Goal: Contribute content: Contribute content

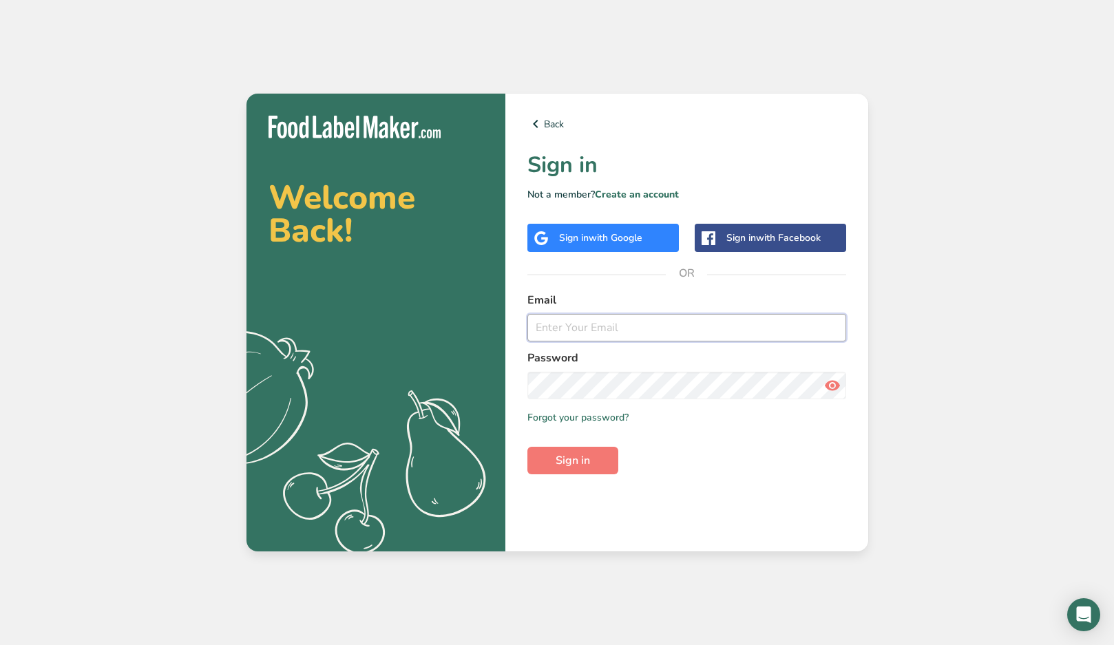
type input "[EMAIL_ADDRESS][DOMAIN_NAME]"
click at [572, 461] on button "Sign in" at bounding box center [572, 461] width 91 height 28
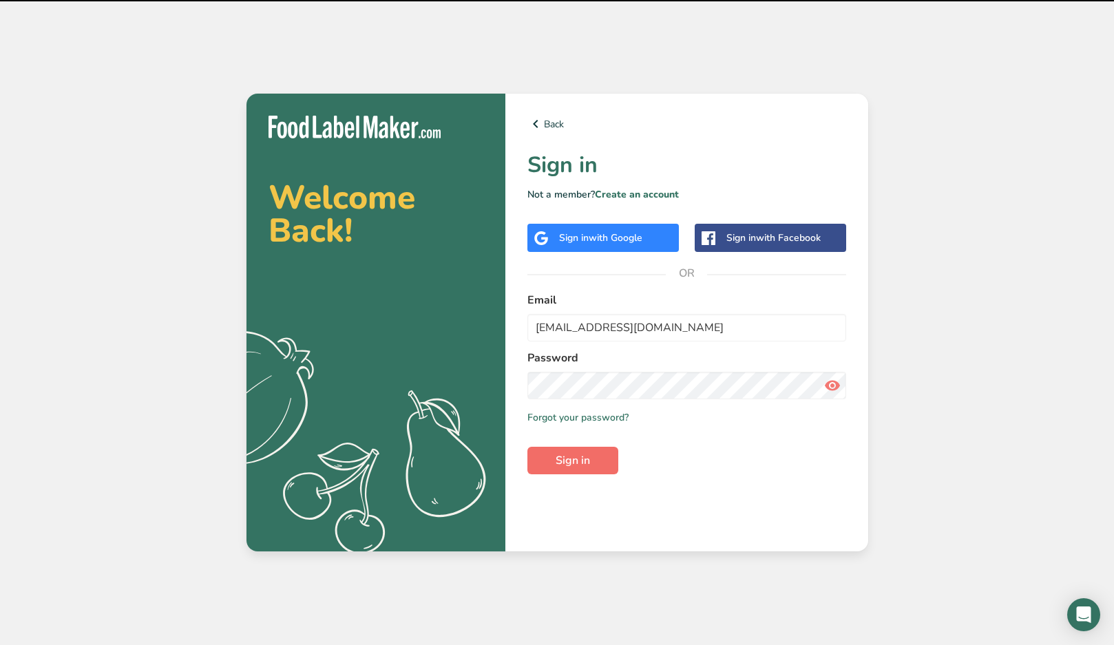
click at [576, 472] on button "Sign in" at bounding box center [572, 461] width 91 height 28
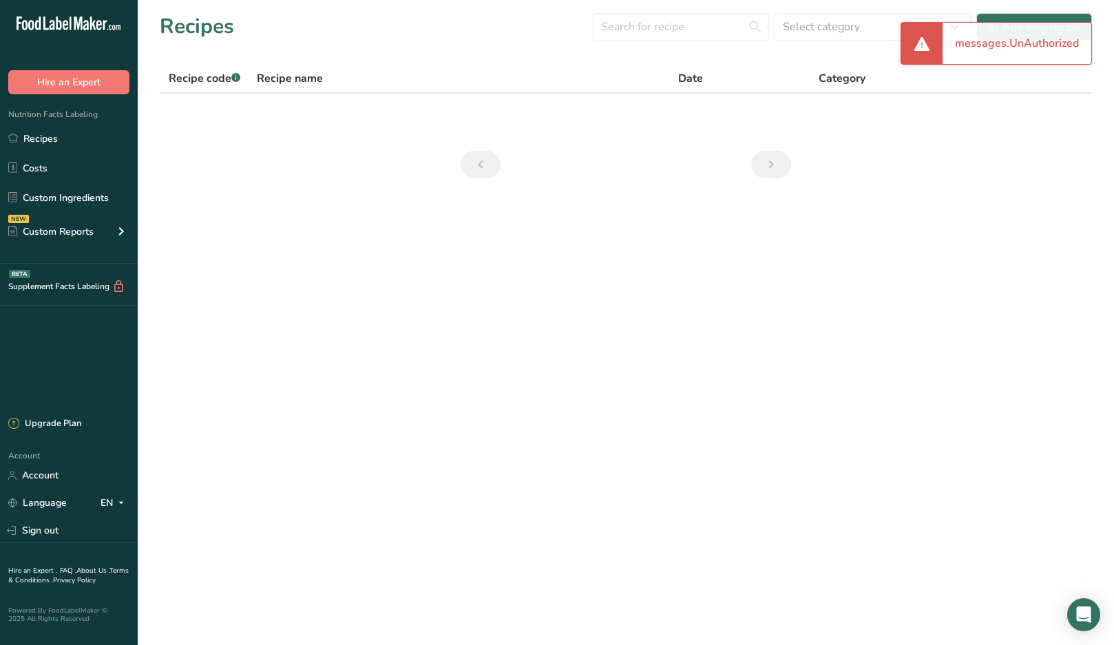
click at [464, 34] on div "Recipes Select category All Baked Goods [GEOGRAPHIC_DATA] Confectionery Cooked …" at bounding box center [626, 26] width 932 height 31
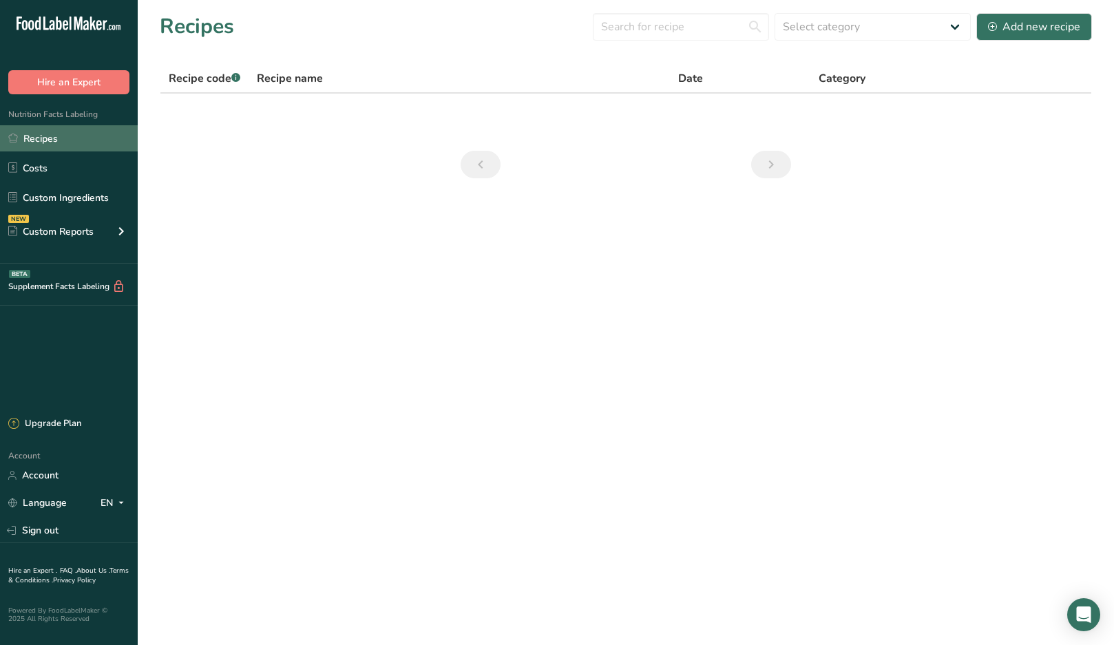
click at [44, 139] on link "Recipes" at bounding box center [69, 138] width 138 height 26
click at [1034, 31] on div "Add new recipe" at bounding box center [1034, 27] width 92 height 17
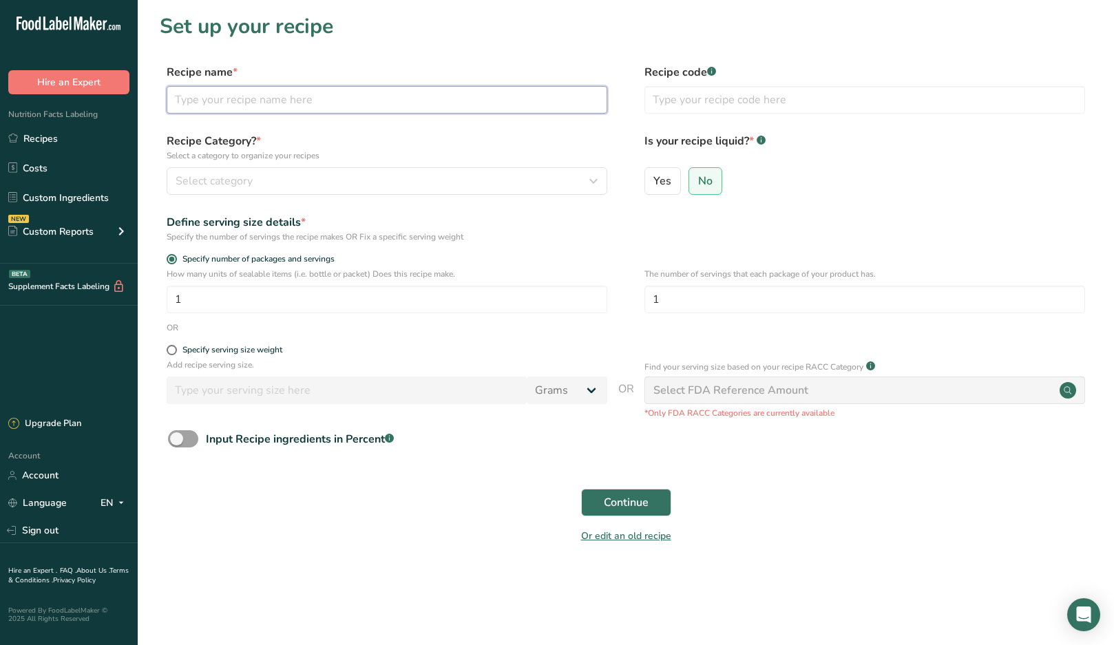
click at [379, 107] on input "text" at bounding box center [387, 100] width 441 height 28
type input "Whey Protein (Sprouts"
click at [342, 186] on div "Select category" at bounding box center [383, 181] width 414 height 17
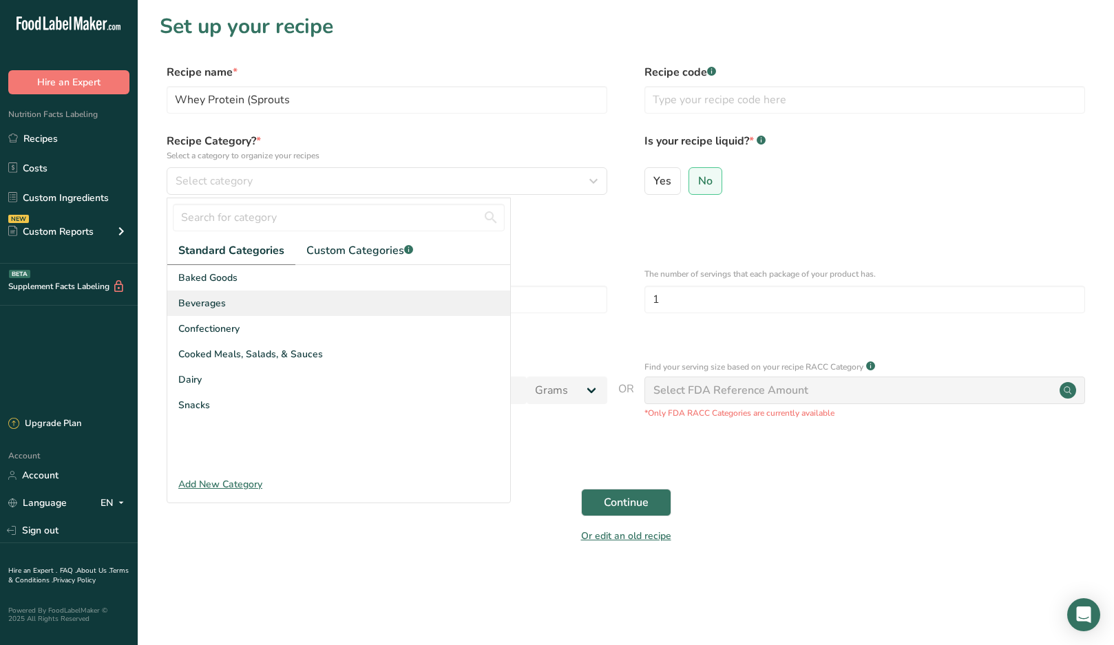
click at [238, 304] on div "Beverages" at bounding box center [338, 303] width 343 height 25
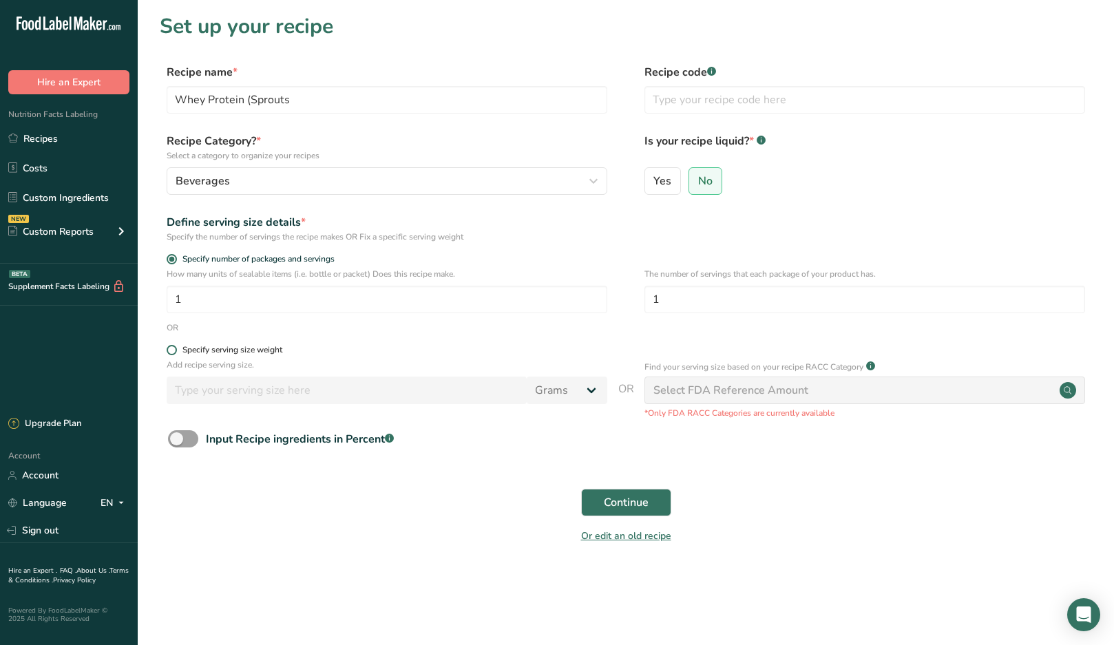
click at [174, 352] on span at bounding box center [172, 350] width 10 height 10
click at [174, 352] on input "Specify serving size weight" at bounding box center [171, 350] width 9 height 9
radio input "true"
radio input "false"
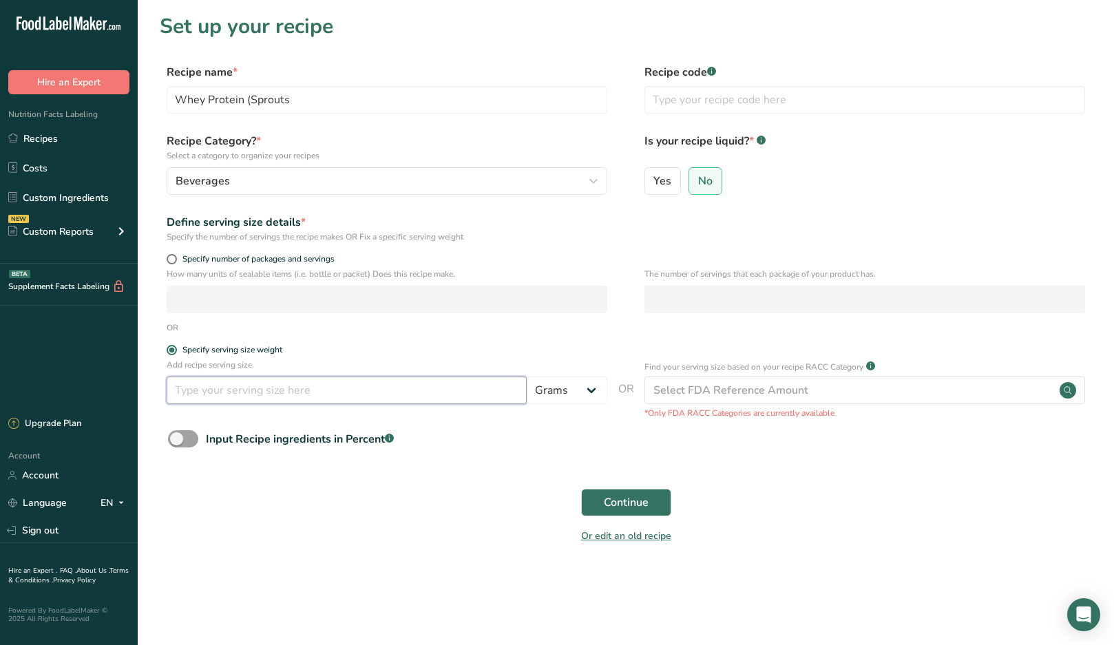
click at [209, 395] on input "number" at bounding box center [347, 391] width 360 height 28
type input "28"
click at [424, 481] on div "Continue" at bounding box center [626, 503] width 932 height 44
click at [616, 498] on span "Continue" at bounding box center [626, 502] width 45 height 17
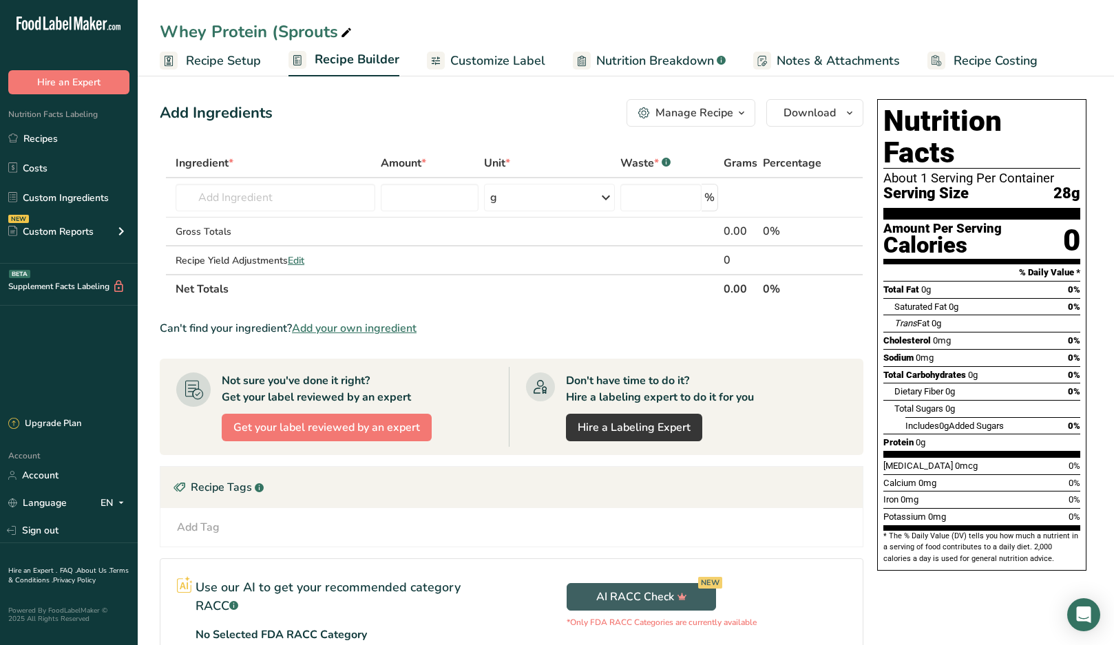
click at [323, 328] on span "Add your own ingredient" at bounding box center [354, 328] width 125 height 17
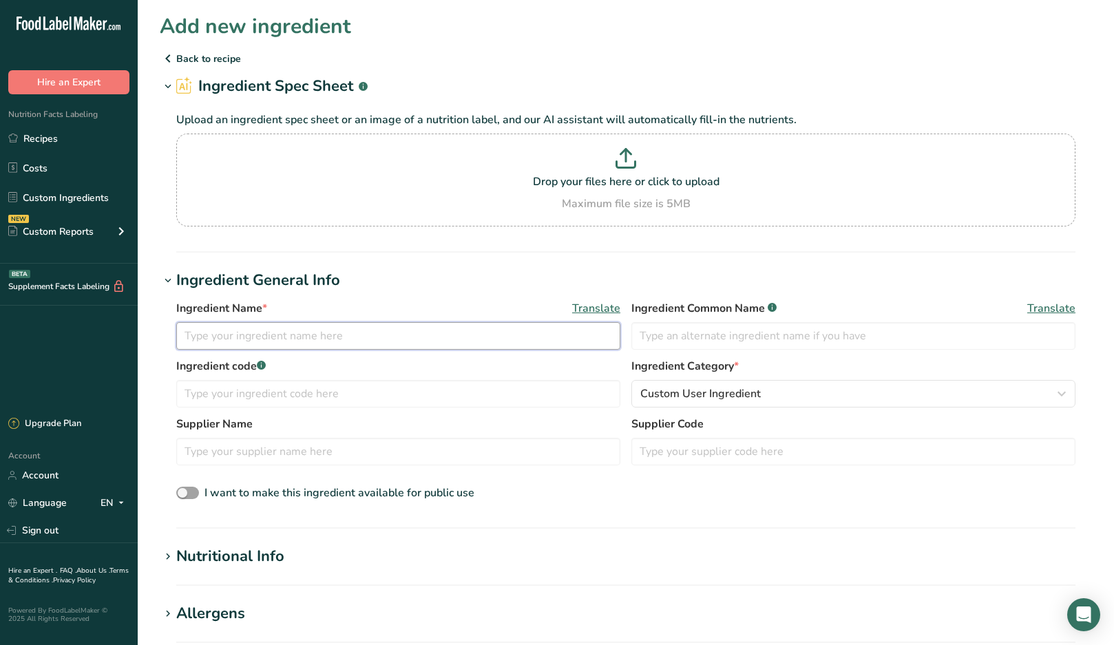
click at [254, 337] on input "text" at bounding box center [398, 336] width 444 height 28
type input "G"
type input "F"
type input "grass fed whey protein concentrate"
click at [524, 275] on h1 "Ingredient General Info" at bounding box center [626, 280] width 932 height 23
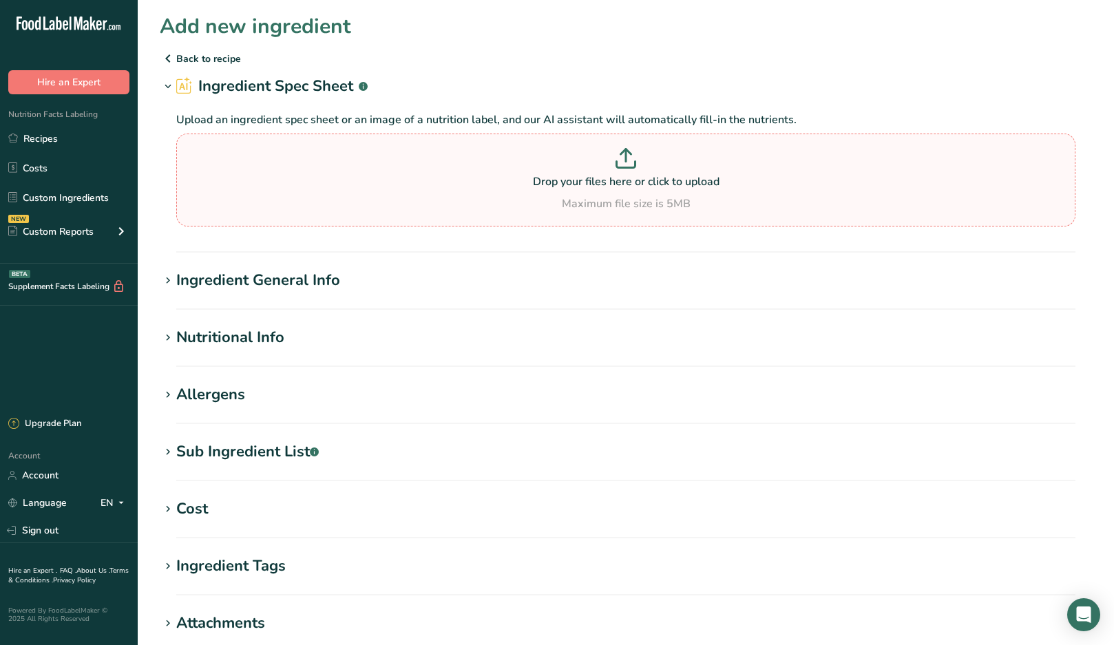
click at [591, 181] on p "Drop your files here or click to upload" at bounding box center [626, 182] width 892 height 17
click at [591, 181] on input "Drop your files here or click to upload Maximum file size is 5MB" at bounding box center [625, 180] width 899 height 93
type input "C:\fakepath\IMG_5519.JPG"
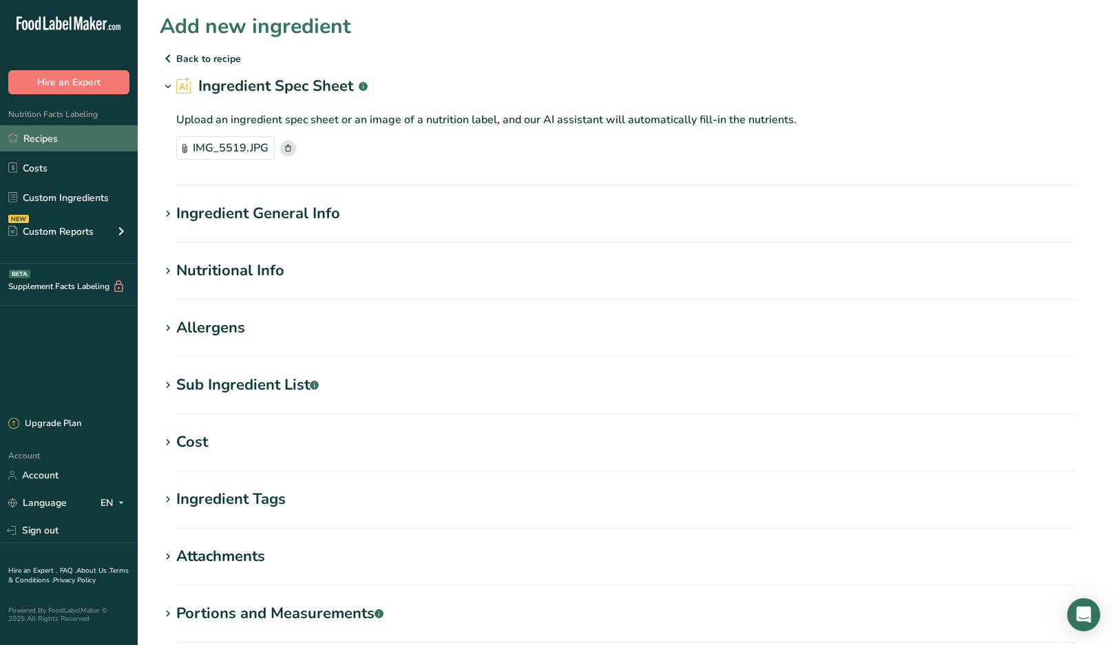
click at [58, 140] on link "Recipes" at bounding box center [69, 138] width 138 height 26
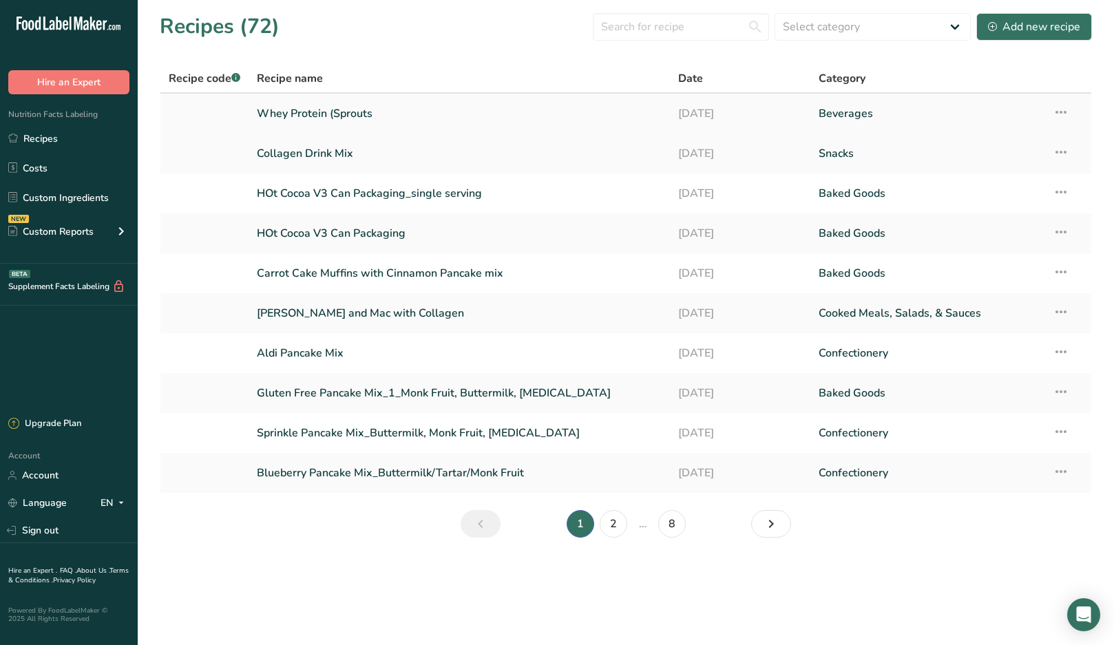
click at [306, 117] on link "Whey Protein (Sprouts" at bounding box center [459, 113] width 405 height 29
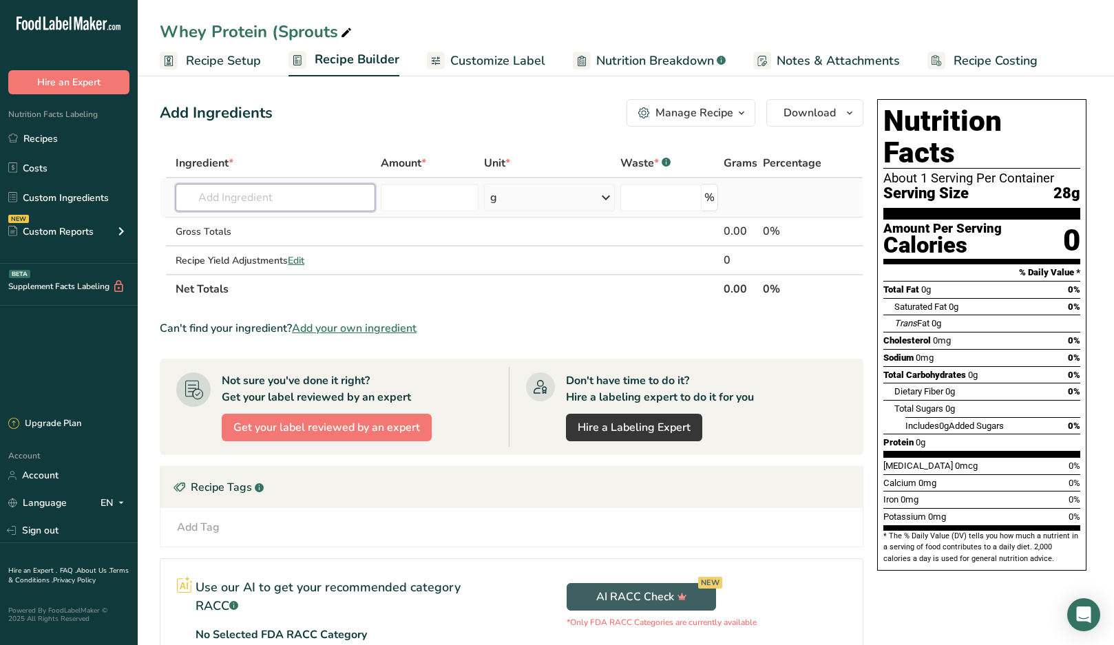
click at [242, 204] on input "text" at bounding box center [276, 198] width 200 height 28
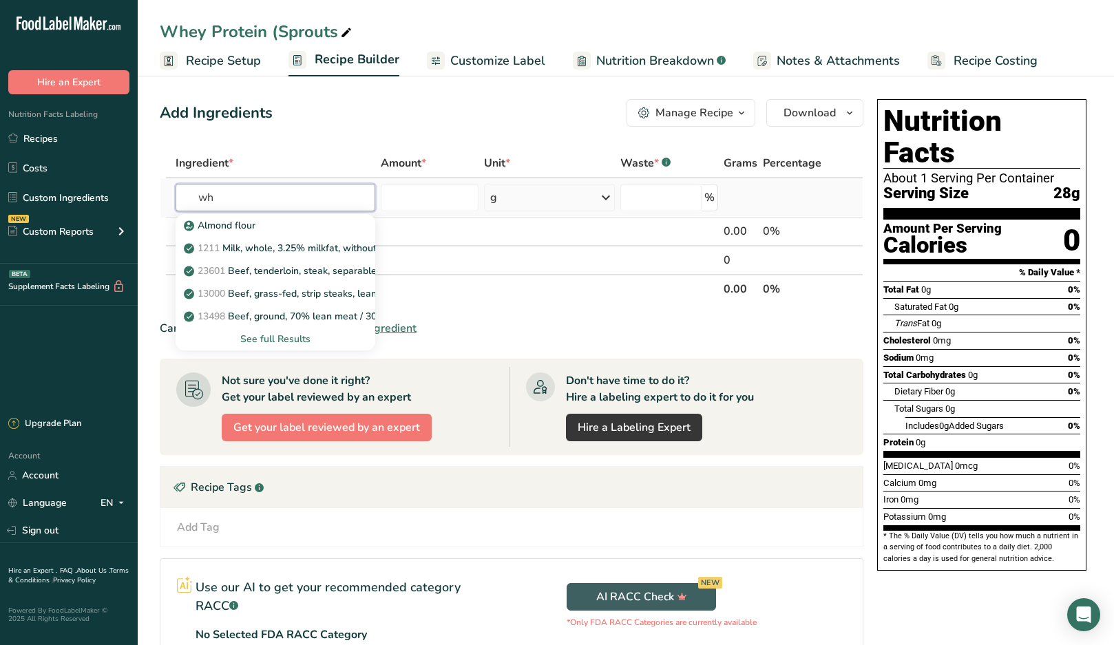
type input "w"
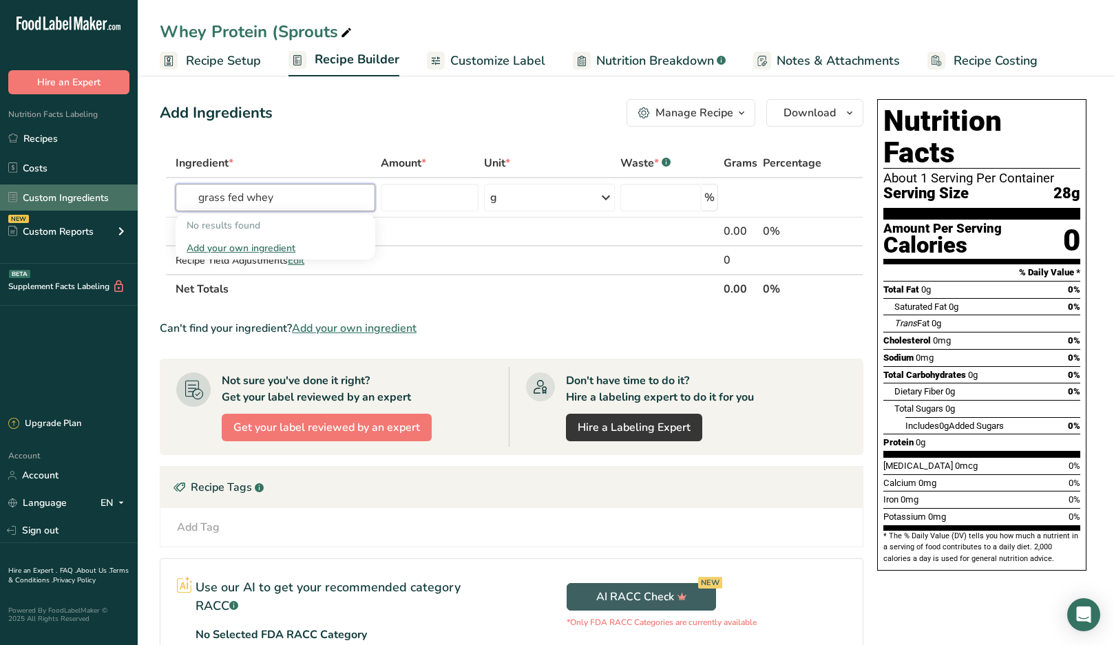
type input "grass fed whey"
click at [40, 201] on link "Custom Ingredients" at bounding box center [69, 198] width 138 height 26
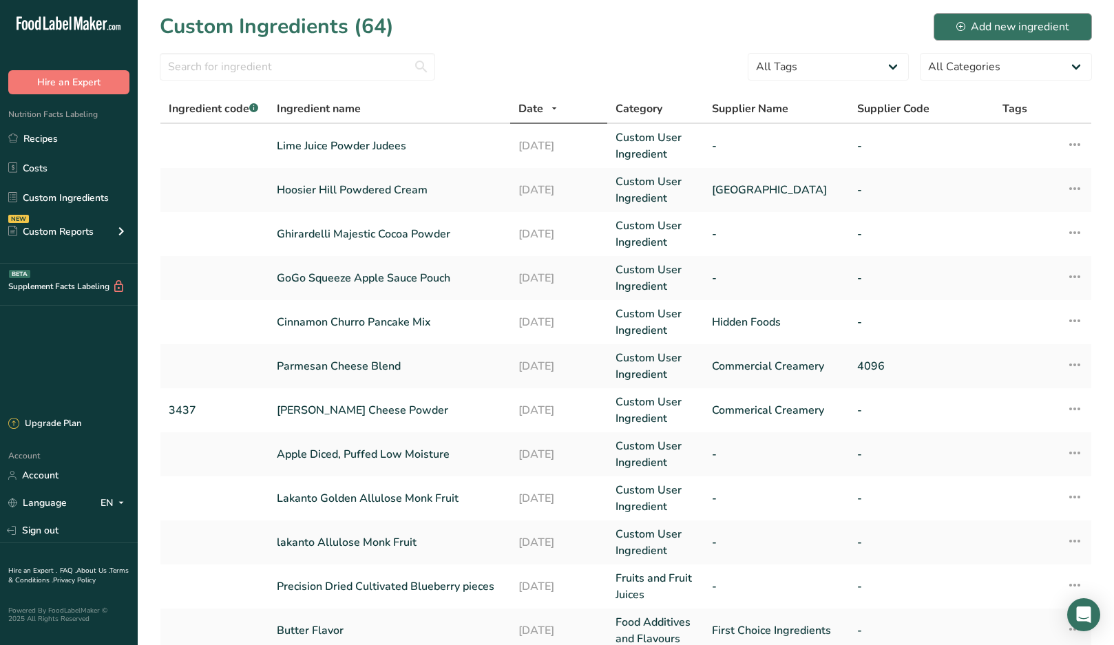
click at [981, 28] on div "Add new ingredient" at bounding box center [1012, 27] width 113 height 17
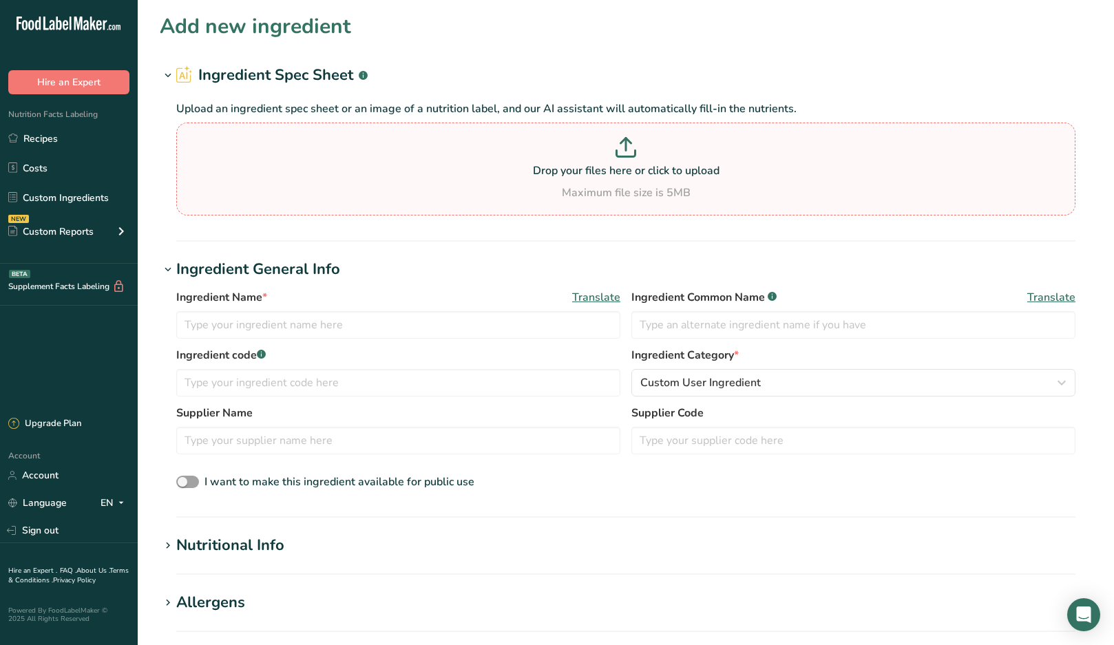
click at [388, 151] on p at bounding box center [626, 149] width 892 height 25
click at [388, 151] on input "Drop your files here or click to upload Maximum file size is 5MB" at bounding box center [625, 169] width 899 height 93
type input "C:\fakepath\IMG_5519.JPG"
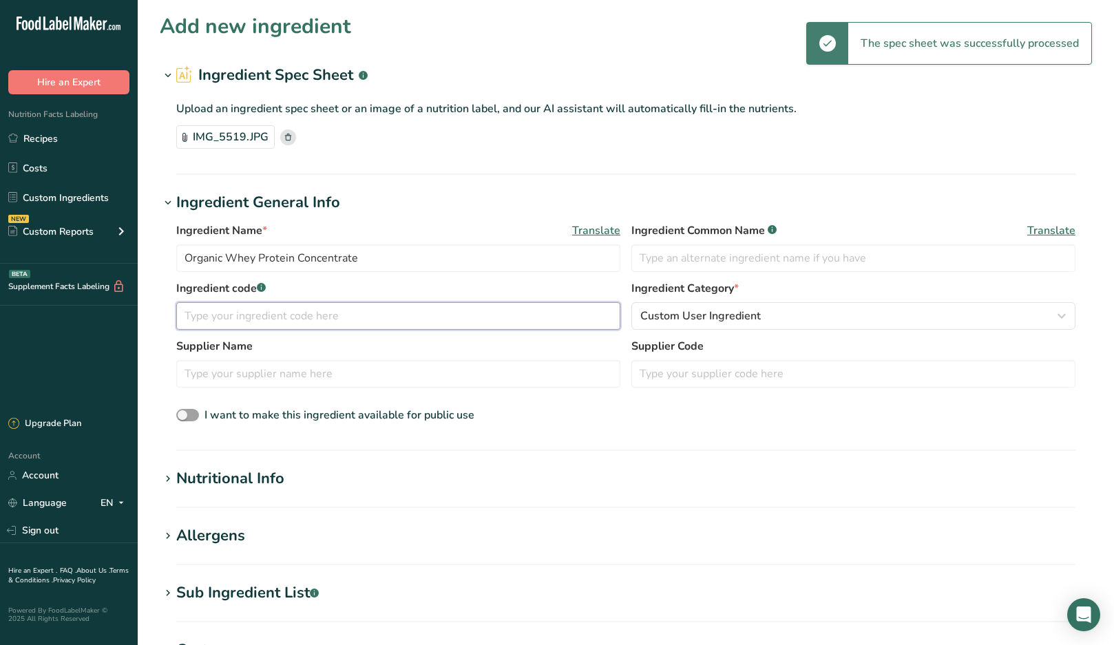
click at [235, 314] on input "text" at bounding box center [398, 316] width 444 height 28
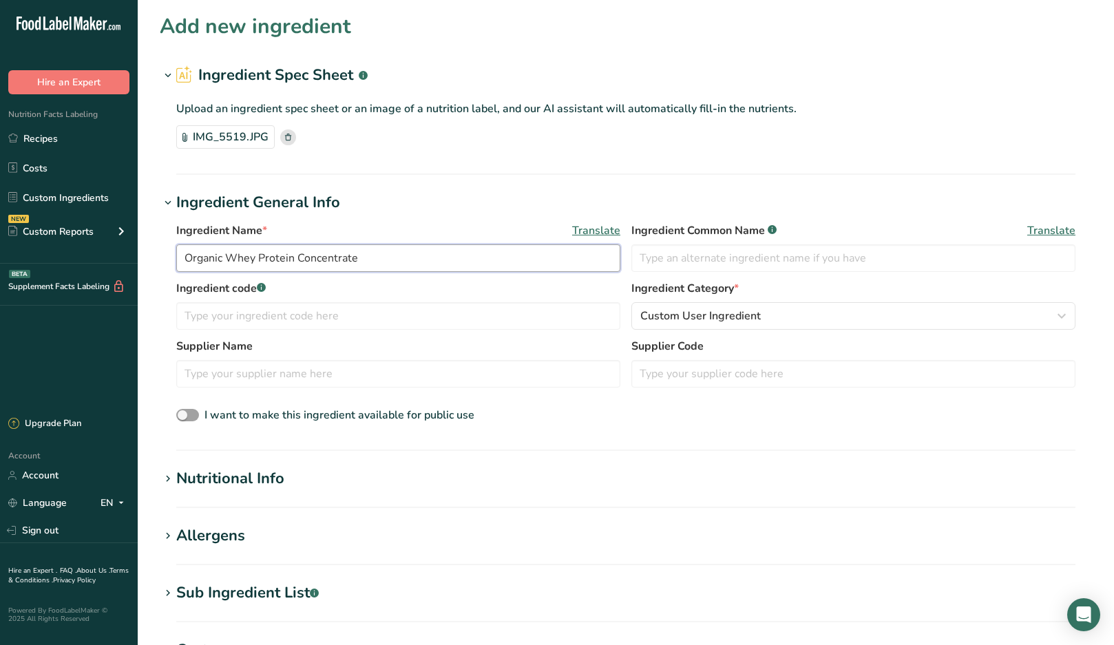
click at [559, 258] on input "Organic Whey Protein Concentrate" at bounding box center [398, 258] width 444 height 28
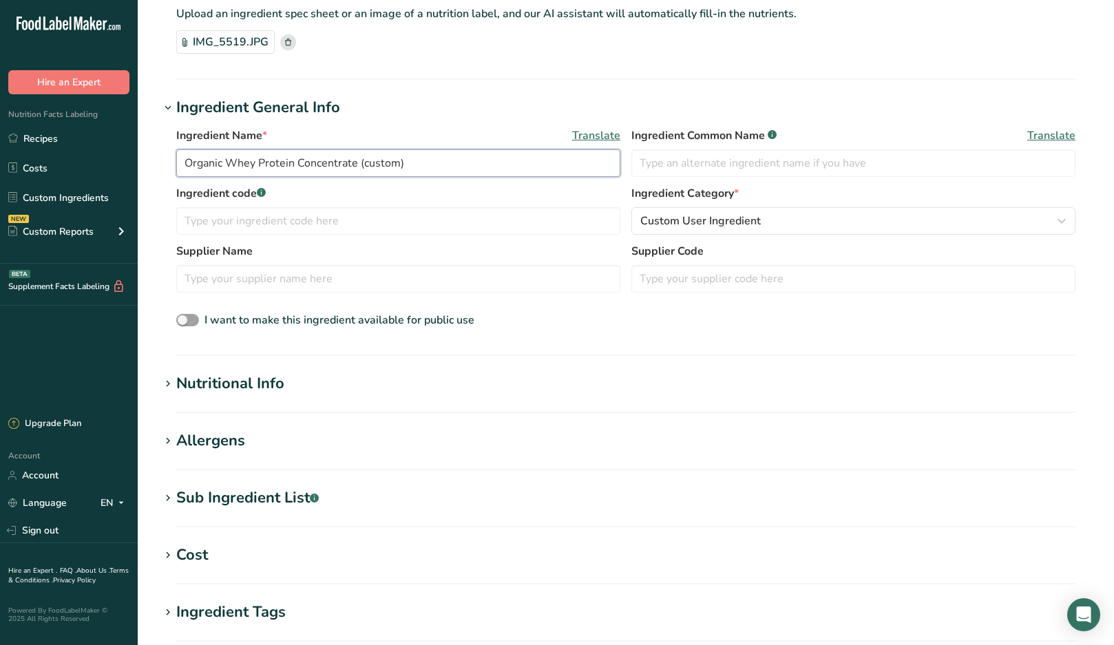
scroll to position [129, 0]
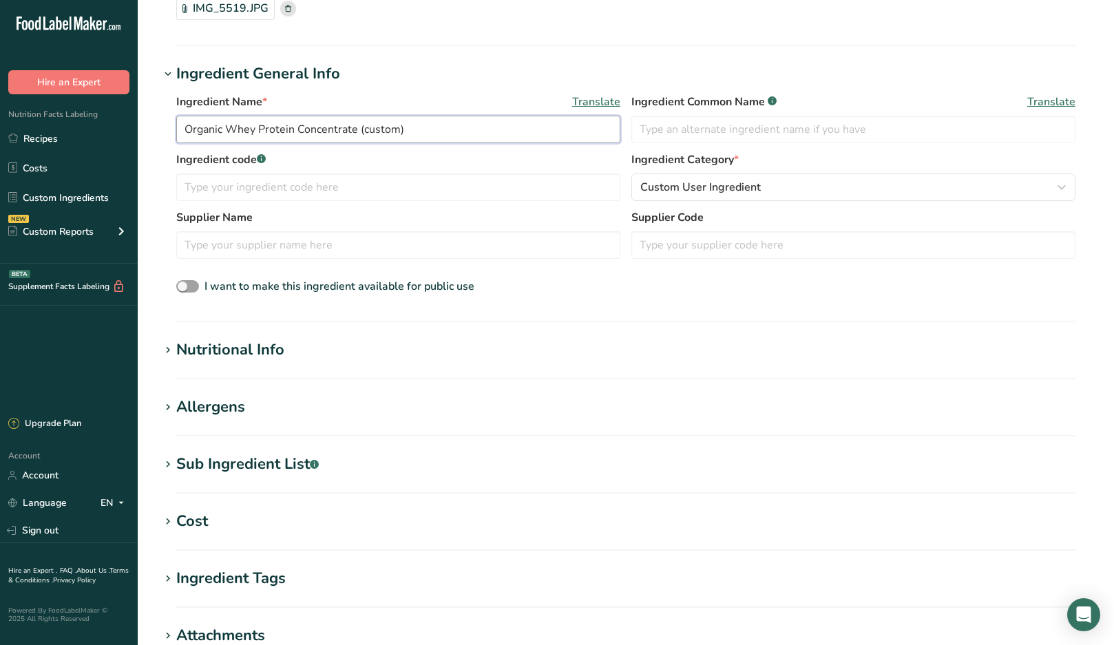
type input "Organic Whey Protein Concentrate (custom)"
click at [244, 353] on div "Nutritional Info" at bounding box center [230, 350] width 108 height 23
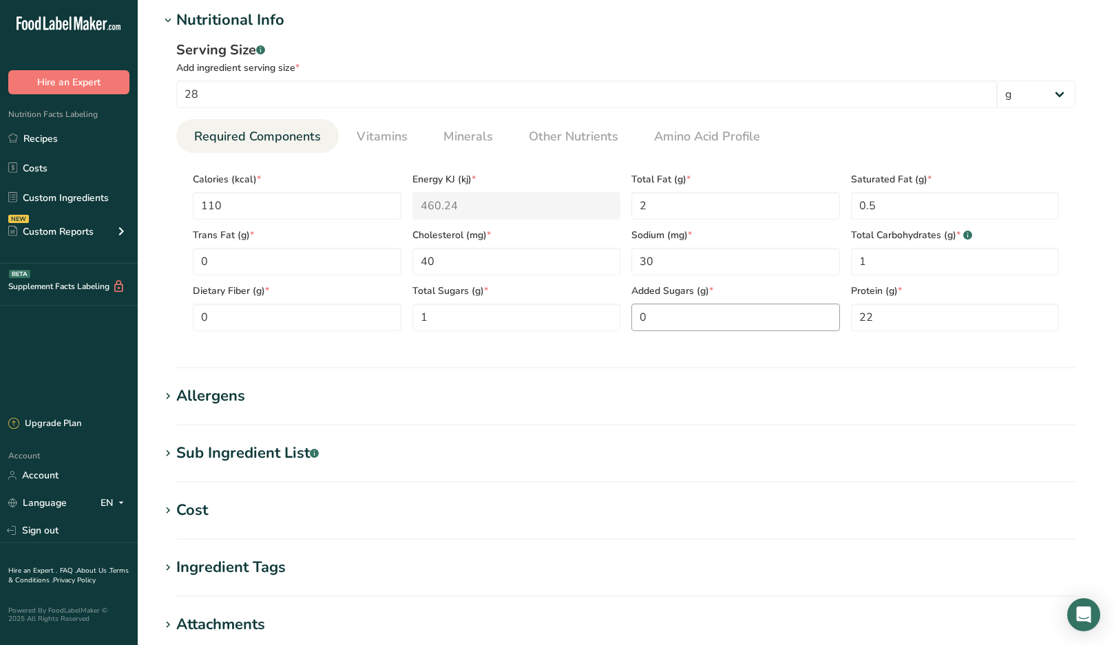
scroll to position [564, 0]
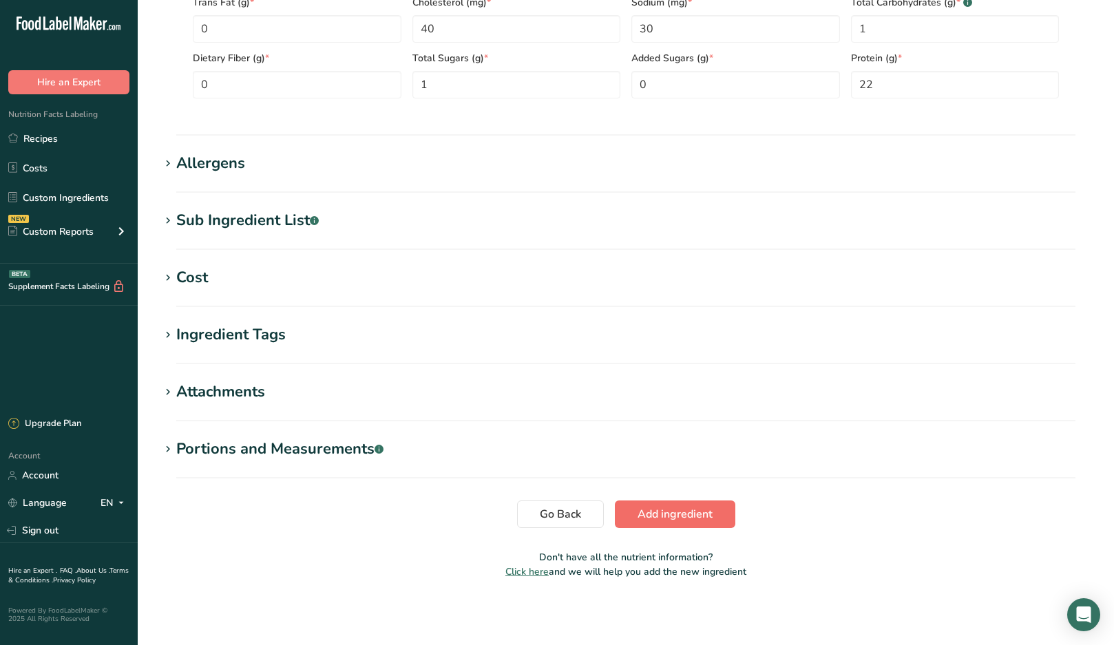
click at [652, 520] on span "Add ingredient" at bounding box center [675, 514] width 75 height 17
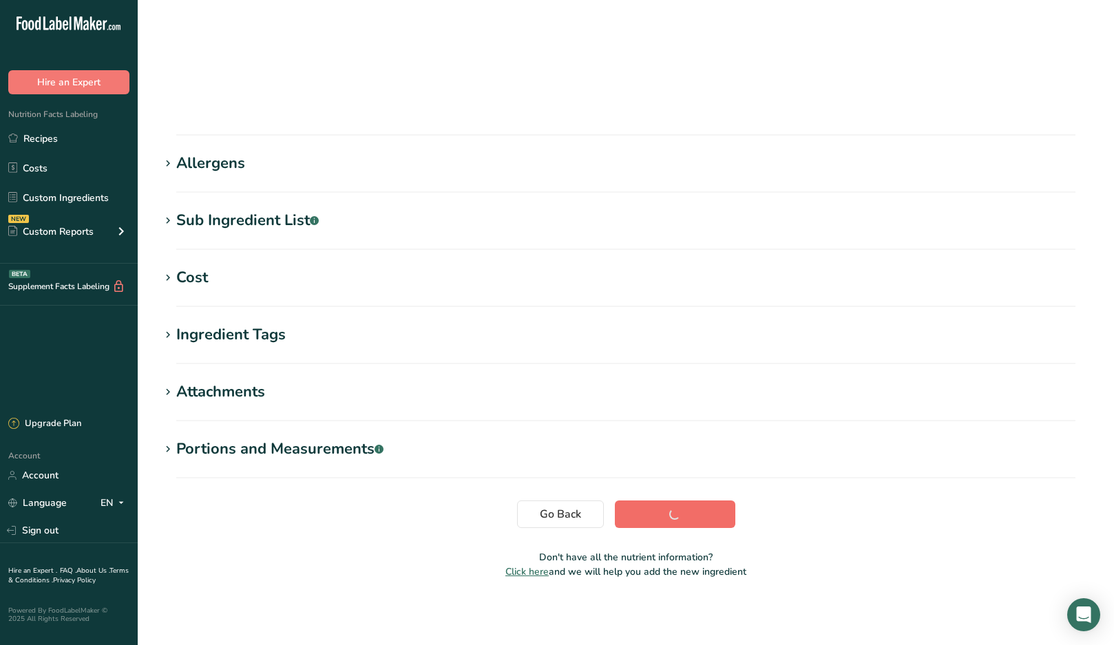
scroll to position [83, 0]
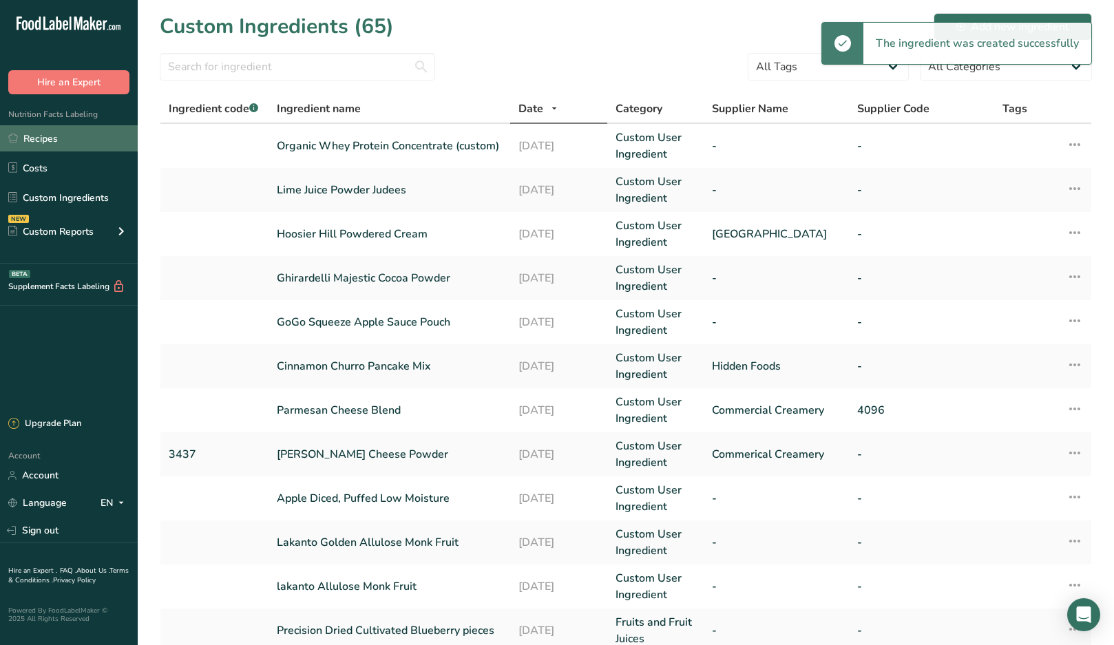
click at [45, 138] on link "Recipes" at bounding box center [69, 138] width 138 height 26
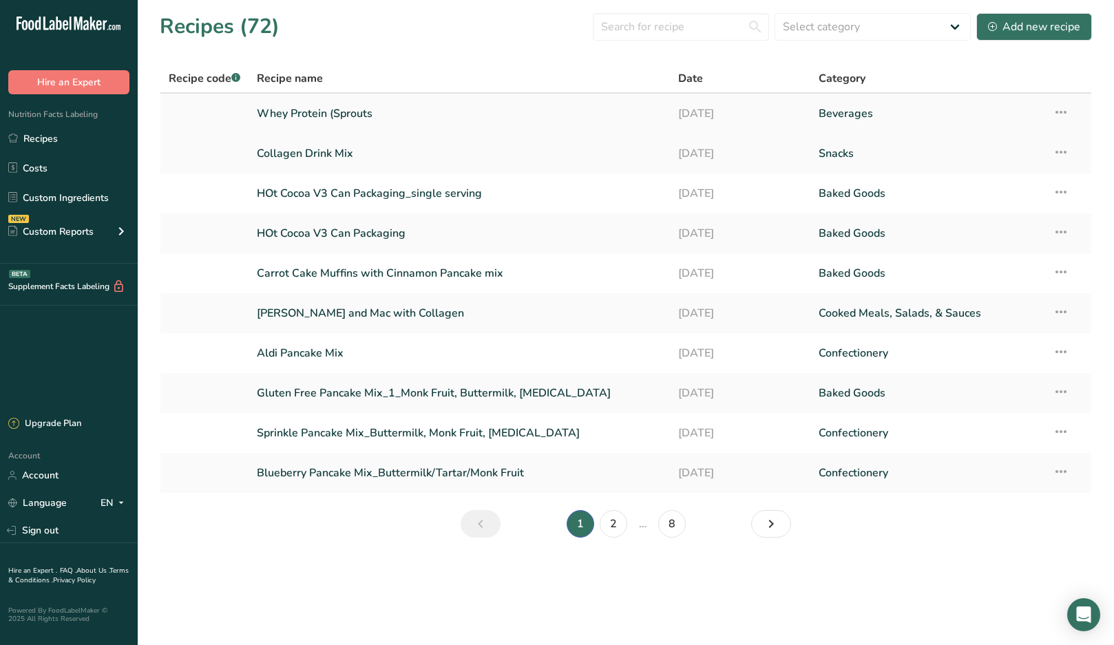
click at [333, 112] on link "Whey Protein (Sprouts" at bounding box center [459, 113] width 405 height 29
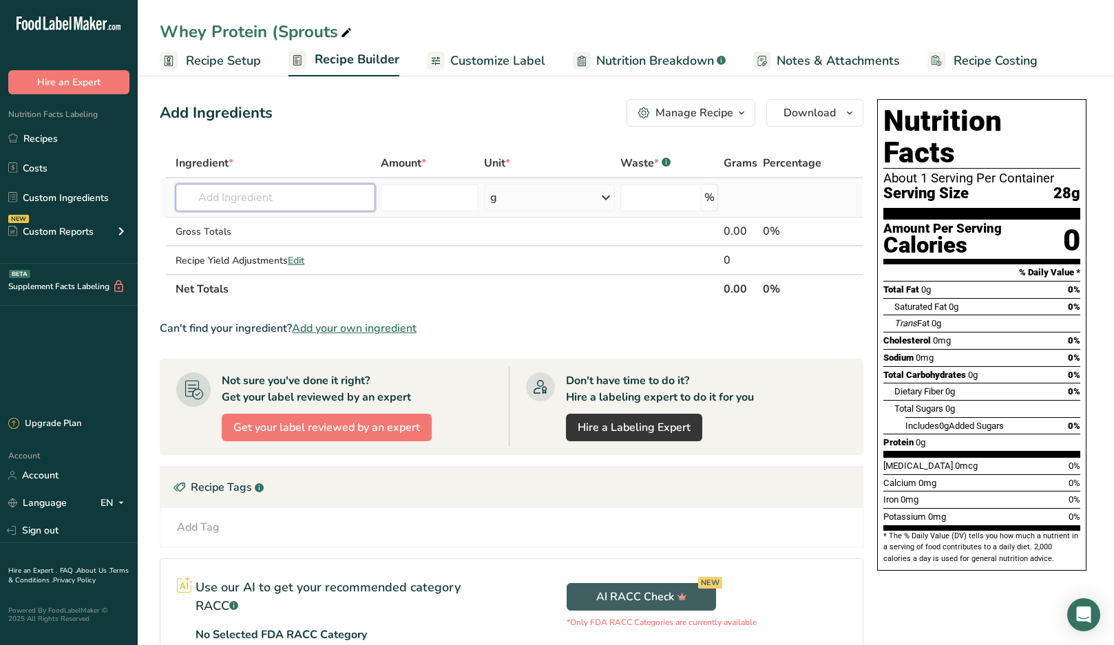
click at [291, 196] on input "text" at bounding box center [276, 198] width 200 height 28
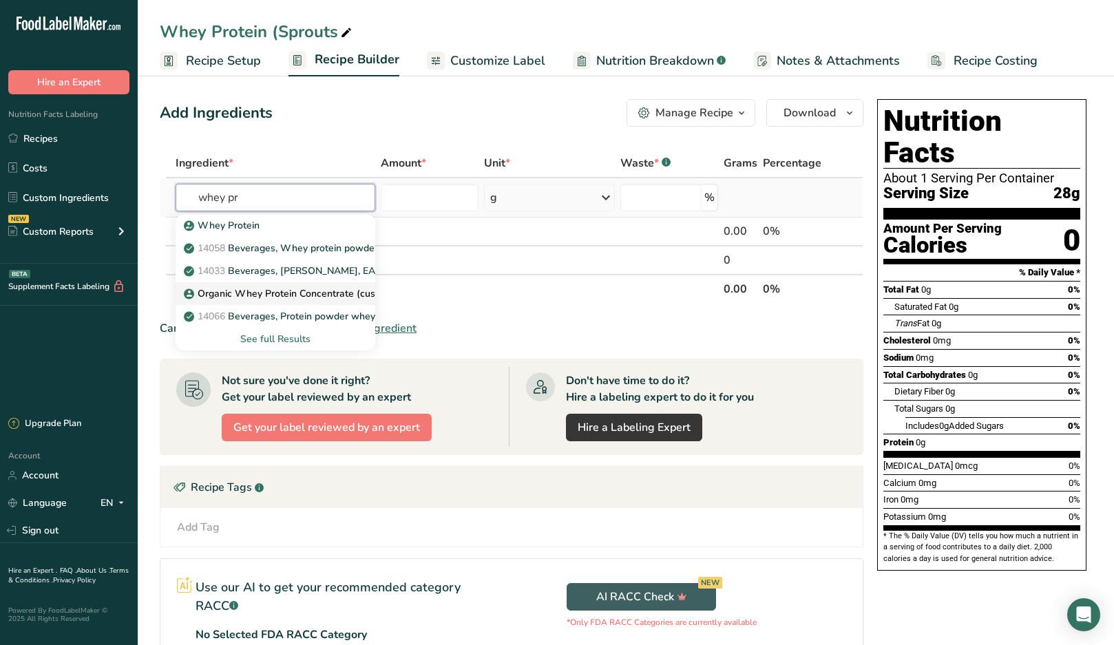
type input "whey pr"
click at [297, 294] on p "Organic Whey Protein Concentrate (custom)" at bounding box center [291, 293] width 209 height 14
type input "Organic Whey Protein Concentrate (custom)"
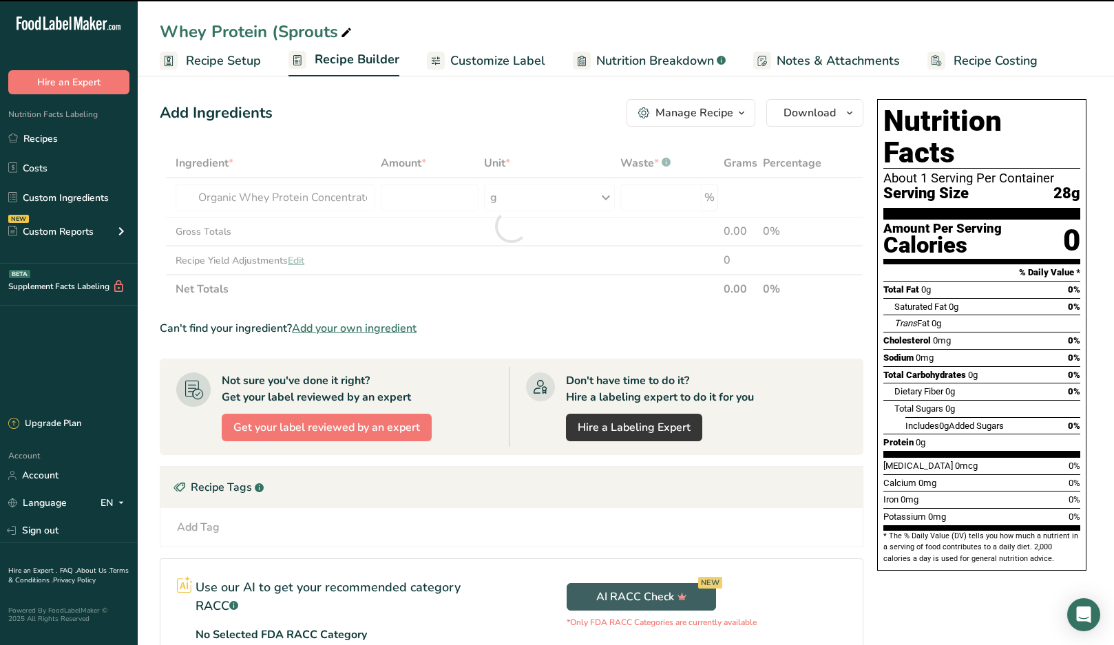
type input "0"
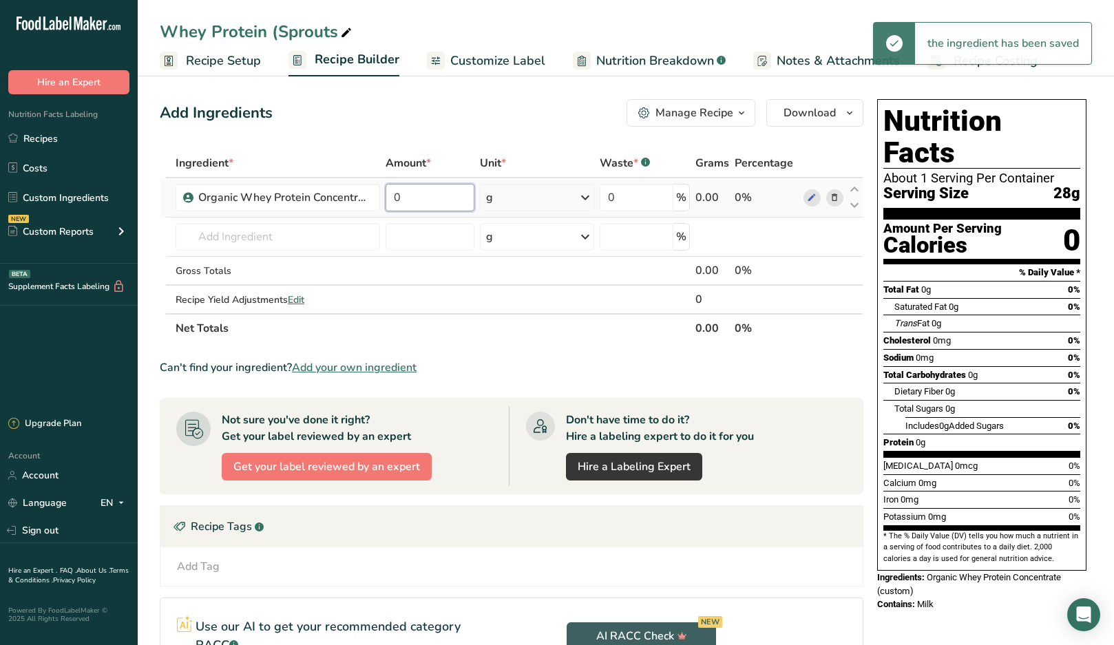
click at [454, 198] on input "0" at bounding box center [430, 198] width 89 height 28
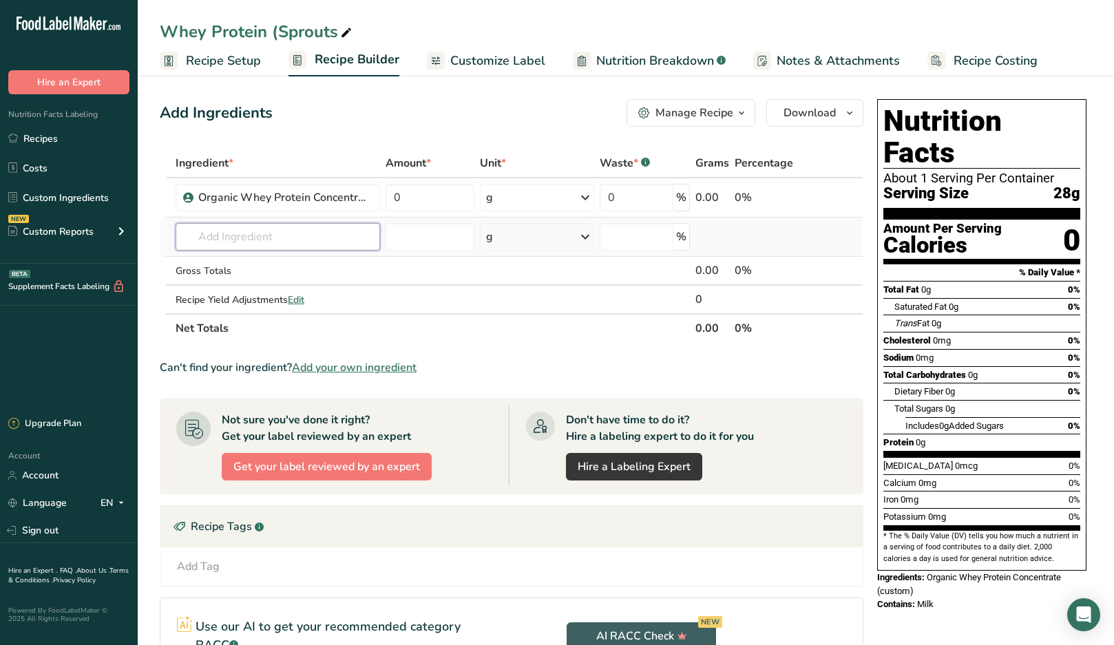
click at [326, 240] on div "Ingredient * Amount * Unit * Waste * .a-a{fill:#347362;}.b-a{fill:#fff;} Grams …" at bounding box center [512, 246] width 704 height 194
type input "majest"
click at [314, 264] on p "Ghirardelli Majestic Cocoa Powder" at bounding box center [268, 264] width 163 height 14
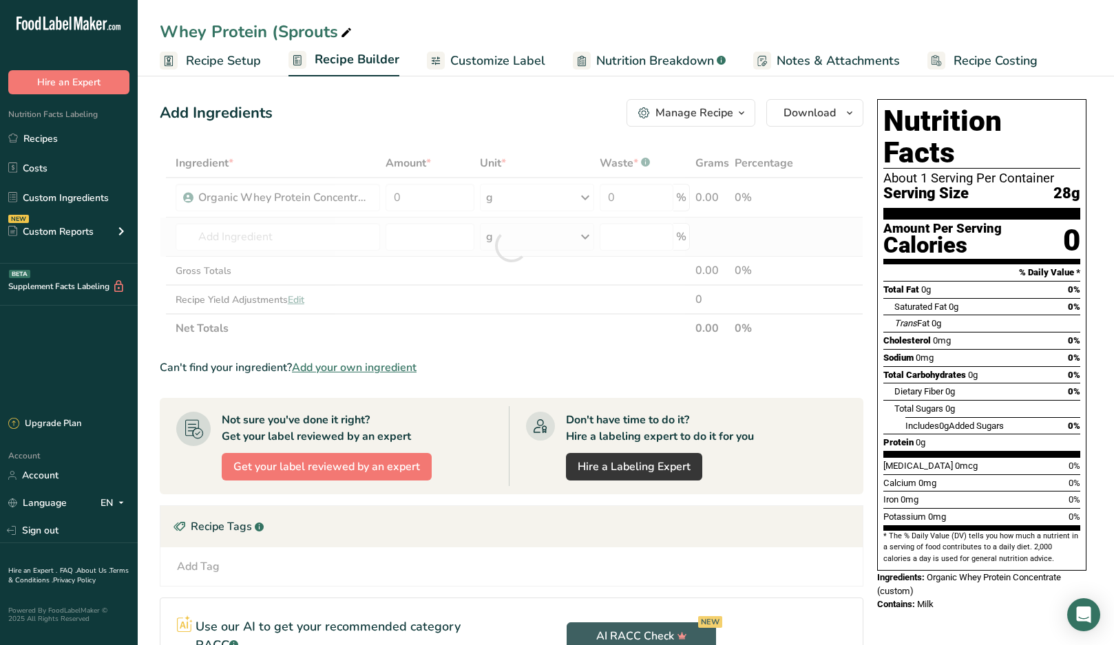
type input "Ghirardelli Majestic Cocoa Powder"
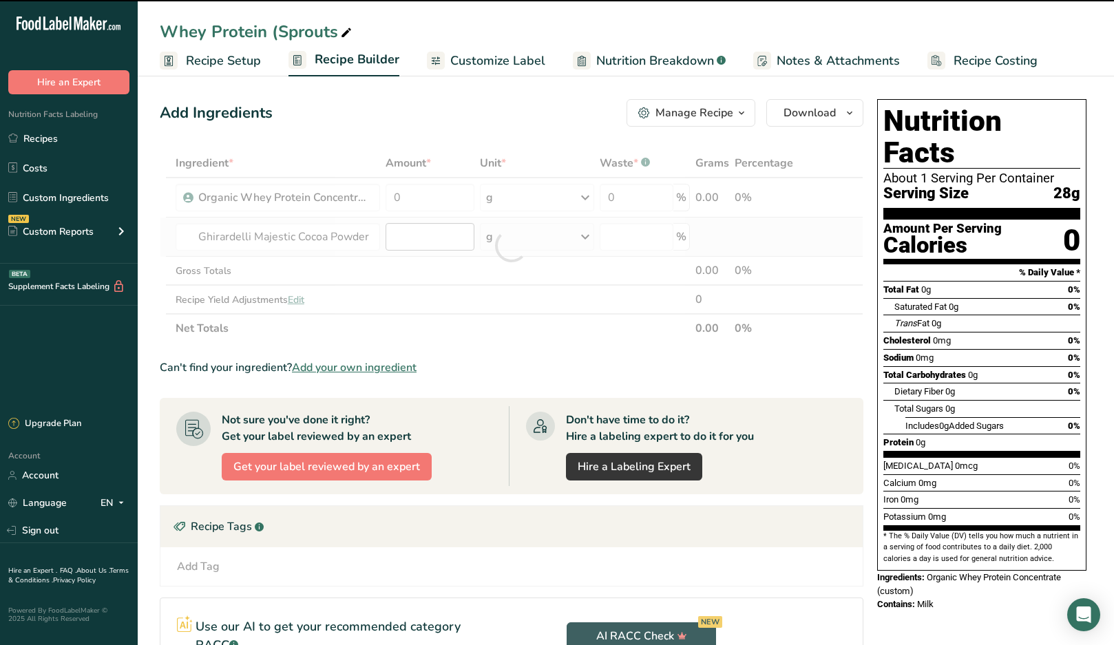
type input "0"
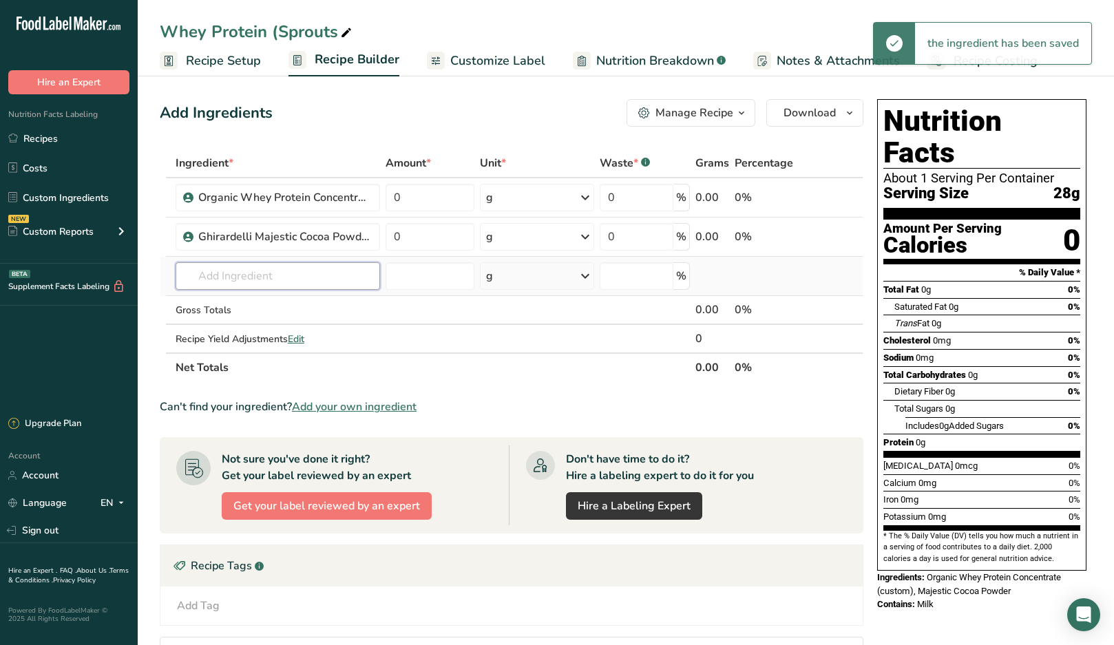
click at [324, 287] on input "text" at bounding box center [278, 276] width 204 height 28
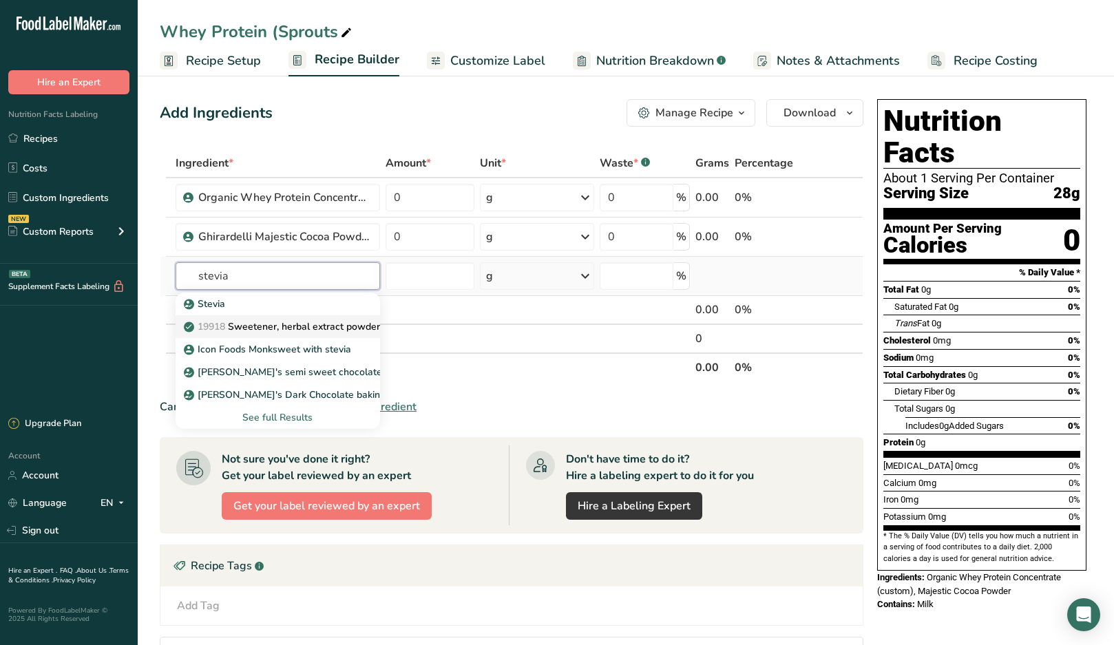
type input "stevia"
click at [314, 319] on p "19918 Sweetener, herbal extract powder from Stevia leaf" at bounding box center [320, 326] width 267 height 14
type input "Sweetener, herbal extract powder from Stevia leaf"
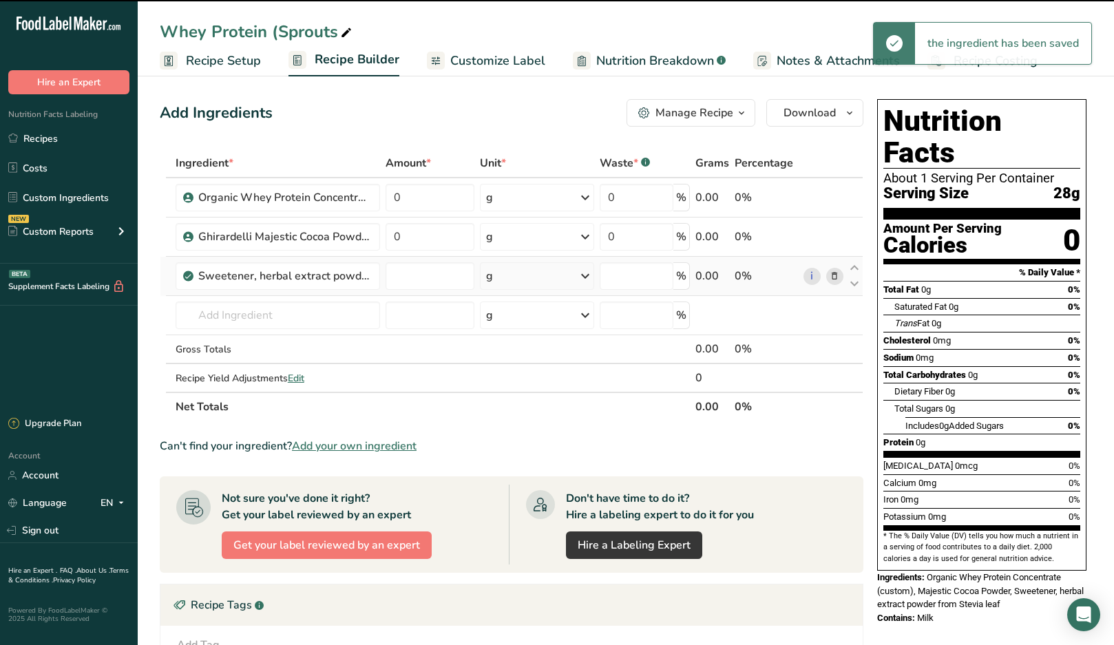
type input "0"
click at [265, 311] on input "text" at bounding box center [278, 316] width 204 height 28
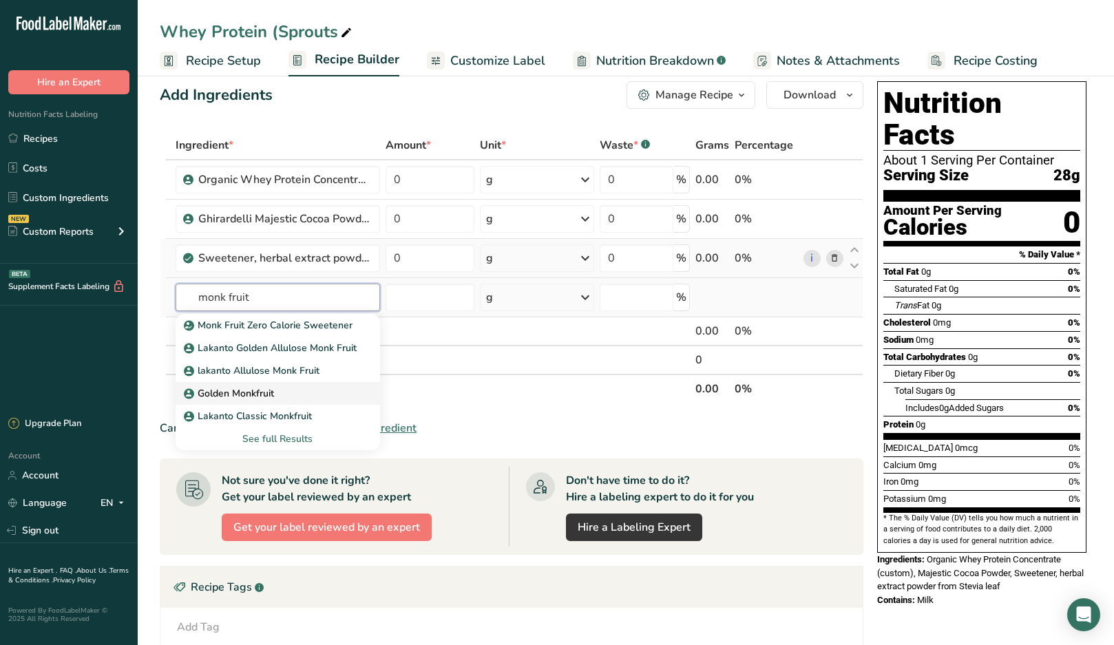
scroll to position [20, 0]
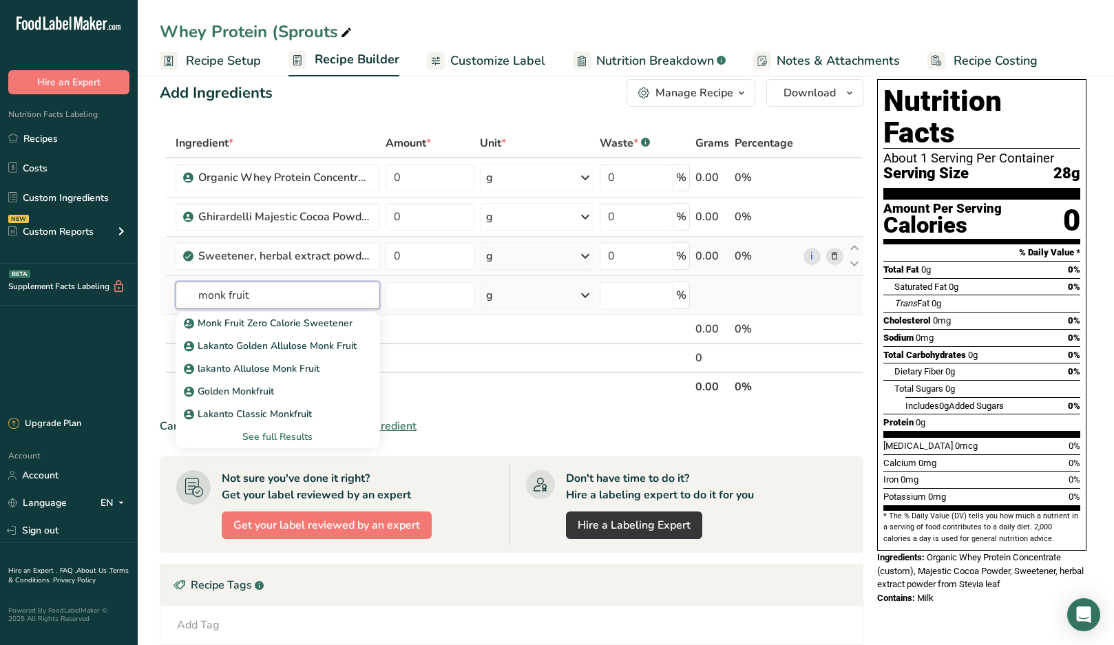
type input "monk fruit"
click at [297, 436] on div "See full Results" at bounding box center [278, 437] width 182 height 14
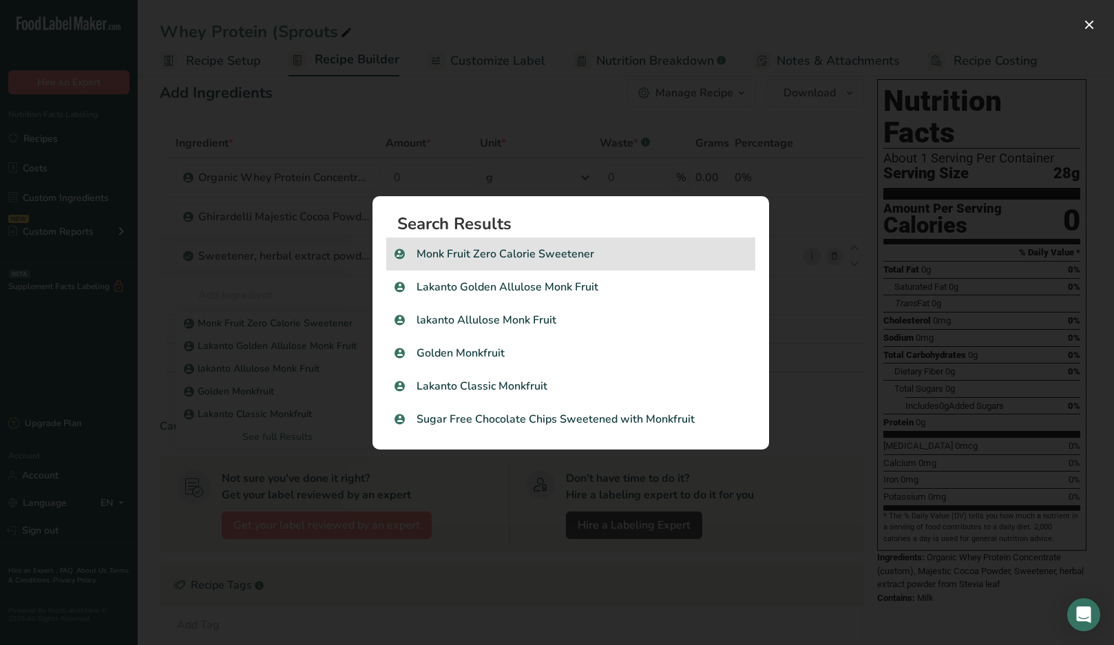
click at [563, 258] on p "Monk Fruit Zero Calorie Sweetener" at bounding box center [571, 254] width 353 height 17
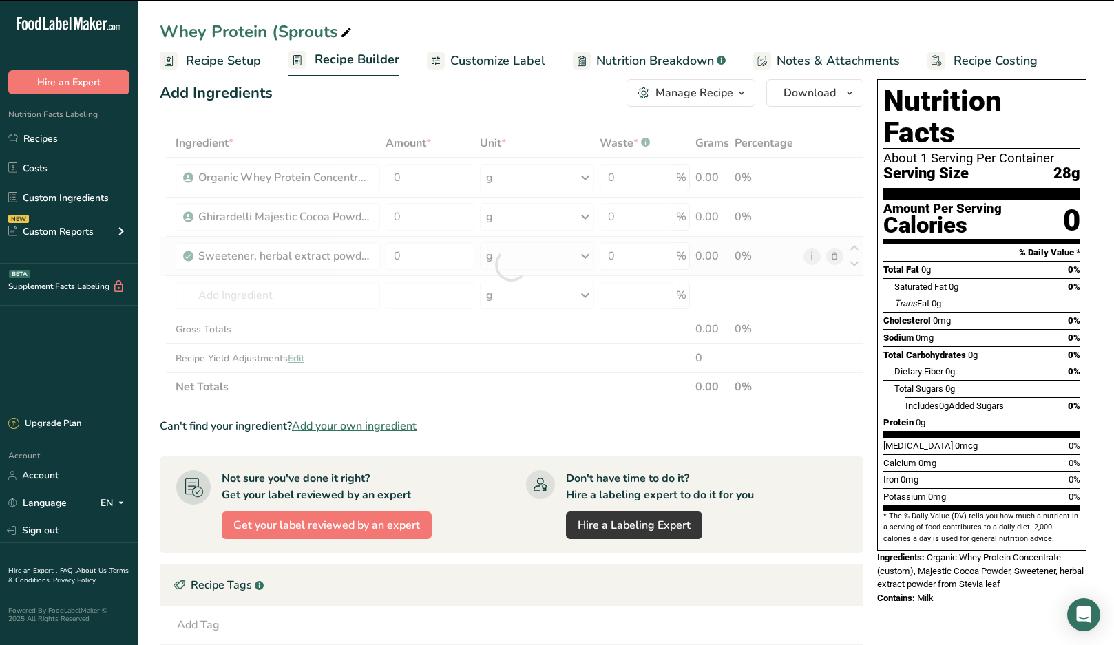
type input "0"
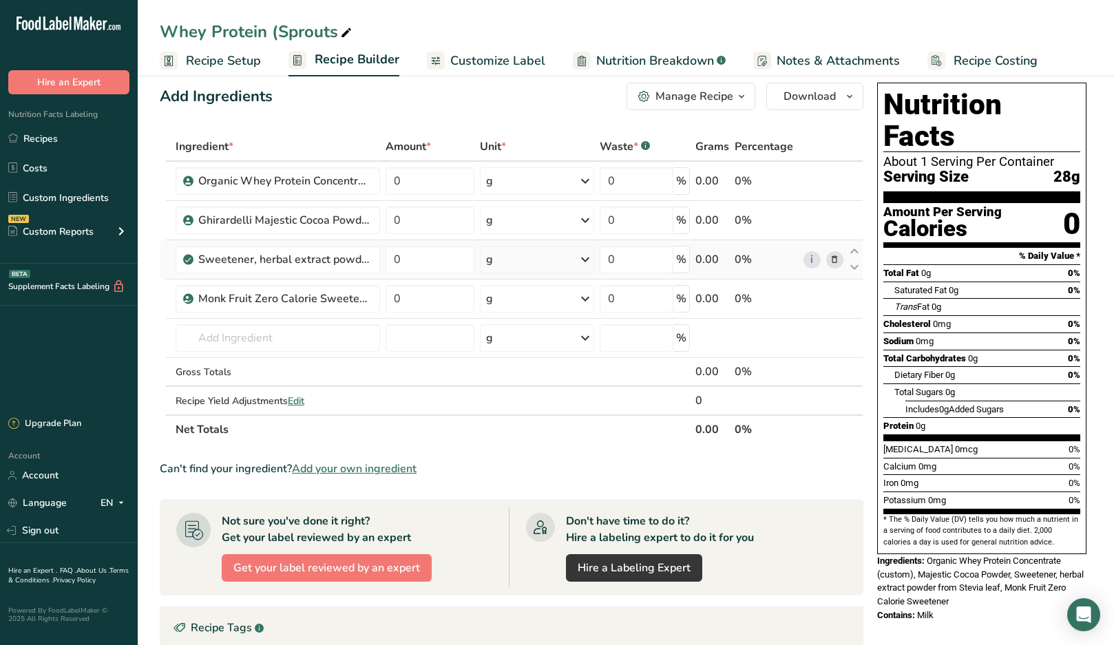
scroll to position [17, 0]
click at [419, 180] on input "0" at bounding box center [430, 181] width 89 height 28
type input "25"
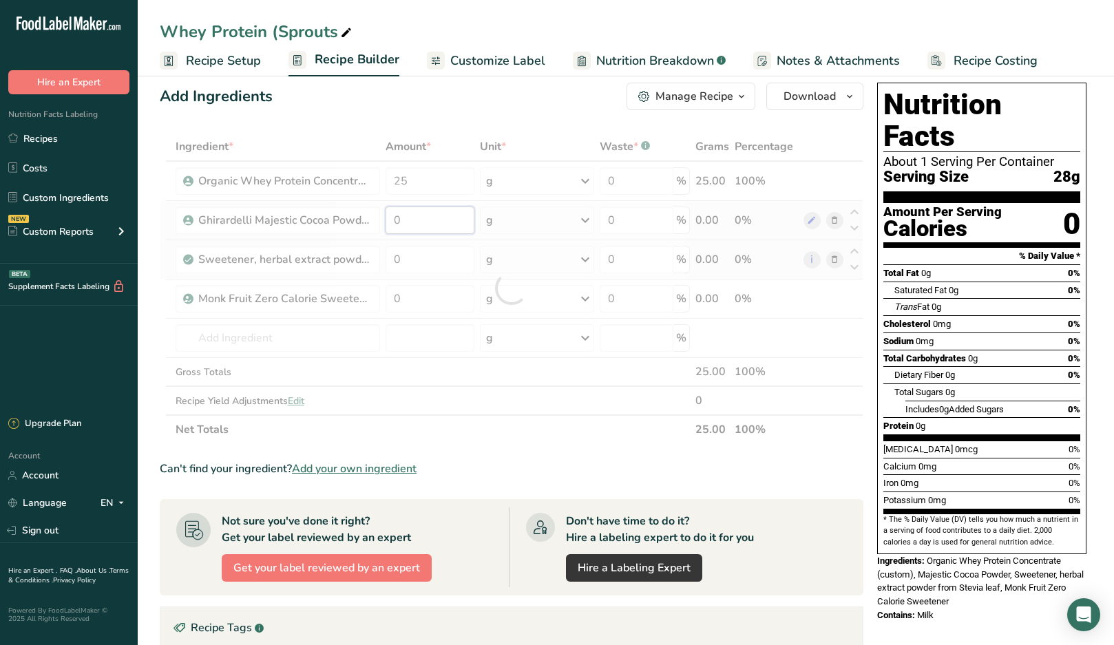
click at [417, 222] on div "Ingredient * Amount * Unit * Waste * .a-a{fill:#347362;}.b-a{fill:#fff;} Grams …" at bounding box center [512, 288] width 704 height 312
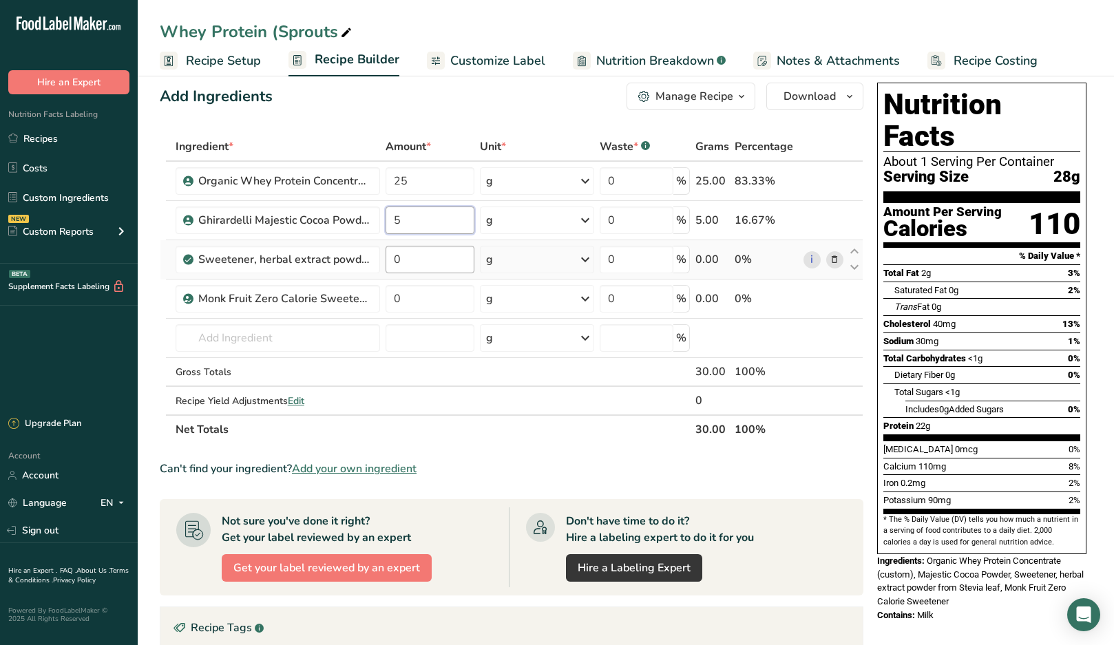
type input "5"
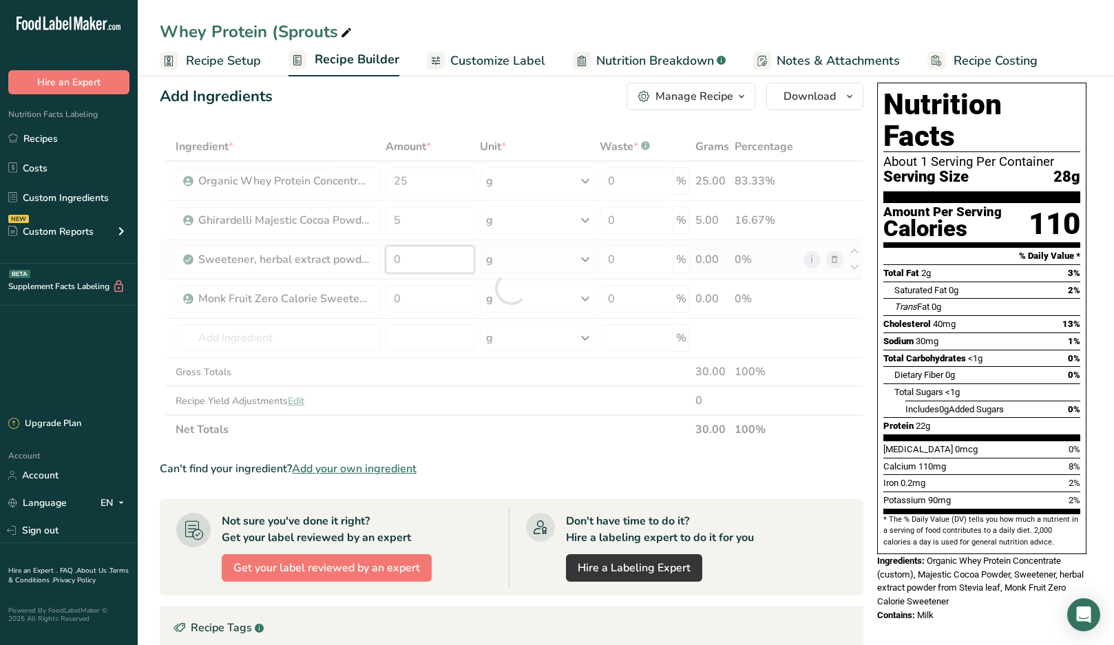
click at [417, 262] on div "Ingredient * Amount * Unit * Waste * .a-a{fill:#347362;}.b-a{fill:#fff;} Grams …" at bounding box center [512, 288] width 704 height 312
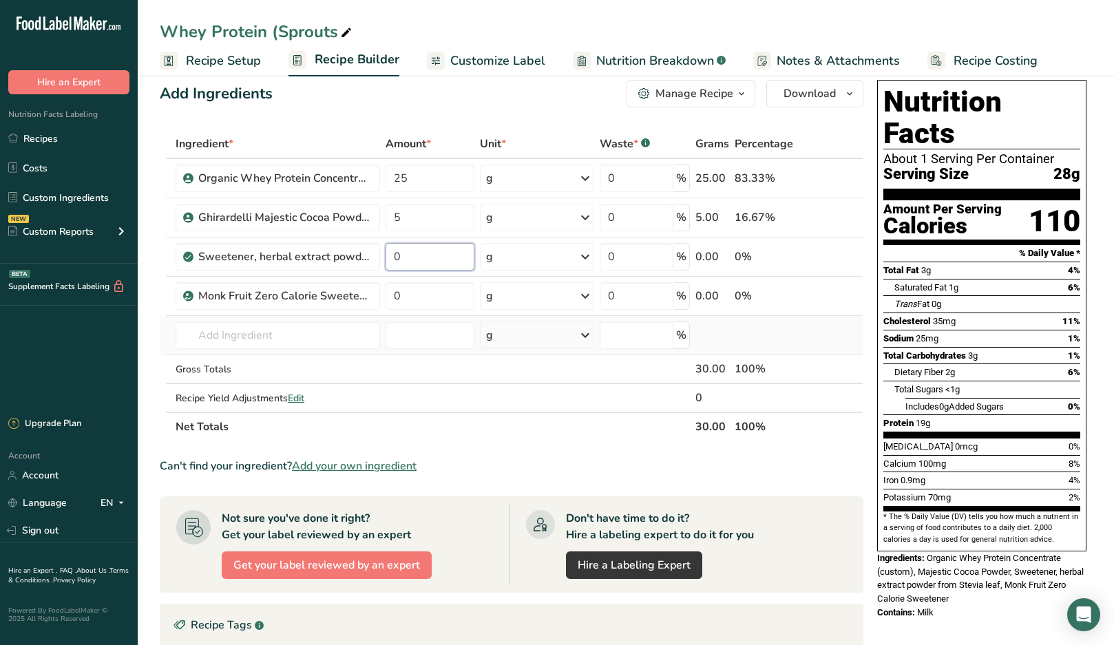
scroll to position [19, 0]
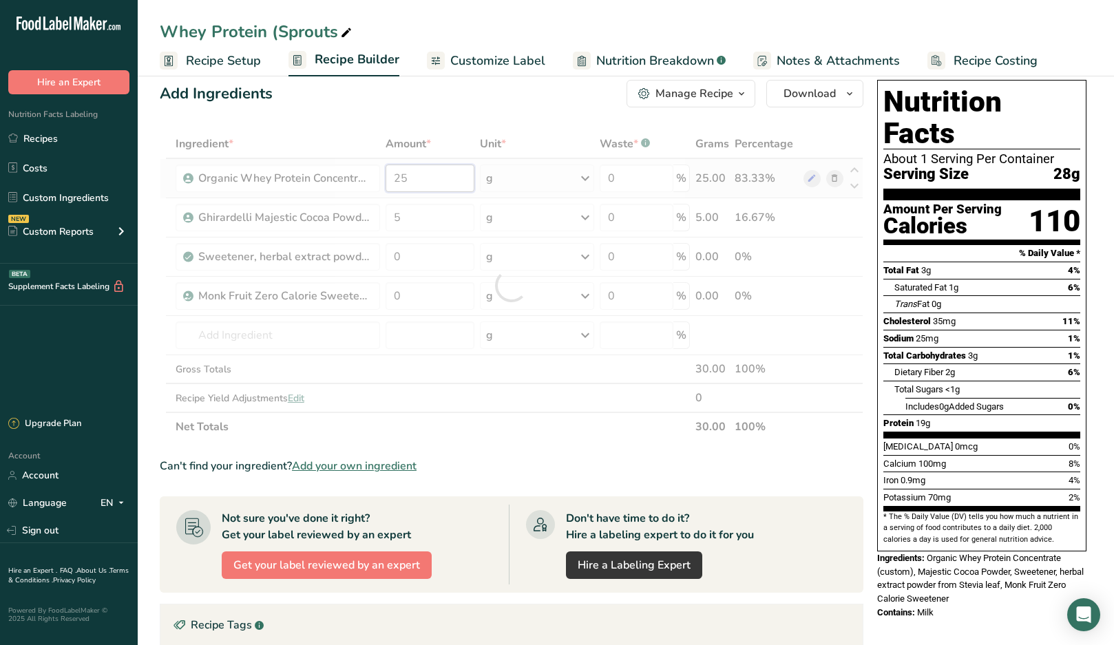
click at [445, 180] on div "Ingredient * Amount * Unit * Waste * .a-a{fill:#347362;}.b-a{fill:#fff;} Grams …" at bounding box center [512, 285] width 704 height 312
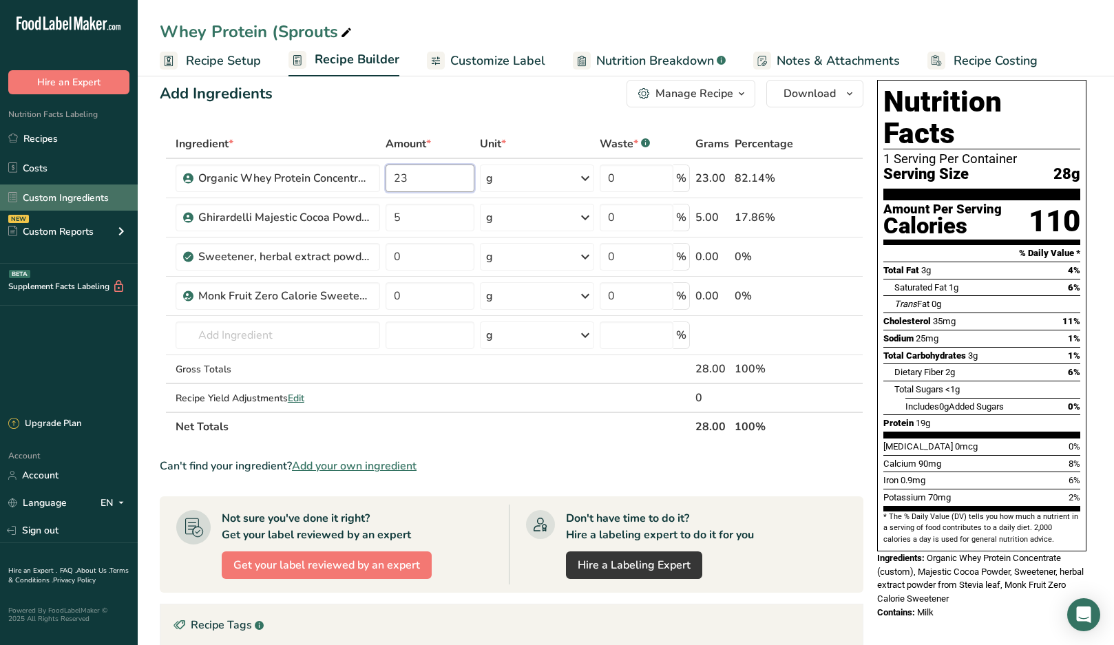
type input "23"
click at [60, 199] on link "Custom Ingredients" at bounding box center [69, 198] width 138 height 26
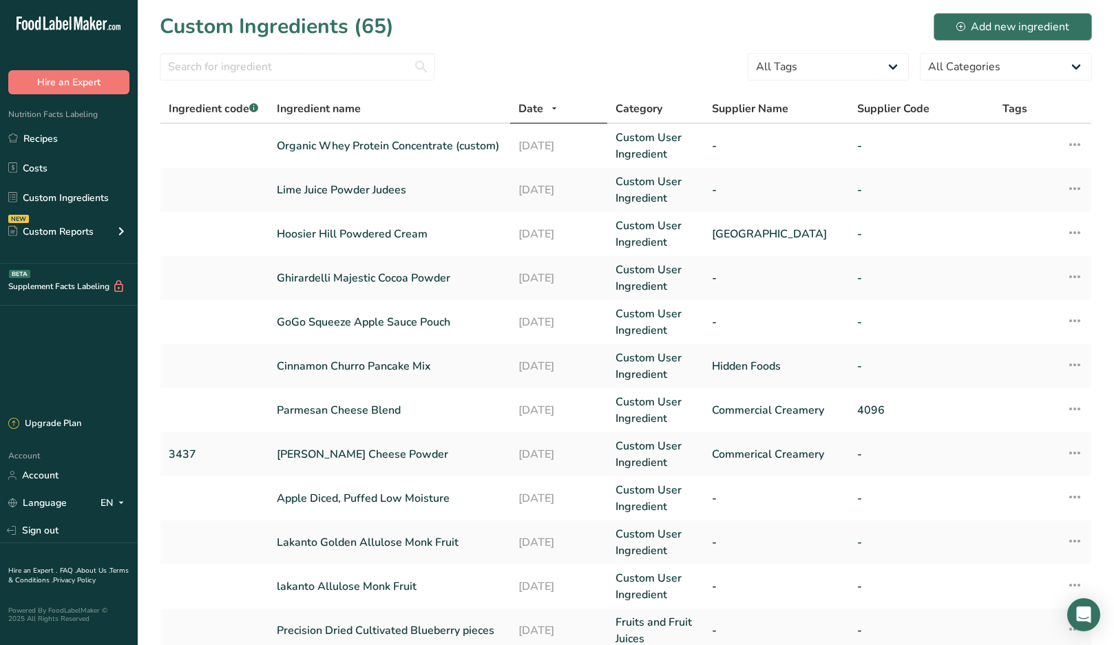
click at [1036, 21] on div "Add new ingredient" at bounding box center [1012, 27] width 113 height 17
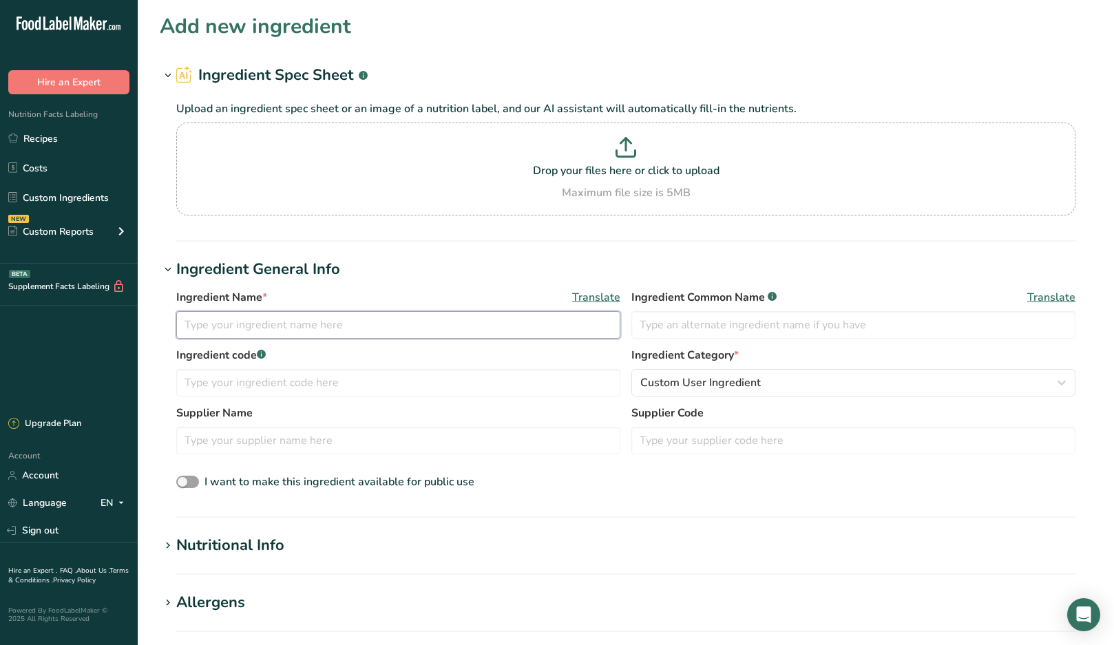
click at [401, 324] on input "text" at bounding box center [398, 325] width 444 height 28
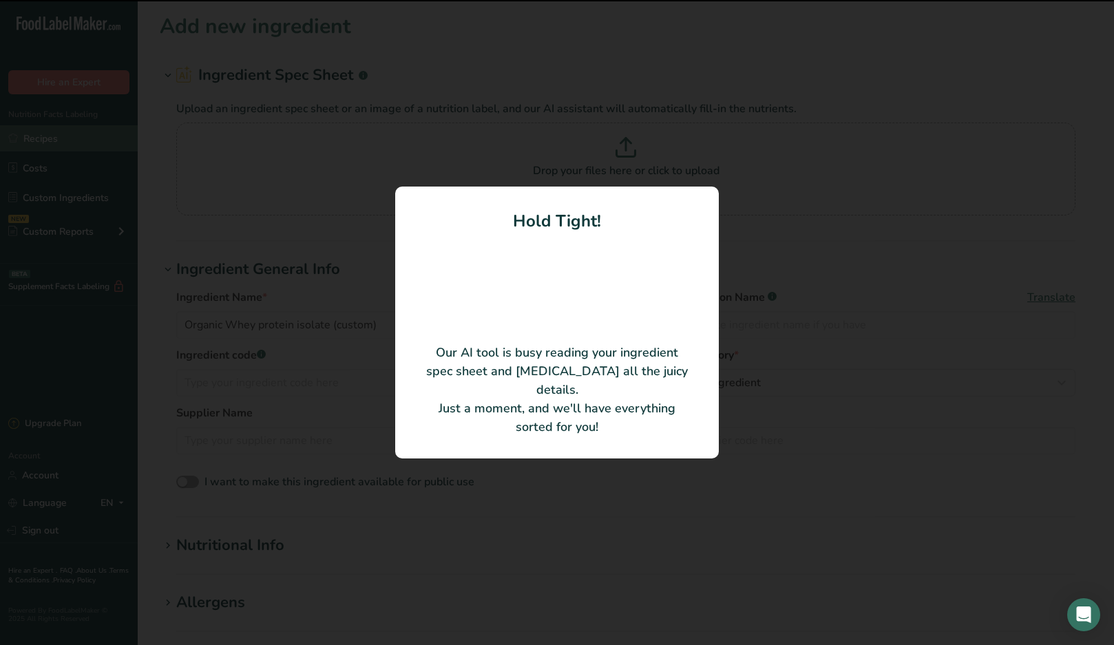
type input "Organic Whey Protein Isolate"
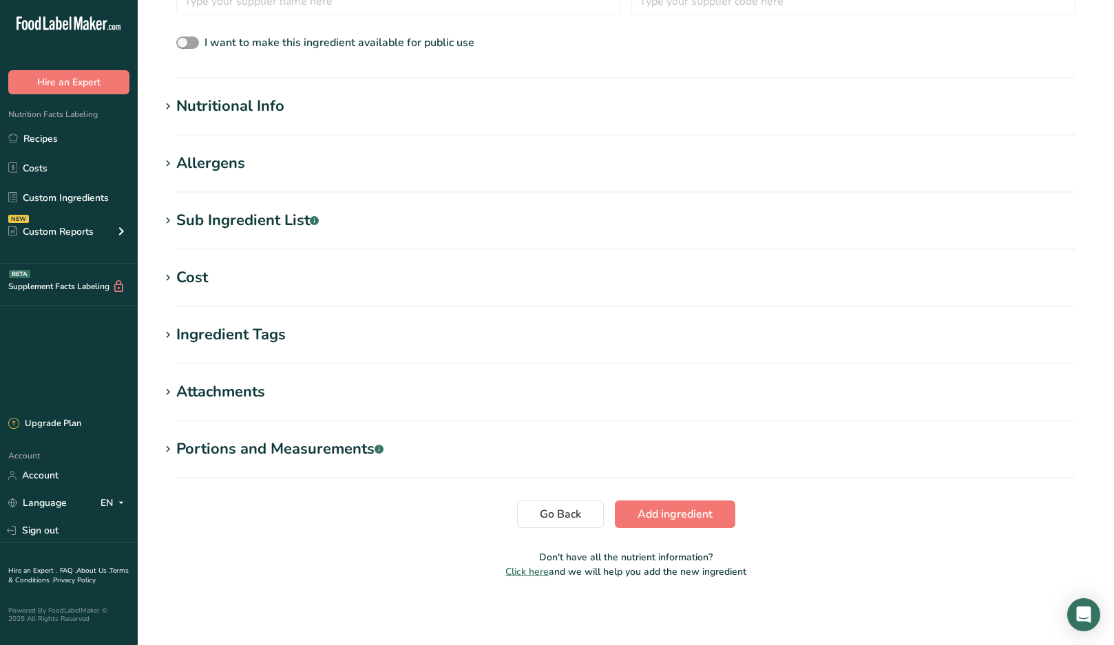
scroll to position [372, 0]
click at [692, 523] on button "Add ingredient" at bounding box center [675, 515] width 120 height 28
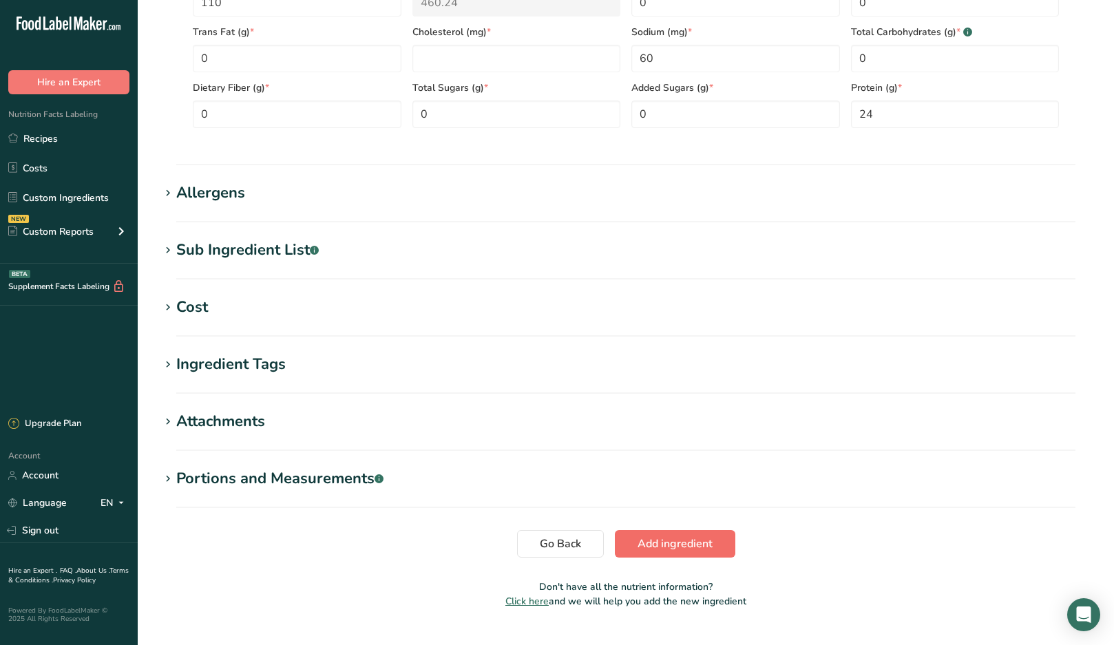
click at [679, 544] on span "Add ingredient" at bounding box center [675, 544] width 75 height 17
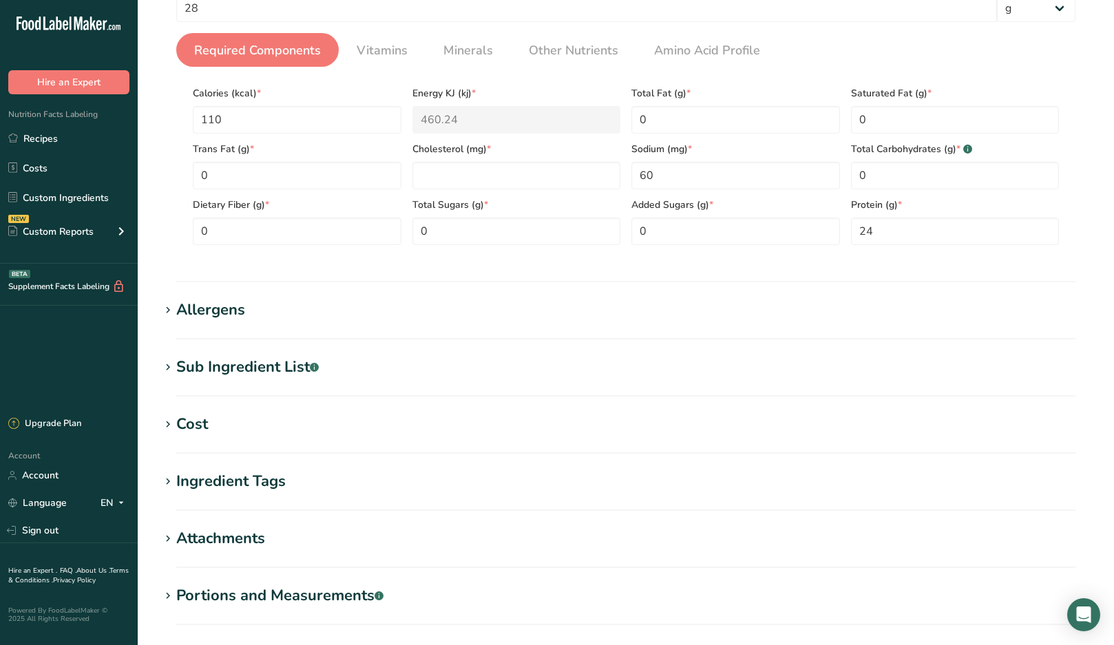
scroll to position [178, 0]
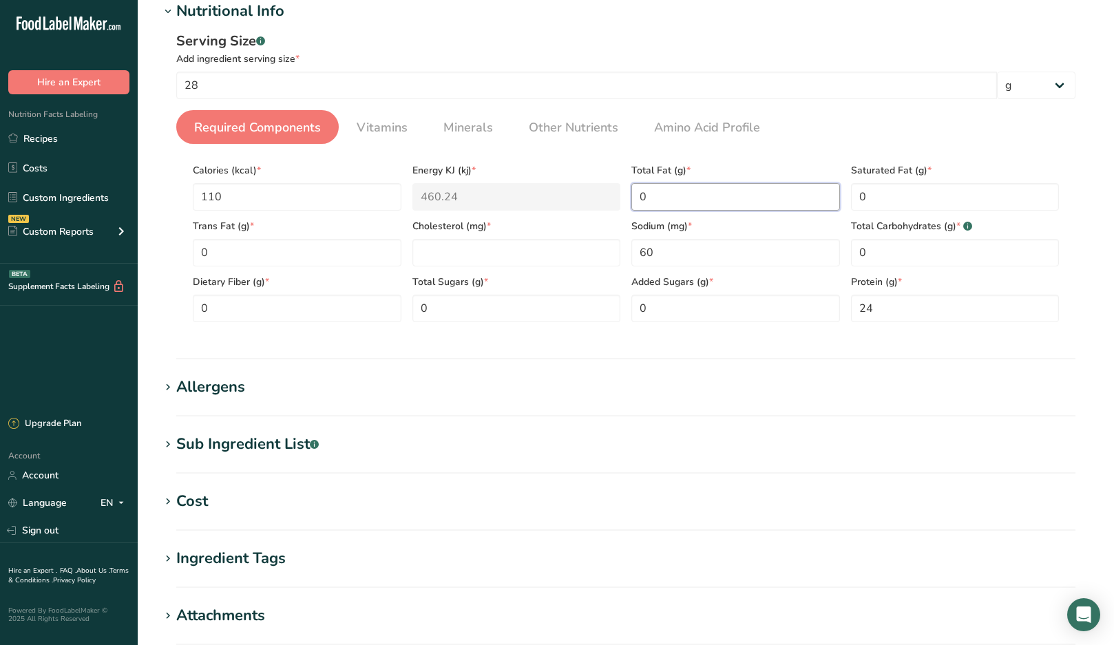
click at [682, 196] on Fat "0" at bounding box center [735, 197] width 209 height 28
type Fat "00"
click at [431, 255] on input "number" at bounding box center [516, 253] width 209 height 28
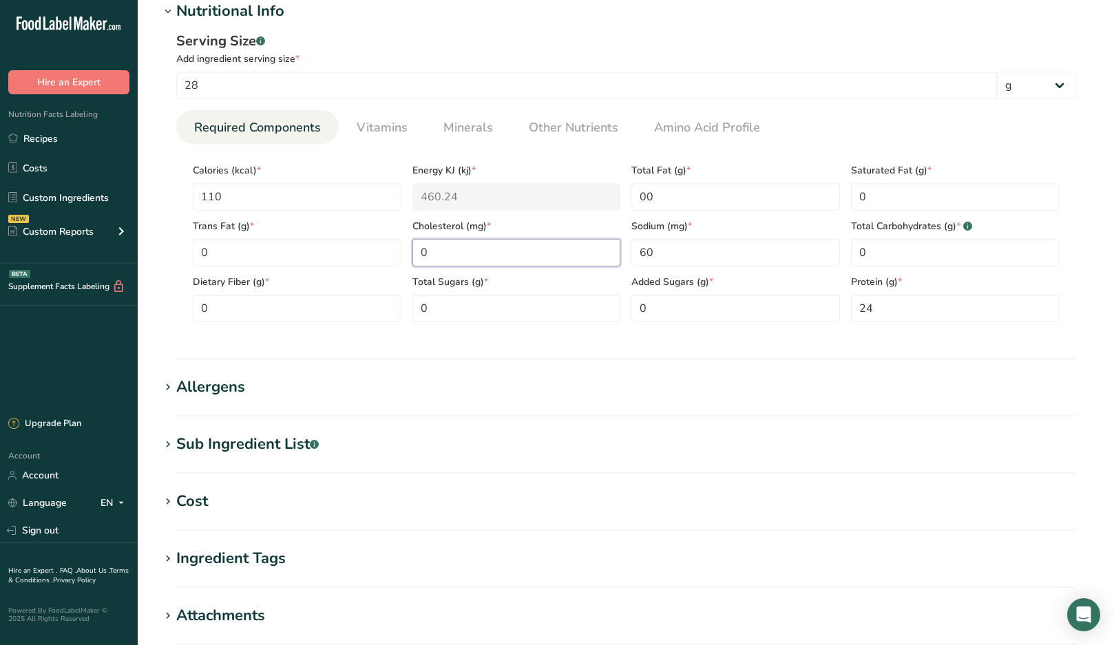
type input "0"
click at [779, 34] on div "Serving Size .a-a{fill:#347362;}.b-a{fill:#fff;}" at bounding box center [625, 41] width 899 height 21
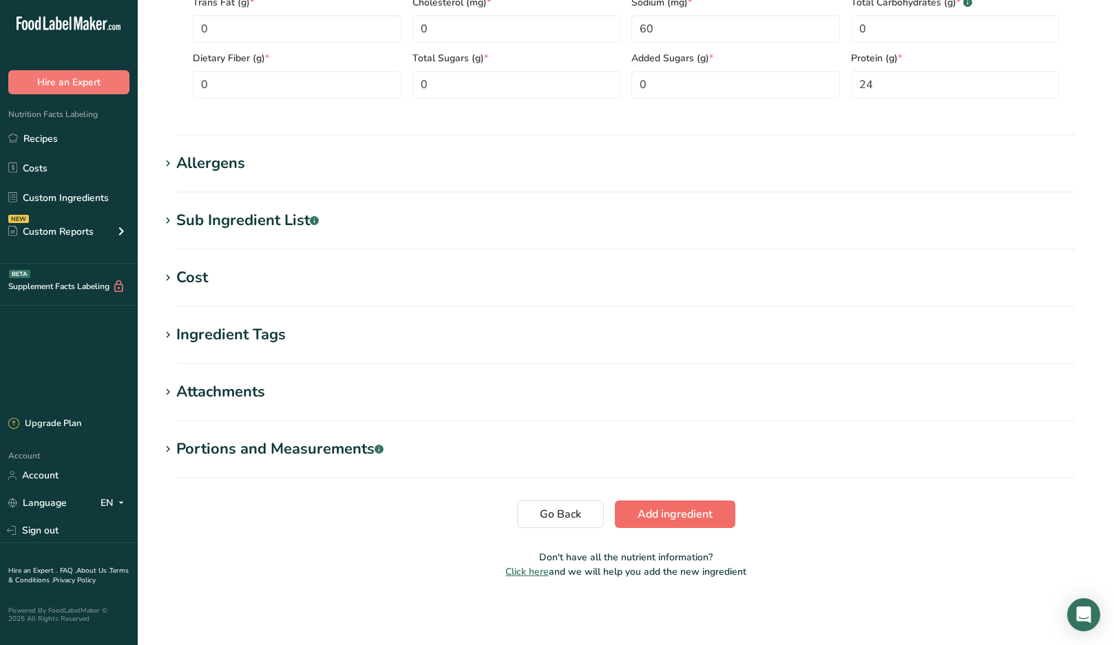
click at [649, 508] on span "Add ingredient" at bounding box center [675, 514] width 75 height 17
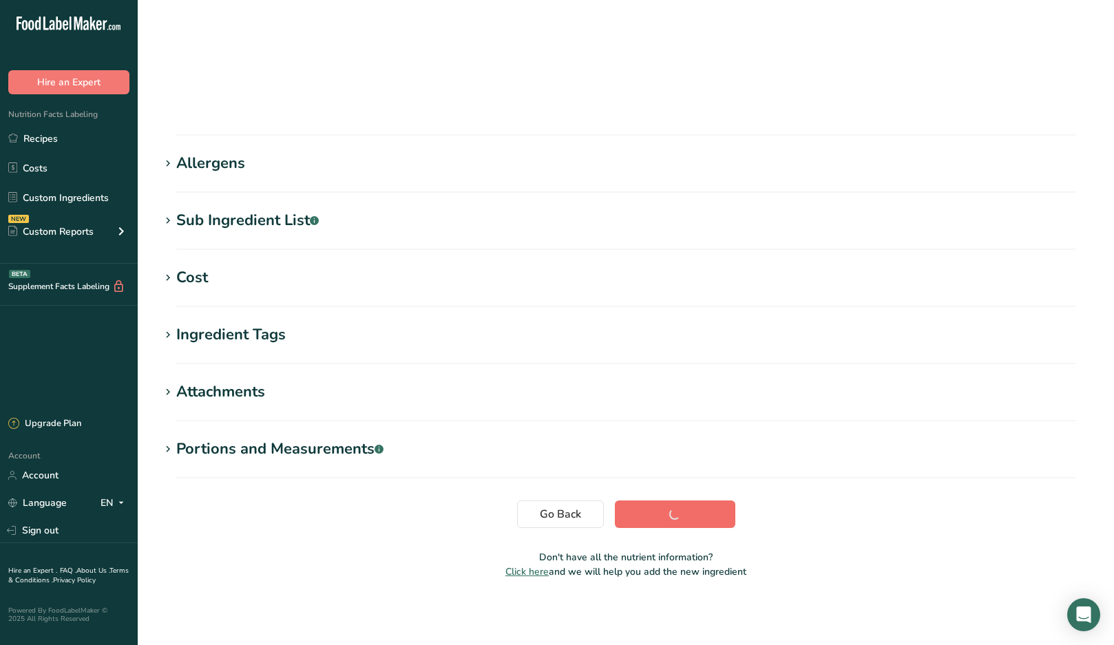
scroll to position [83, 0]
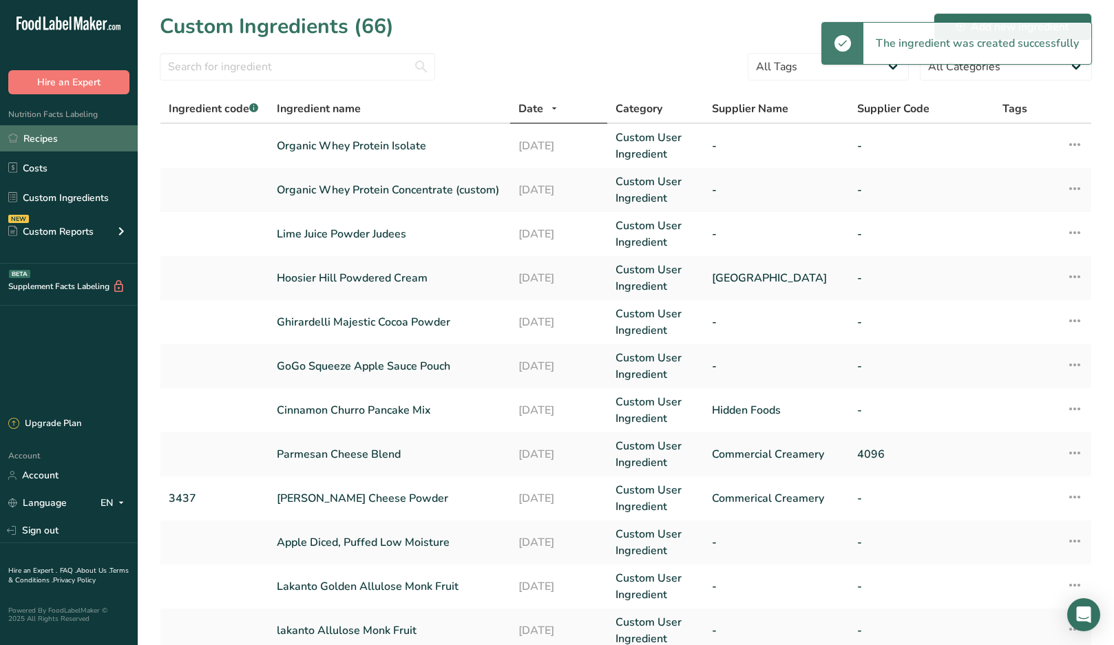
click at [39, 138] on link "Recipes" at bounding box center [69, 138] width 138 height 26
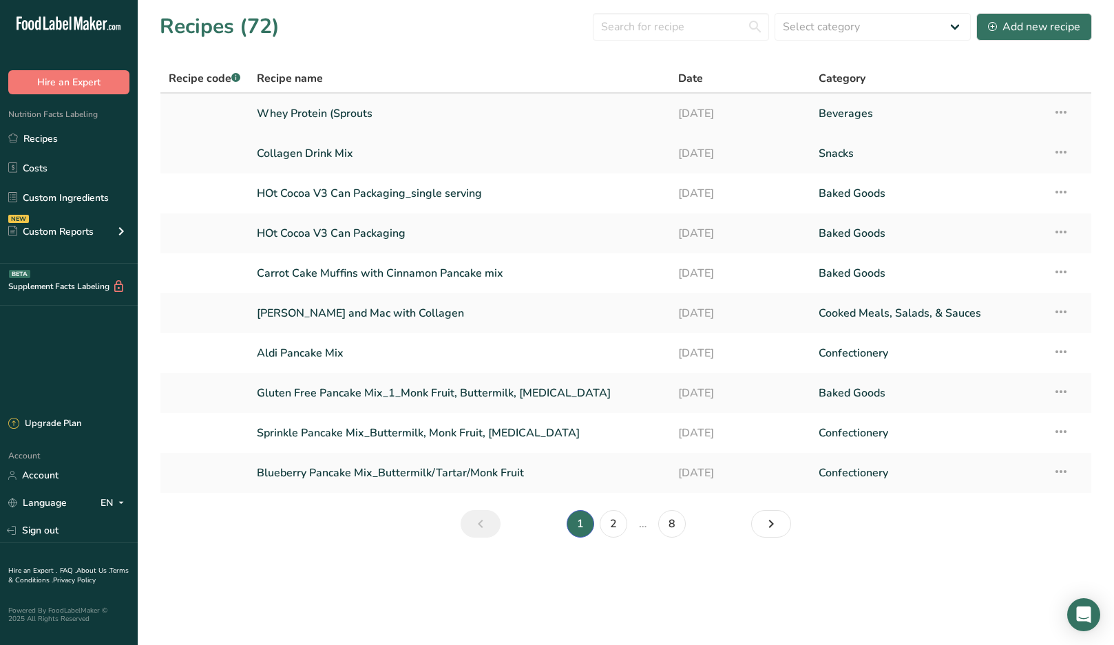
click at [291, 115] on link "Whey Protein (Sprouts" at bounding box center [459, 113] width 405 height 29
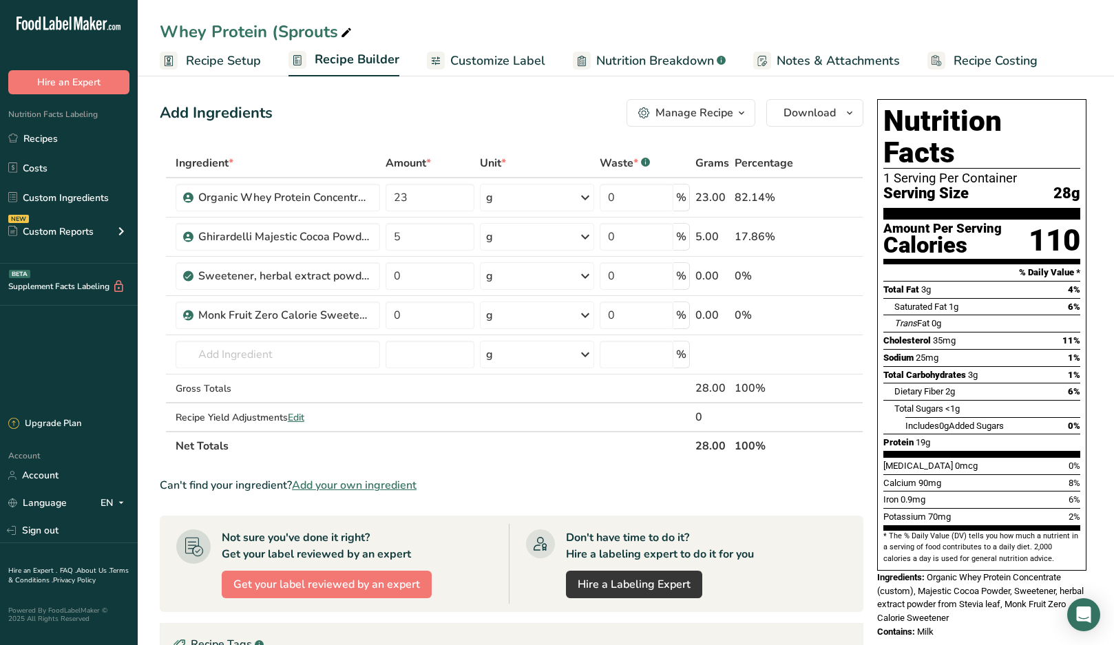
click at [346, 36] on icon at bounding box center [346, 32] width 12 height 19
type input "Whey Protein ([PERSON_NAME])"
click at [382, 113] on div "Add Ingredients Manage Recipe Delete Recipe Duplicate Recipe Scale Recipe Save …" at bounding box center [512, 113] width 704 height 28
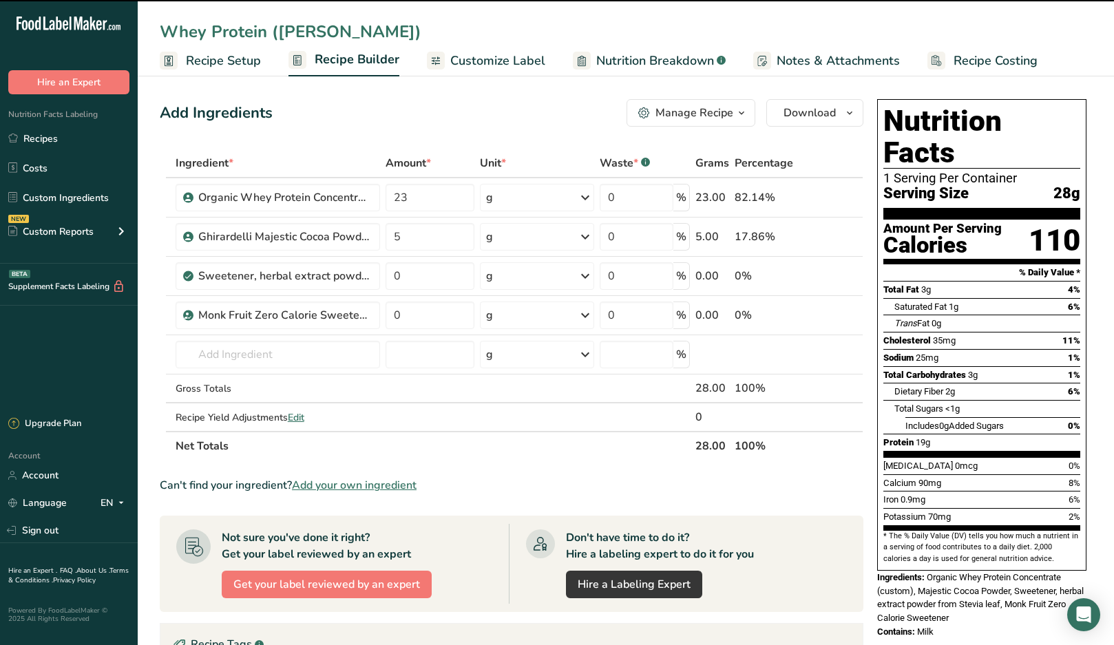
click at [227, 61] on span "Recipe Setup" at bounding box center [223, 61] width 75 height 19
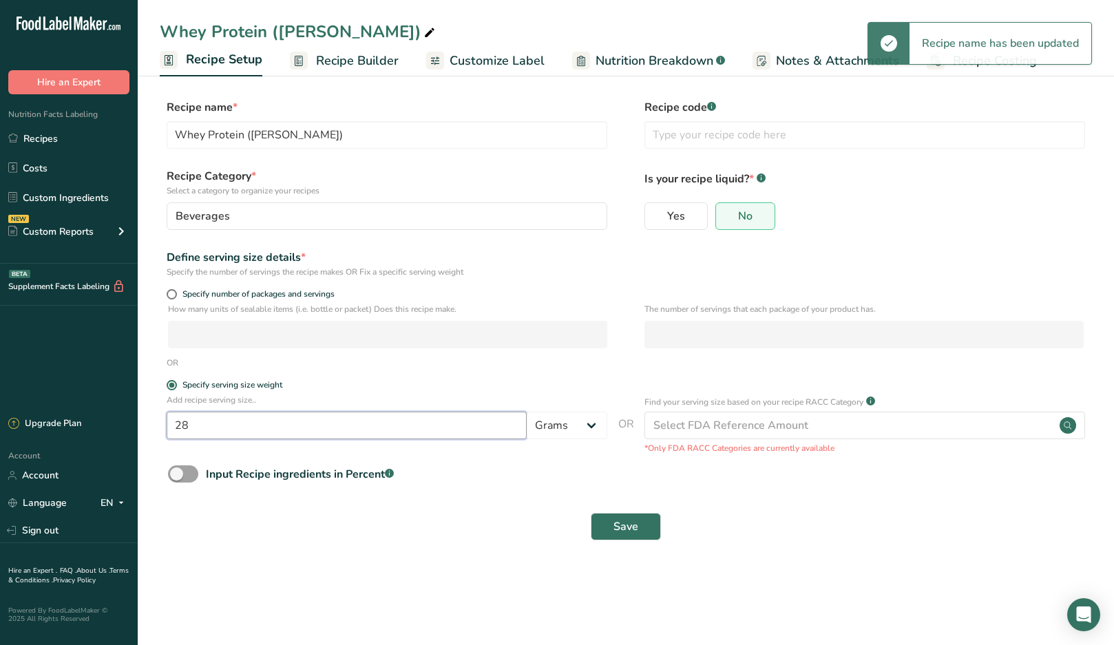
drag, startPoint x: 198, startPoint y: 430, endPoint x: 138, endPoint y: 430, distance: 59.2
click at [138, 430] on section "Recipe name * Whey Protein ([PERSON_NAME]) Recipe code .a-a{fill:#347362;}.b-a{…" at bounding box center [626, 321] width 976 height 499
type input "30"
click at [359, 364] on div "OR" at bounding box center [626, 363] width 932 height 12
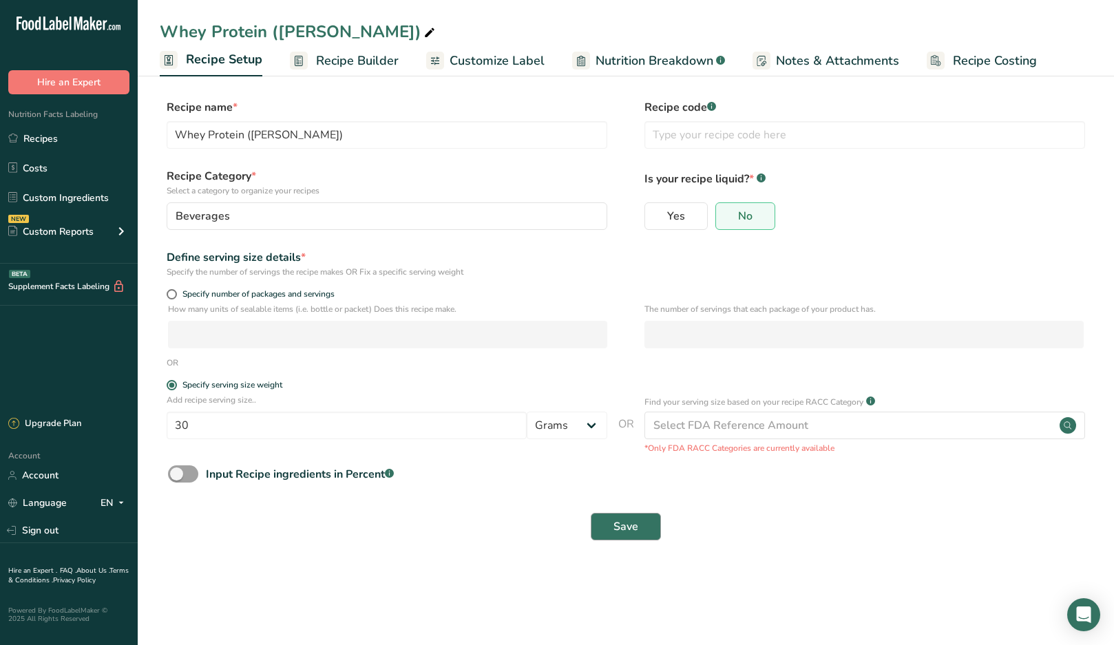
click at [612, 526] on button "Save" at bounding box center [626, 527] width 70 height 28
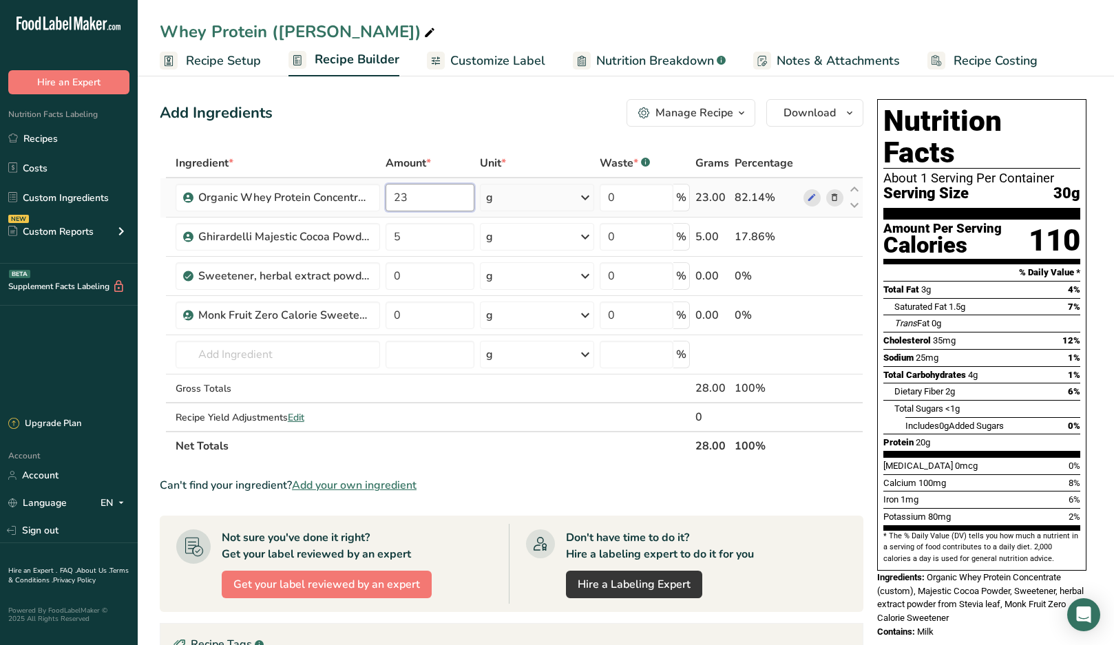
drag, startPoint x: 421, startPoint y: 197, endPoint x: 382, endPoint y: 197, distance: 39.2
click at [384, 197] on td "23" at bounding box center [430, 197] width 94 height 39
type input "19"
type input "19.39"
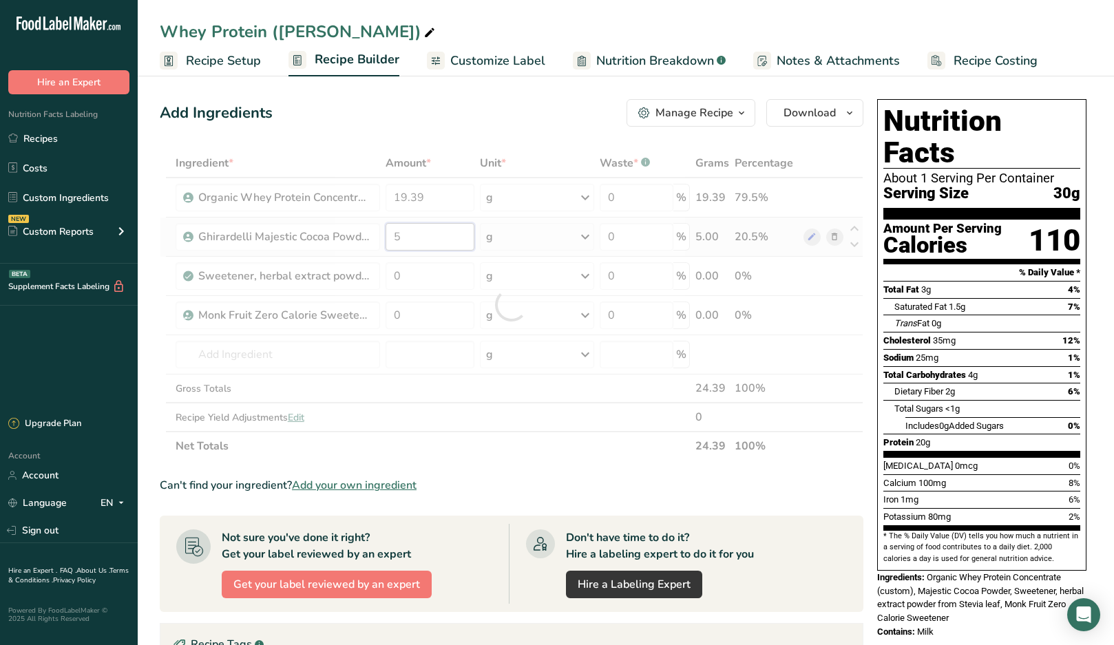
click at [423, 240] on div "Ingredient * Amount * Unit * Waste * .a-a{fill:#347362;}.b-a{fill:#fff;} Grams …" at bounding box center [512, 305] width 704 height 312
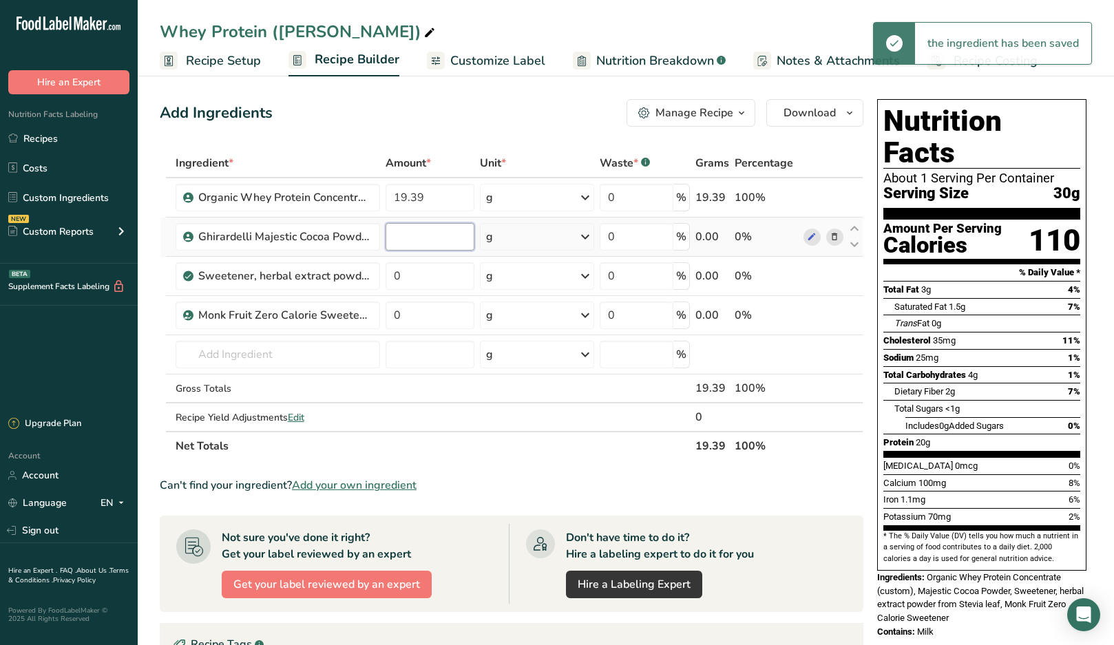
type input "8"
type input "8.92"
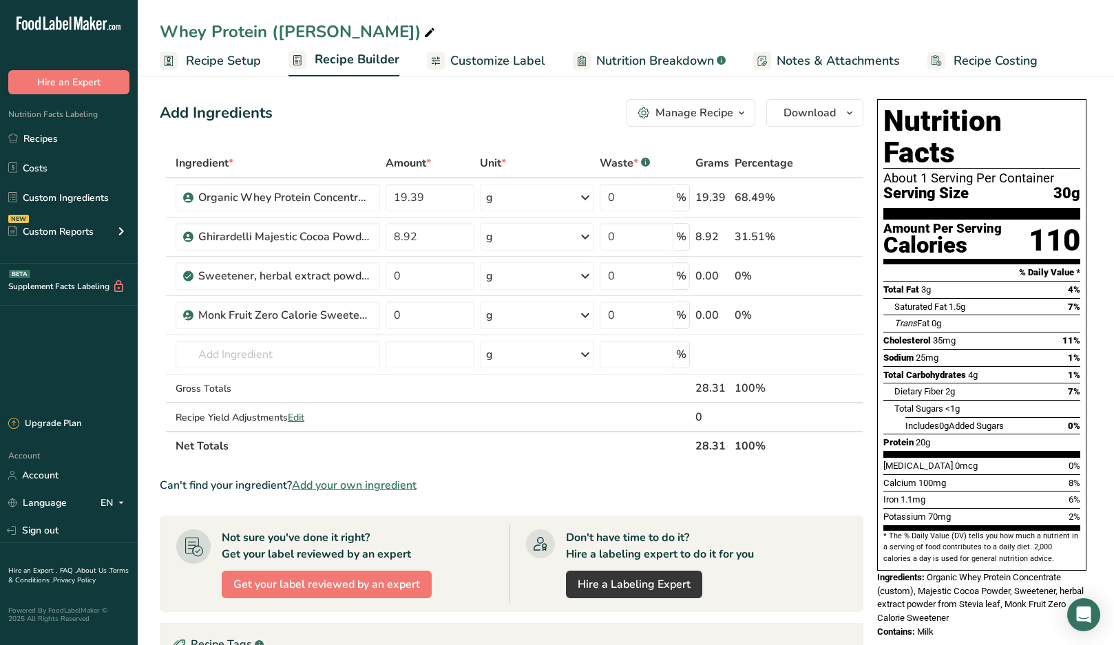
click at [422, 122] on div "Add Ingredients Manage Recipe Delete Recipe Duplicate Recipe Scale Recipe Save …" at bounding box center [512, 113] width 704 height 28
drag, startPoint x: 448, startPoint y: 198, endPoint x: 294, endPoint y: 195, distance: 153.6
click at [294, 195] on tr "Organic Whey Protein Concentrate (custom) 19.39 g Weight Units g kg mg See more…" at bounding box center [511, 197] width 702 height 39
type input "20"
type input "20.55"
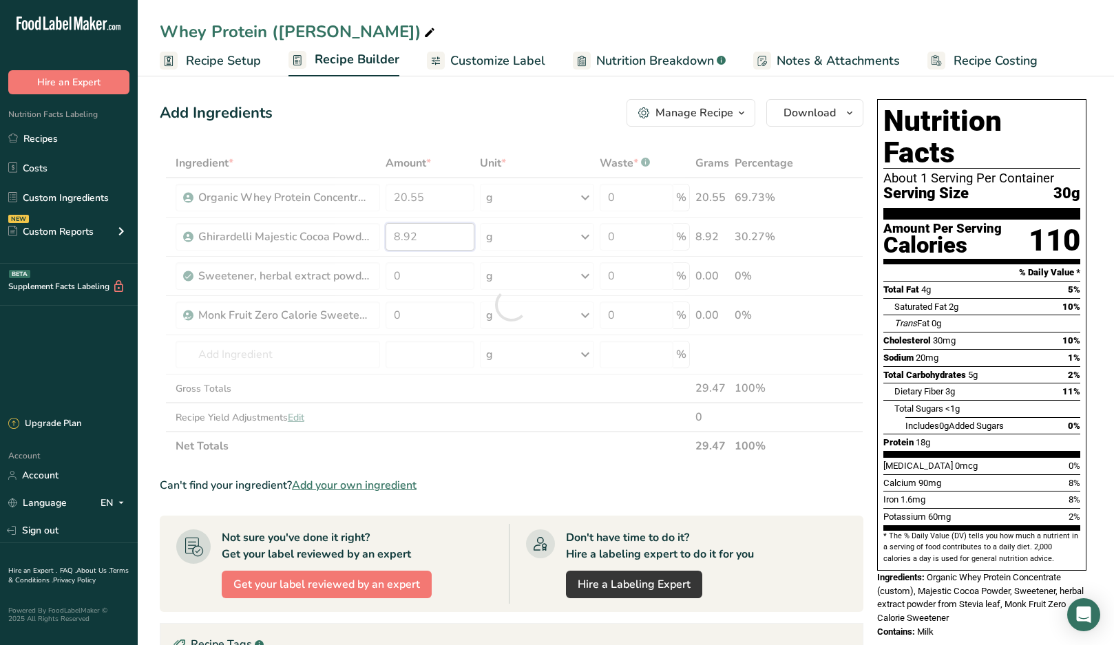
click at [444, 232] on div "Ingredient * Amount * Unit * Waste * .a-a{fill:#347362;}.b-a{fill:#fff;} Grams …" at bounding box center [512, 305] width 704 height 312
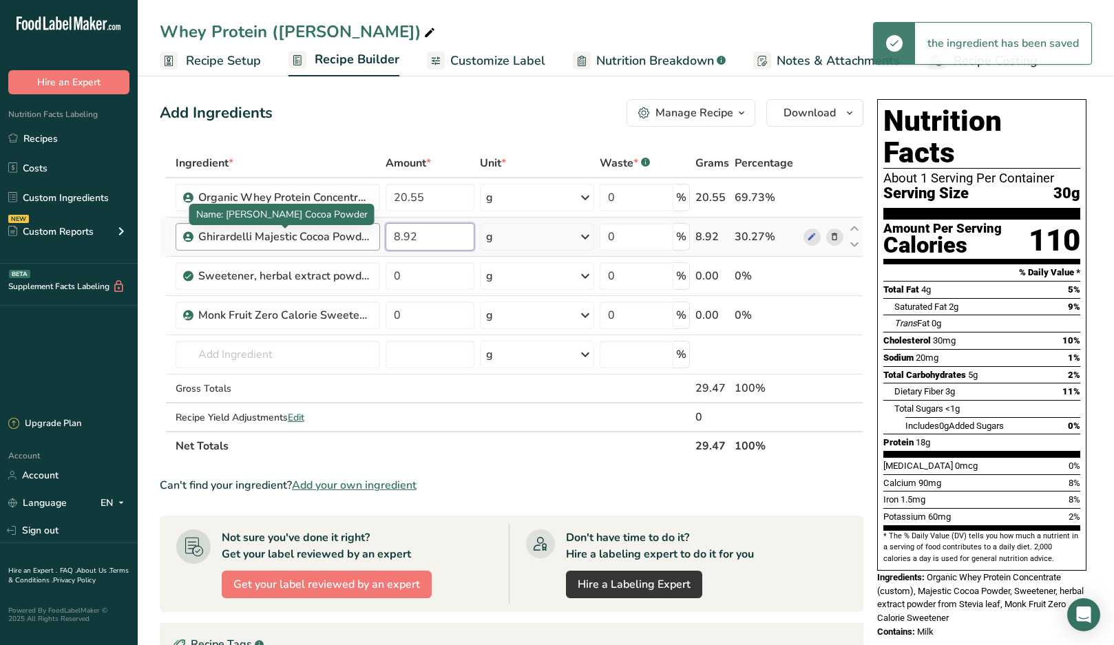
drag, startPoint x: 442, startPoint y: 242, endPoint x: 319, endPoint y: 238, distance: 122.6
click at [321, 240] on tr "Ghirardelli Majestic Cocoa Powder 8.92 g Weight Units g kg mg See more Volume U…" at bounding box center [511, 237] width 702 height 39
type input "9"
type input "9.45"
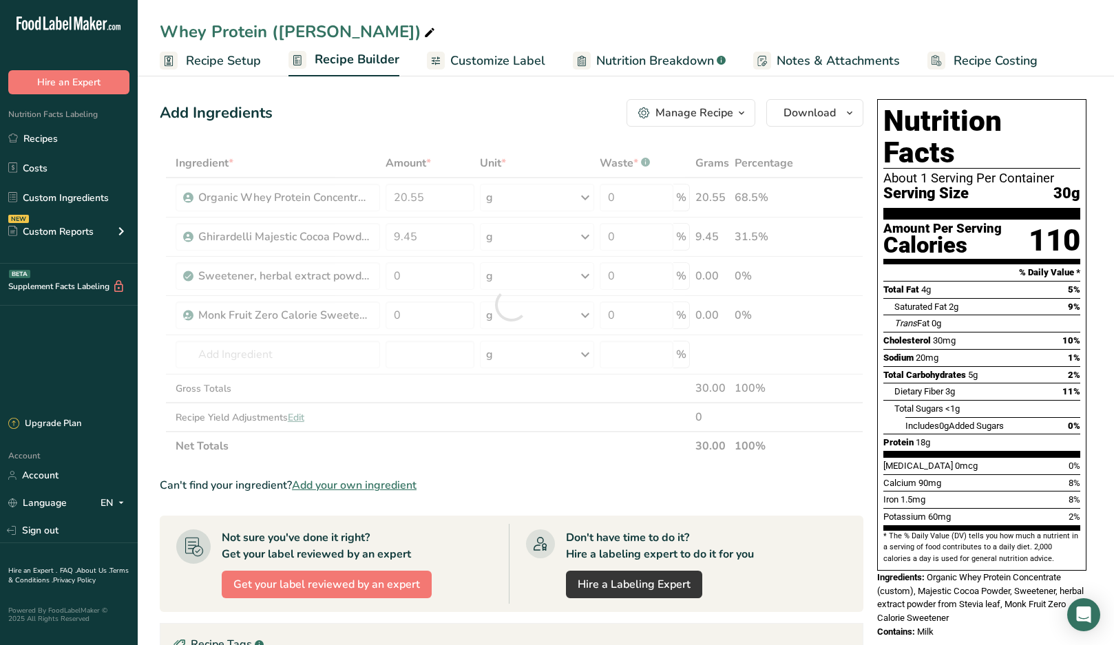
click at [375, 105] on div "Add Ingredients Manage Recipe Delete Recipe Duplicate Recipe Scale Recipe Save …" at bounding box center [512, 113] width 704 height 28
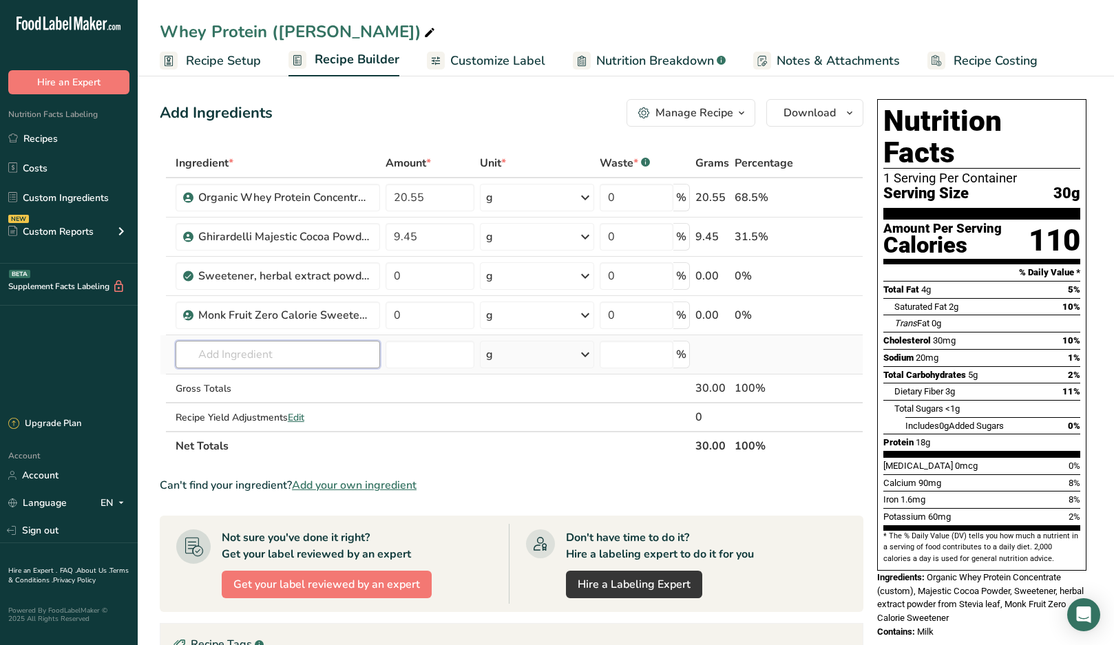
click at [267, 350] on input "text" at bounding box center [278, 355] width 204 height 28
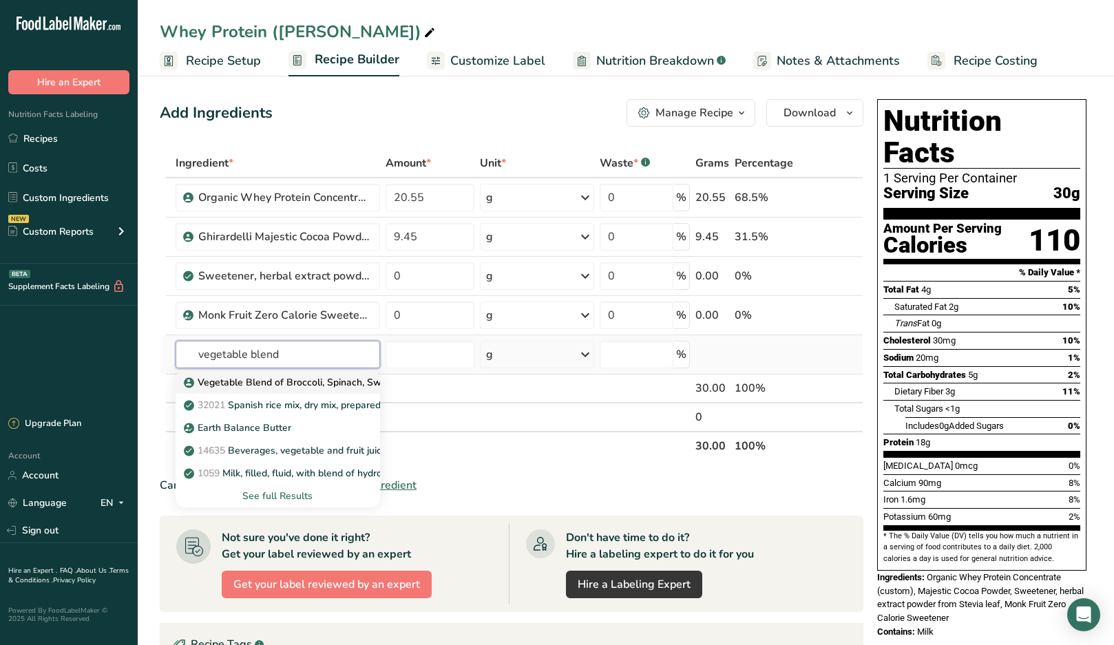
type input "vegetable blend"
click at [257, 377] on p "Vegetable Blend of Broccoli, Spinach, Sweet Potato, Orange, Pumpkin, Maitake Mu…" at bounding box center [412, 382] width 450 height 14
type input "Vegetable Blend of Broccoli, Spinach, Sweet Potato, Orange, Pumpkin, Maitake Mu…"
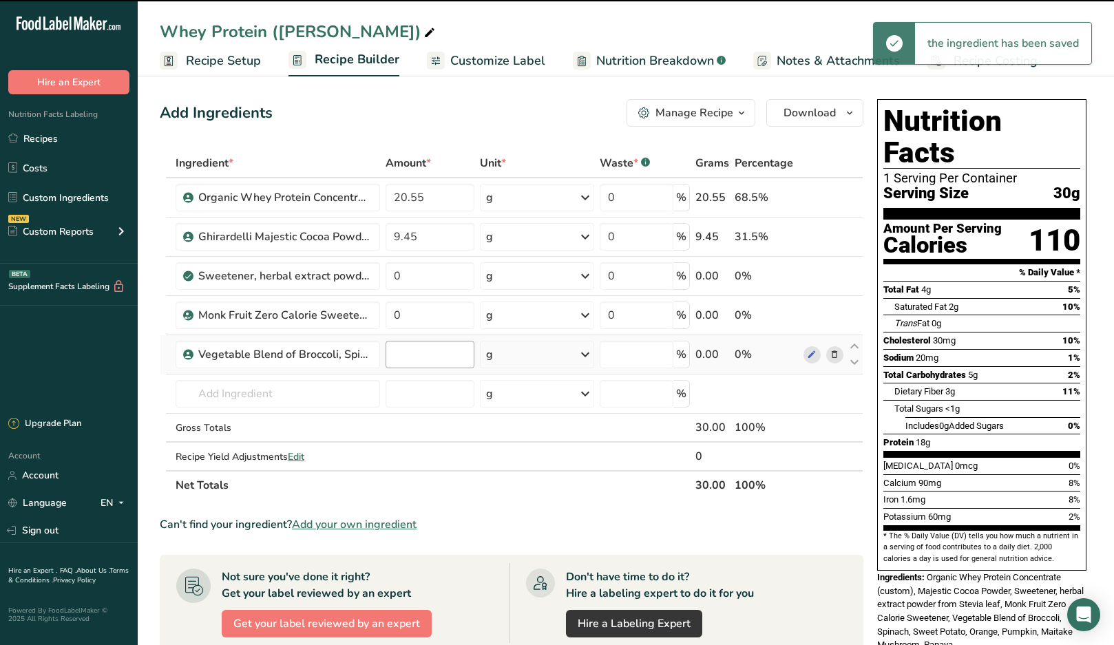
type input "0"
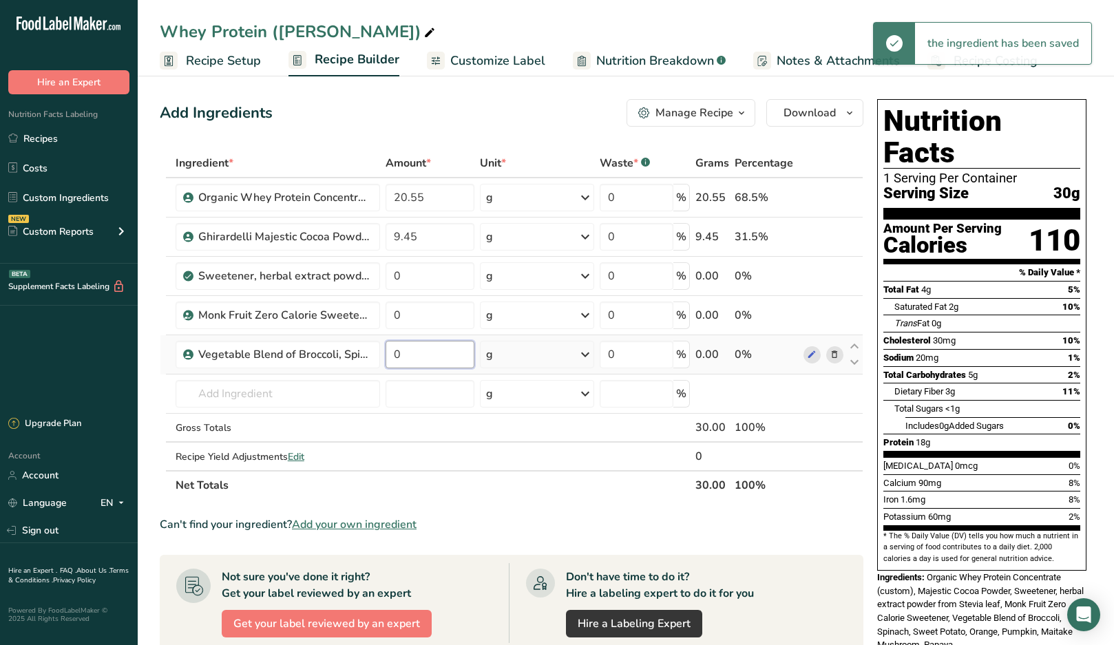
click at [418, 353] on input "0" at bounding box center [430, 355] width 89 height 28
type input "0.5"
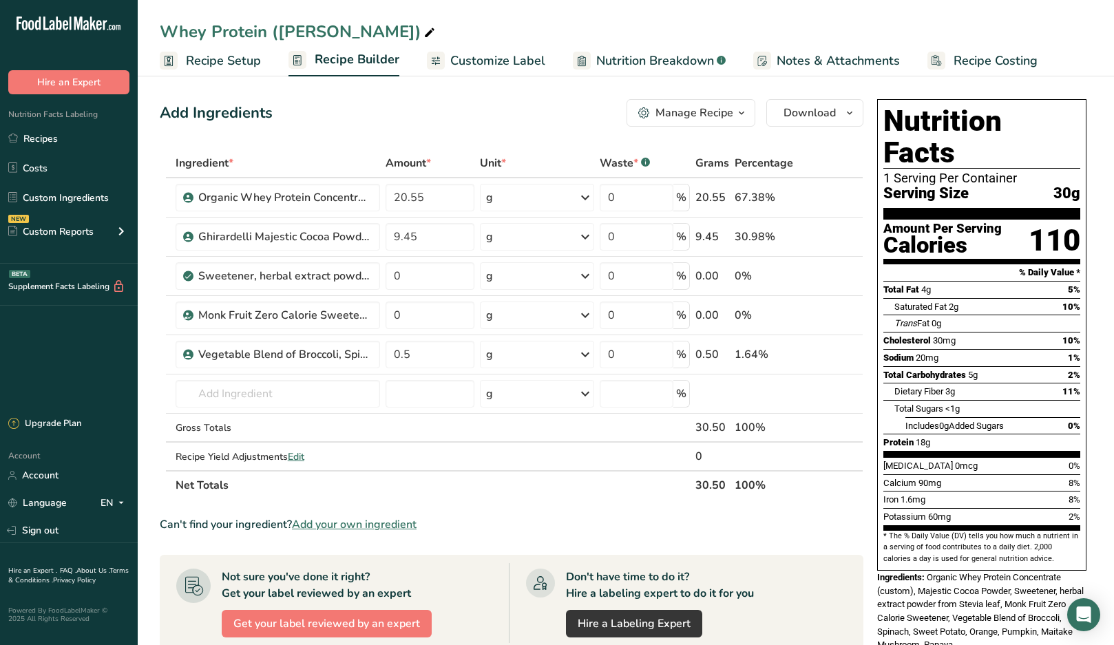
click at [532, 109] on div "Add Ingredients Manage Recipe Delete Recipe Duplicate Recipe Scale Recipe Save …" at bounding box center [512, 113] width 704 height 28
click at [445, 198] on input "20.55" at bounding box center [430, 198] width 89 height 28
type input "20.5"
type input "22"
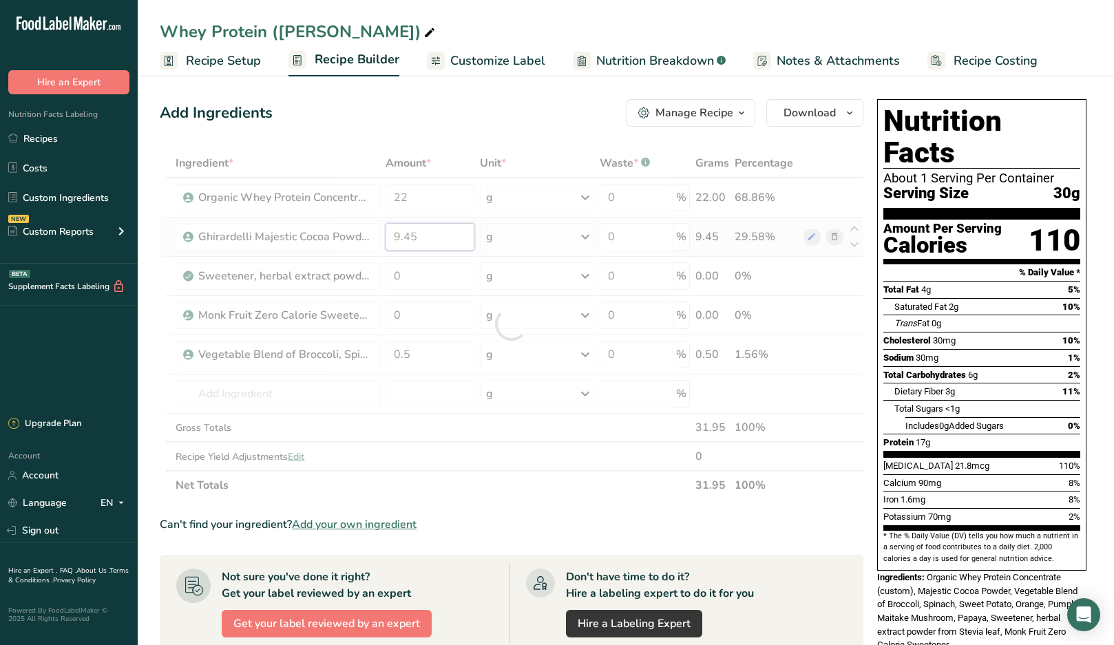
click at [441, 243] on div "Ingredient * Amount * Unit * Waste * .a-a{fill:#347362;}.b-a{fill:#fff;} Grams …" at bounding box center [512, 324] width 704 height 351
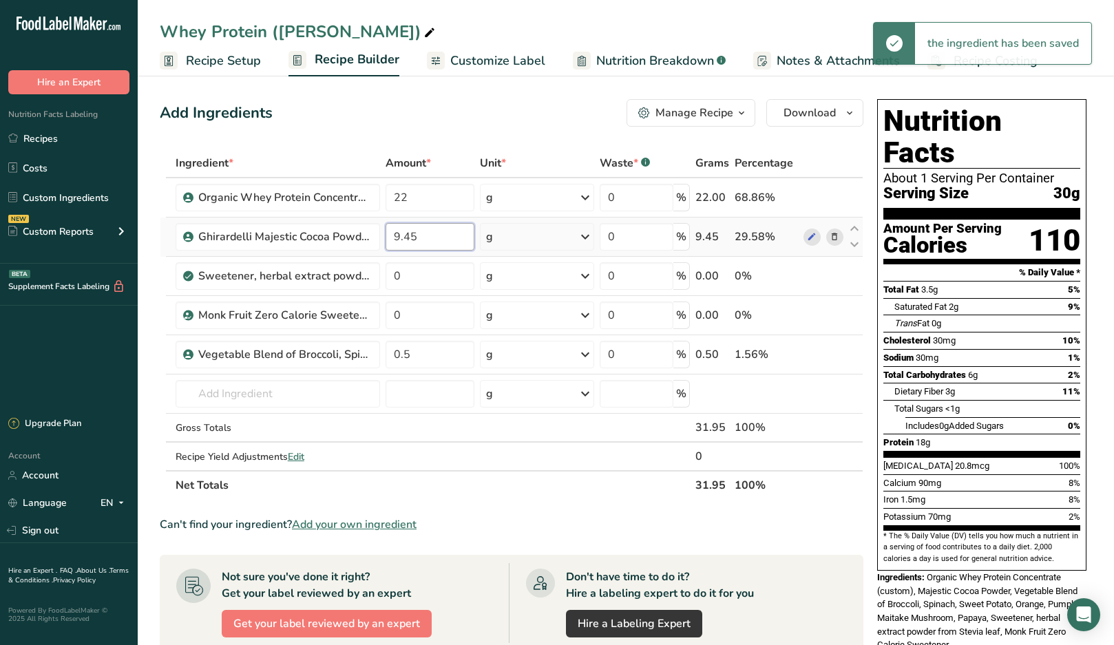
type input "9.4"
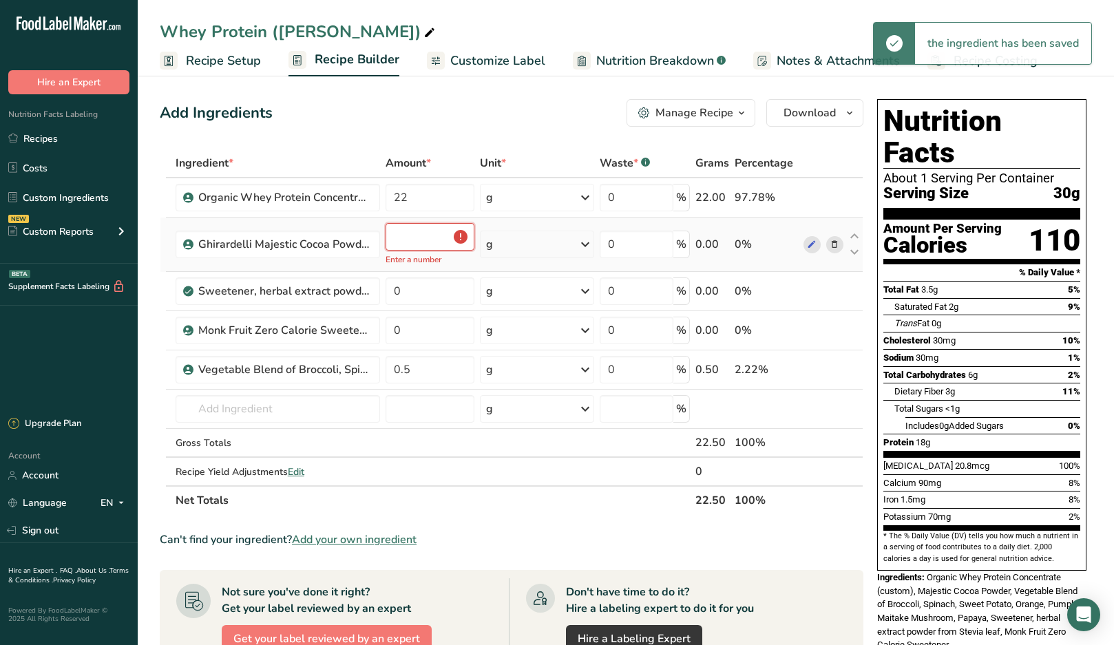
type input "9"
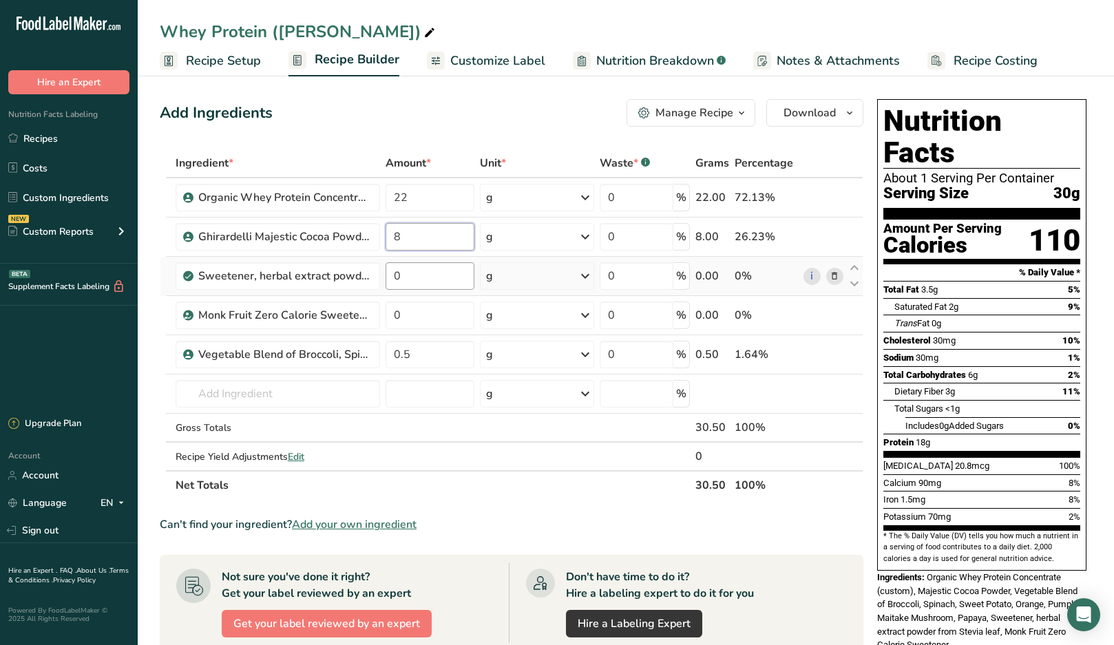
type input "8"
click at [443, 272] on div "Ingredient * Amount * Unit * Waste * .a-a{fill:#347362;}.b-a{fill:#fff;} Grams …" at bounding box center [512, 324] width 704 height 351
type input "00"
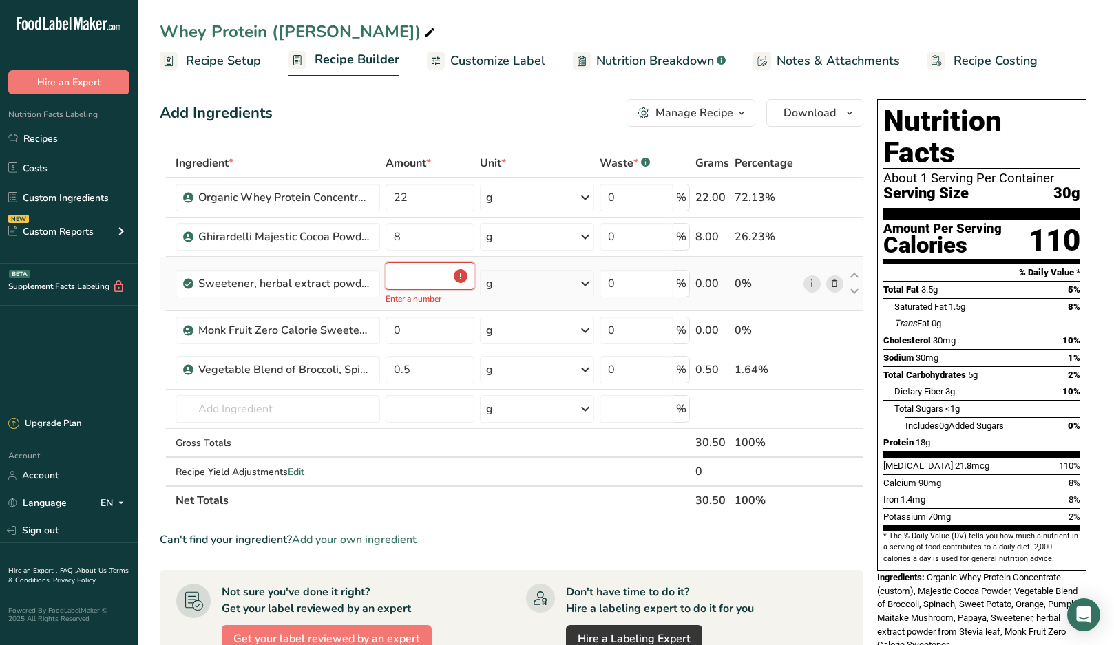
type input "0"
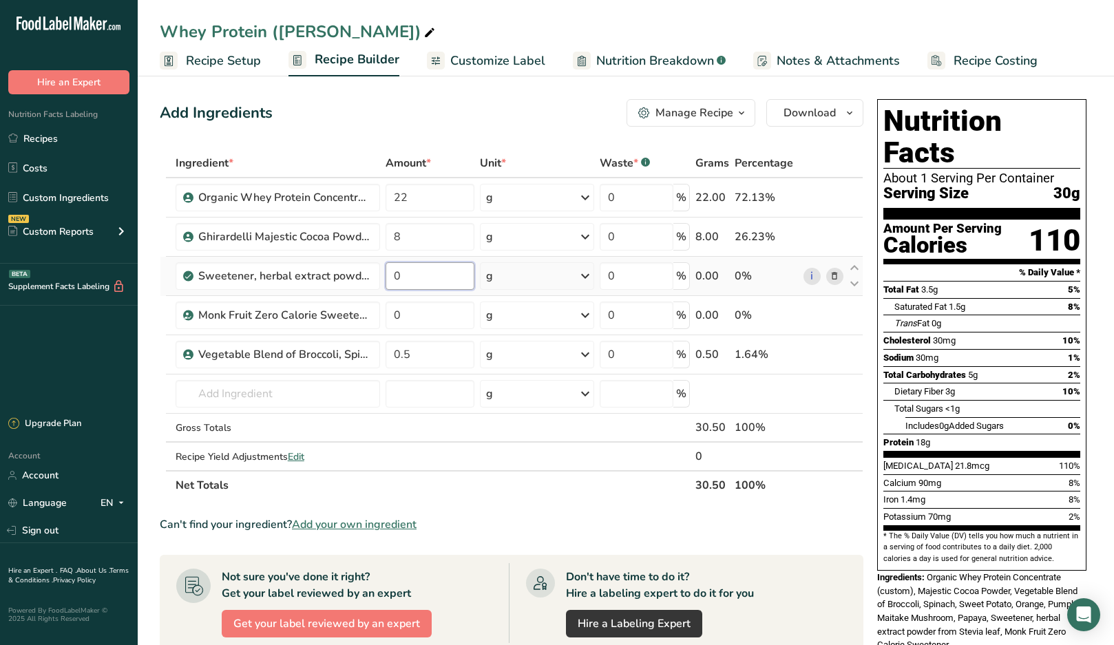
type input "2"
type input "0"
type input "0.2"
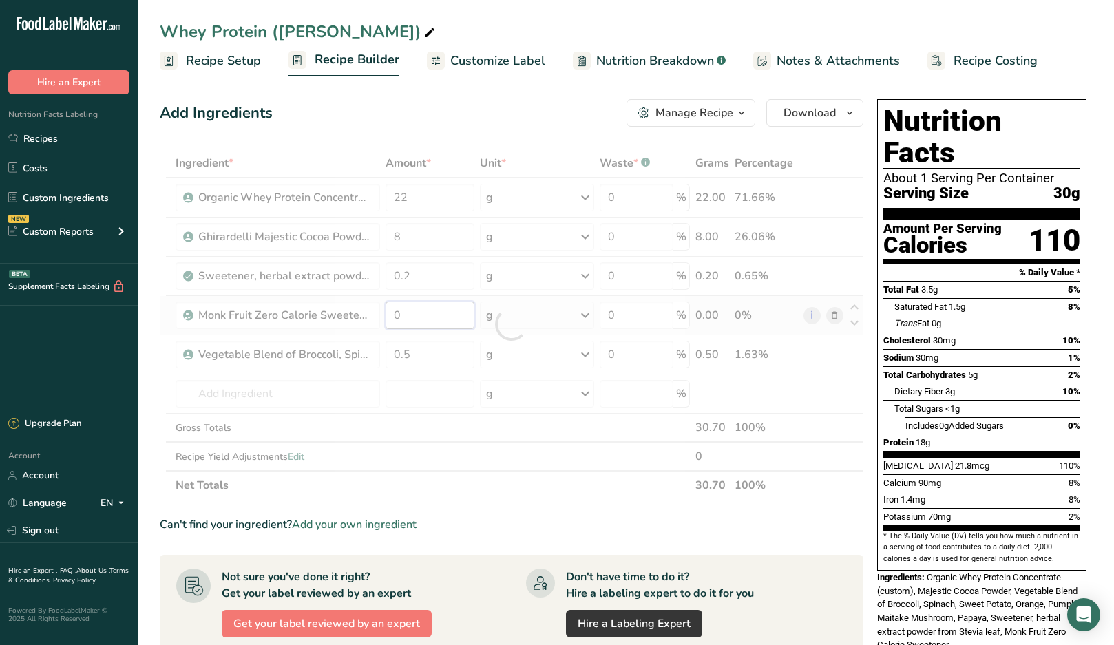
click at [436, 313] on div "Ingredient * Amount * Unit * Waste * .a-a{fill:#347362;}.b-a{fill:#fff;} Grams …" at bounding box center [512, 324] width 704 height 351
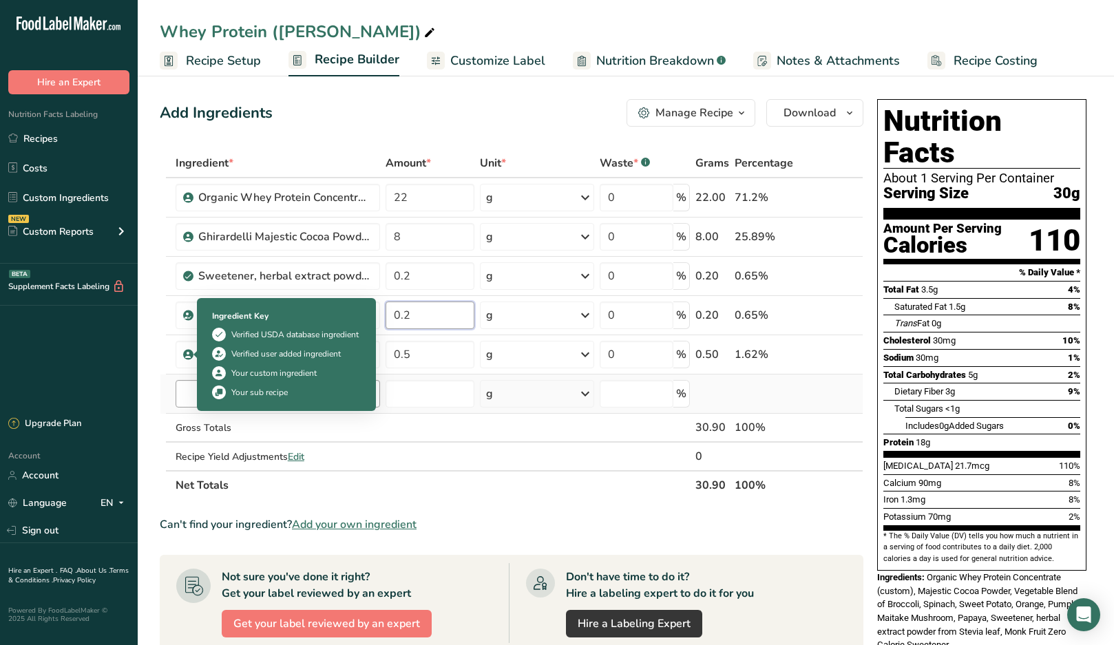
type input "0.2"
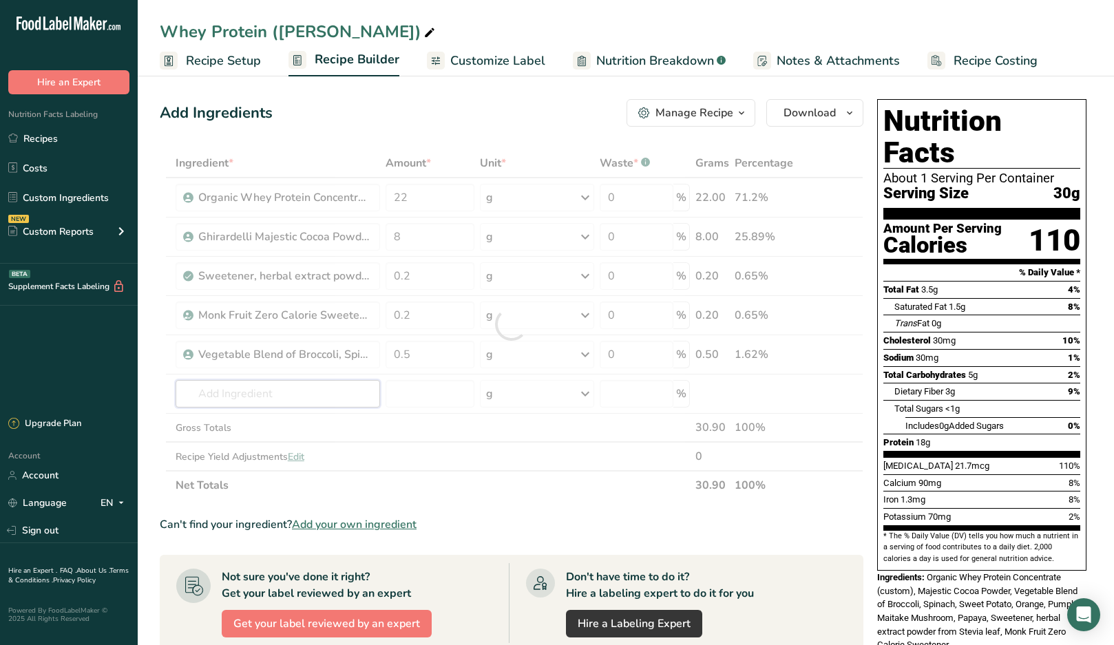
click at [180, 387] on div "Ingredient * Amount * Unit * Waste * .a-a{fill:#347362;}.b-a{fill:#fff;} Grams …" at bounding box center [512, 324] width 704 height 351
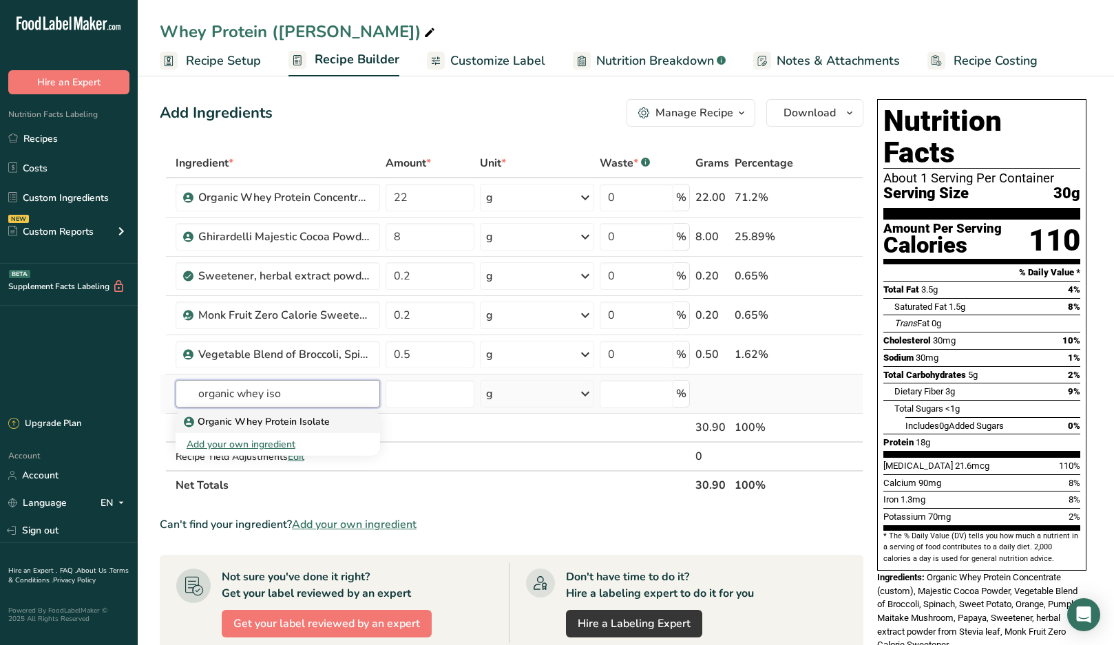
type input "organic whey iso"
click at [251, 424] on p "Organic Whey Protein Isolate" at bounding box center [258, 421] width 143 height 14
type input "Organic Whey Protein Isolate"
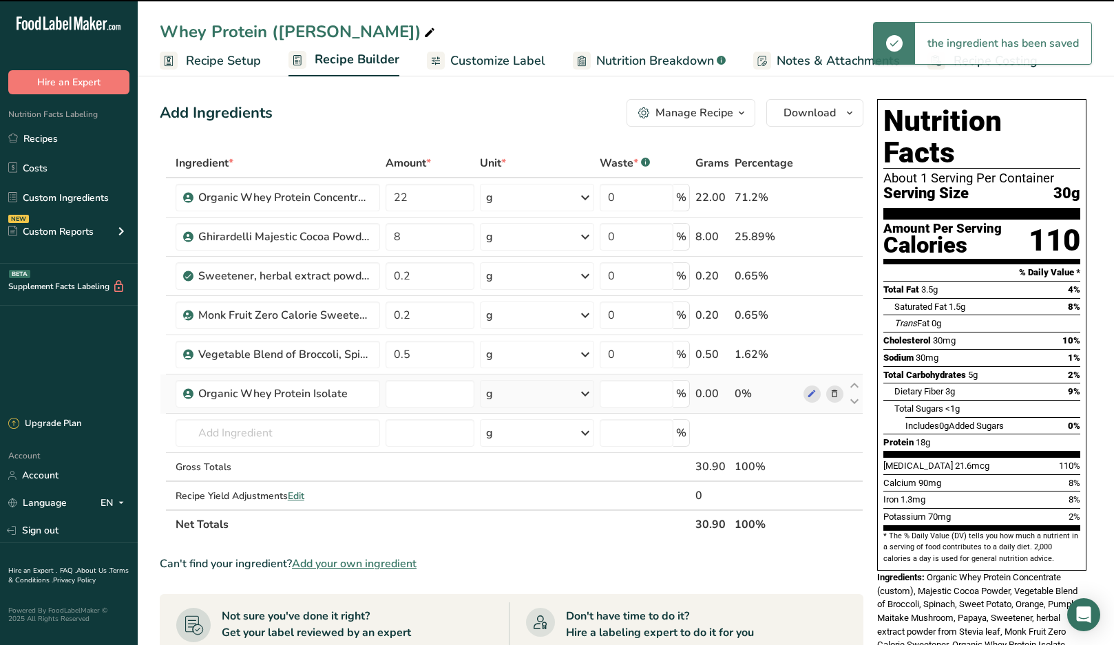
type input "0"
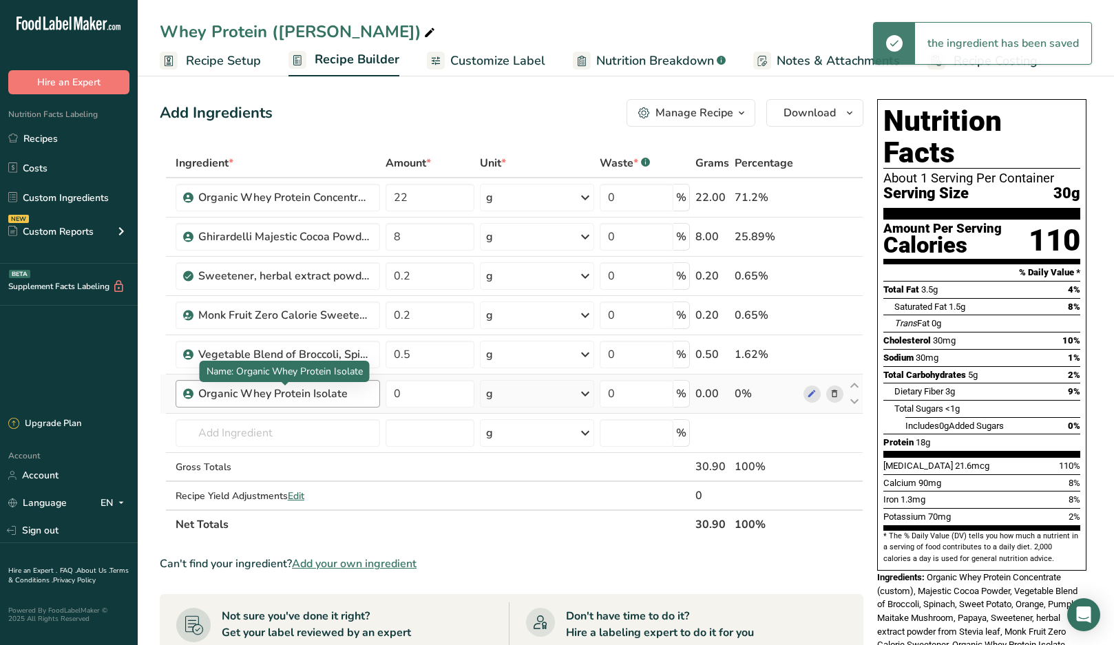
click at [364, 395] on div "Organic Whey Protein Isolate" at bounding box center [284, 394] width 172 height 17
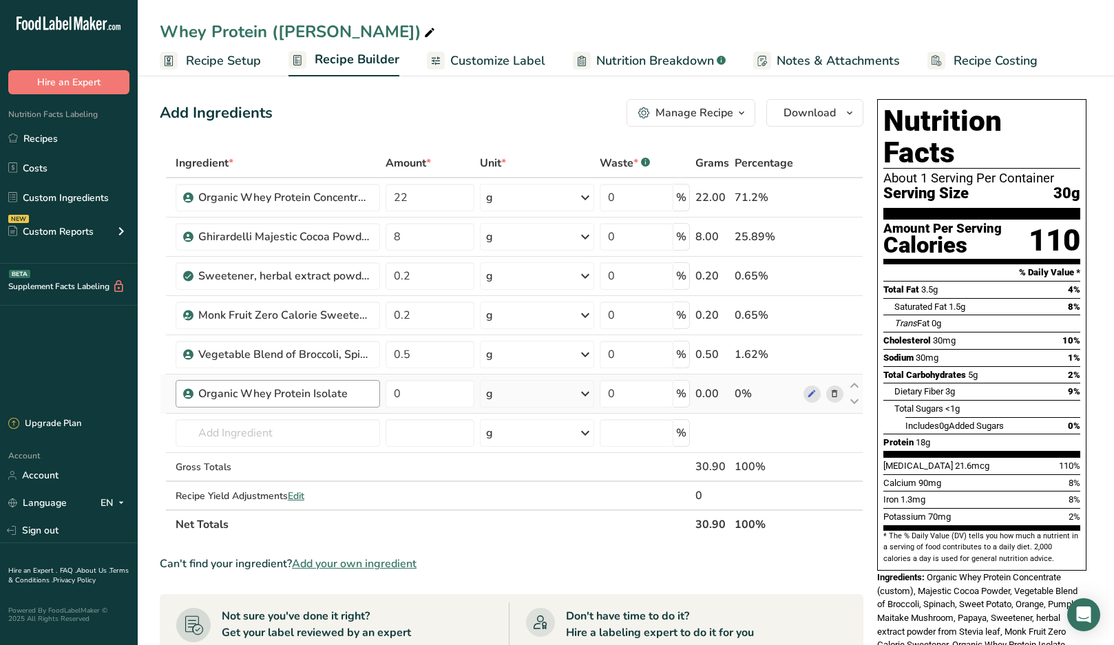
click at [341, 396] on div "Organic Whey Protein Isolate" at bounding box center [284, 394] width 172 height 17
click at [346, 396] on div "Organic Whey Protein Isolate" at bounding box center [284, 394] width 172 height 17
click at [39, 202] on link "Custom Ingredients" at bounding box center [69, 198] width 138 height 26
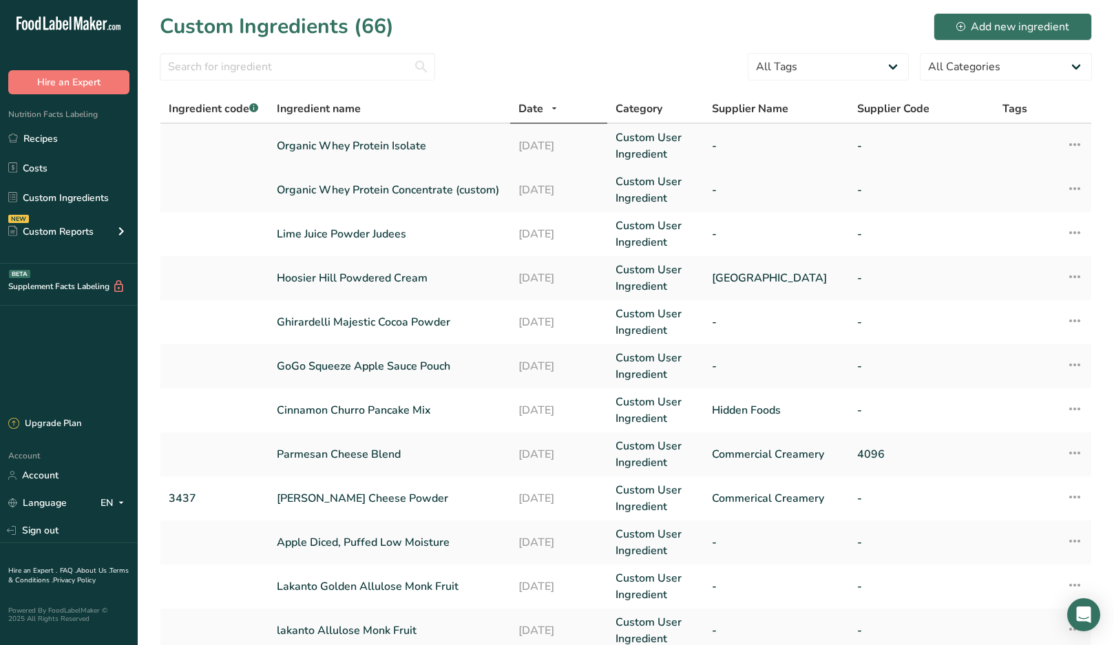
click at [425, 145] on link "Organic Whey Protein Isolate" at bounding box center [390, 146] width 226 height 17
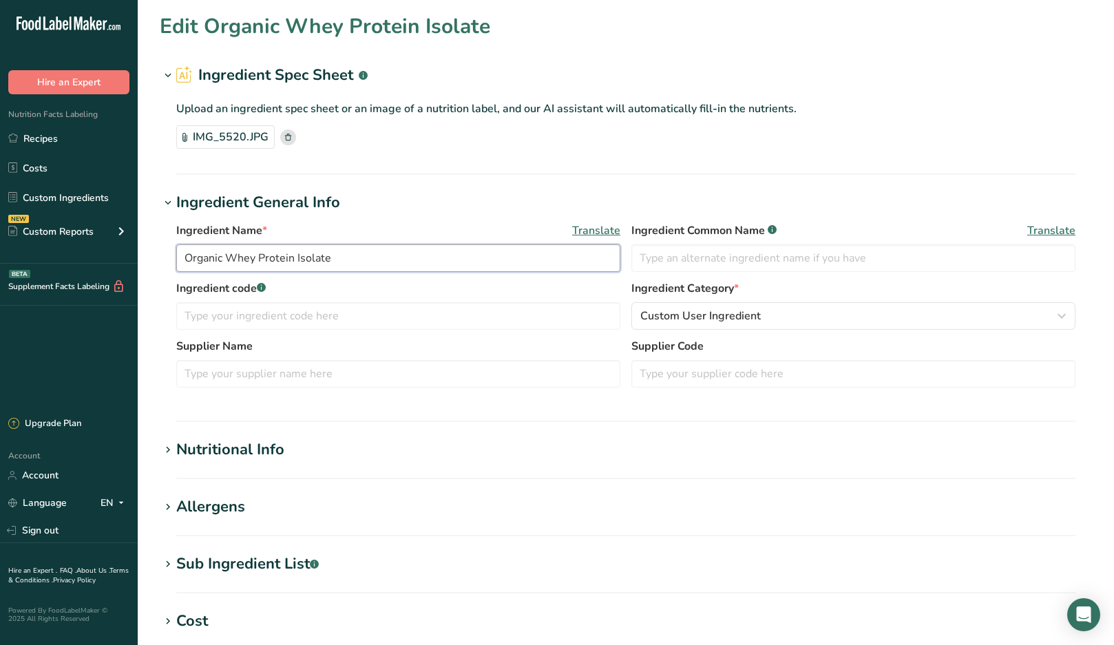
click at [351, 252] on input "Organic Whey Protein Isolate" at bounding box center [398, 258] width 444 height 28
type input "Organic Whey Protein Isolate (custom)"
click at [428, 182] on section "Edit Organic Whey Protein Isolate (custom) Ingredient Spec Sheet .a-a{fill:#347…" at bounding box center [626, 472] width 976 height 945
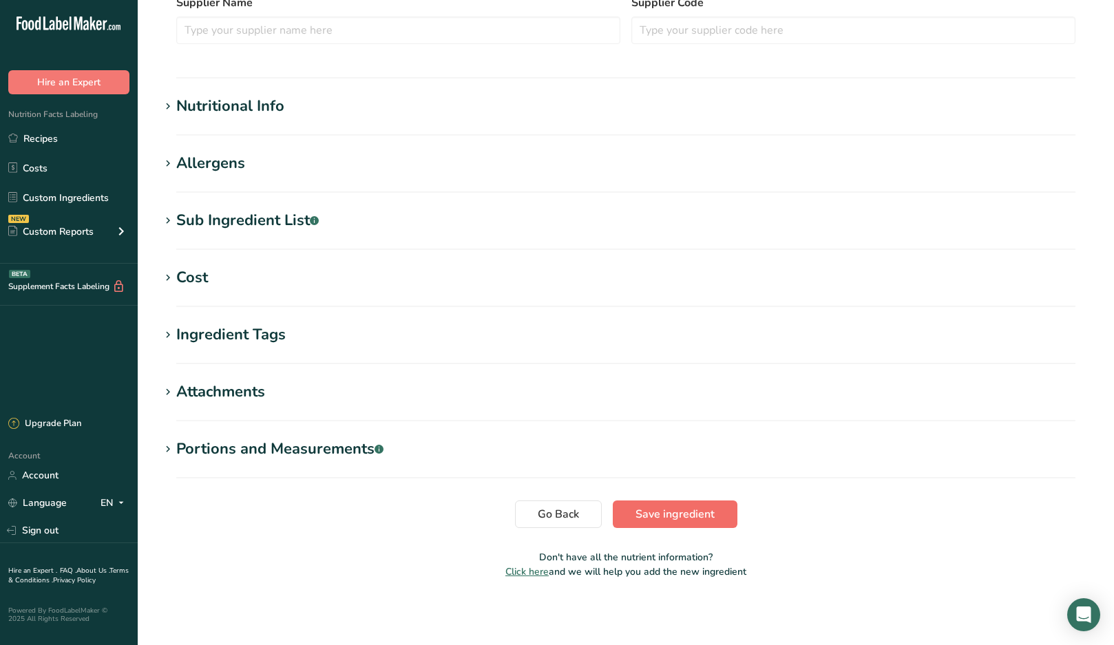
click at [687, 511] on span "Save ingredient" at bounding box center [674, 514] width 79 height 17
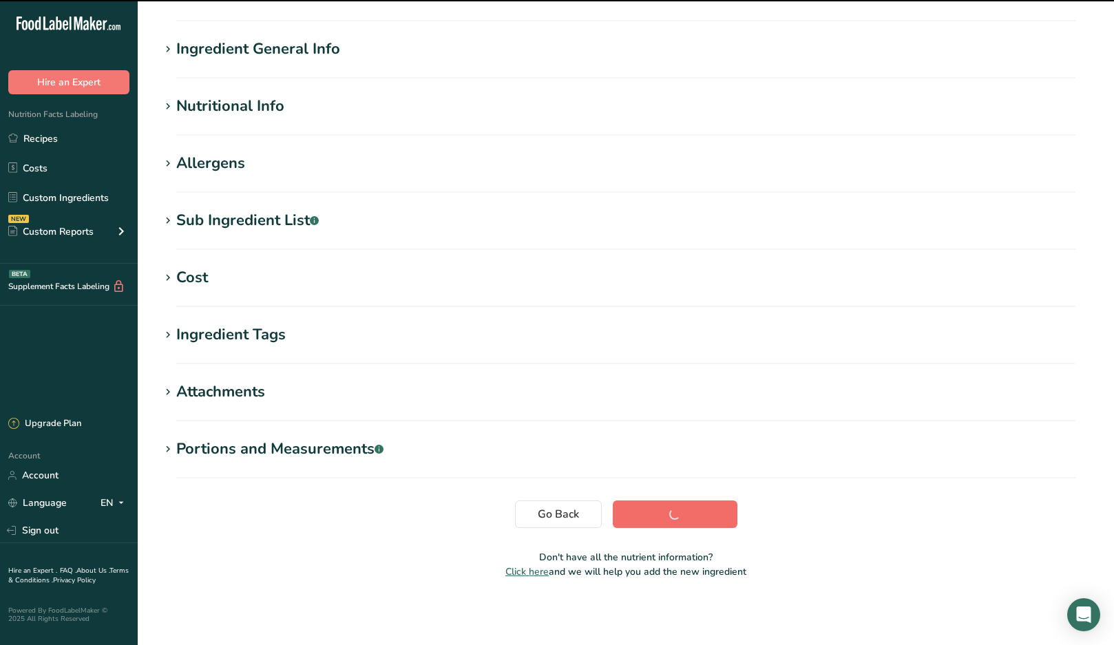
scroll to position [83, 0]
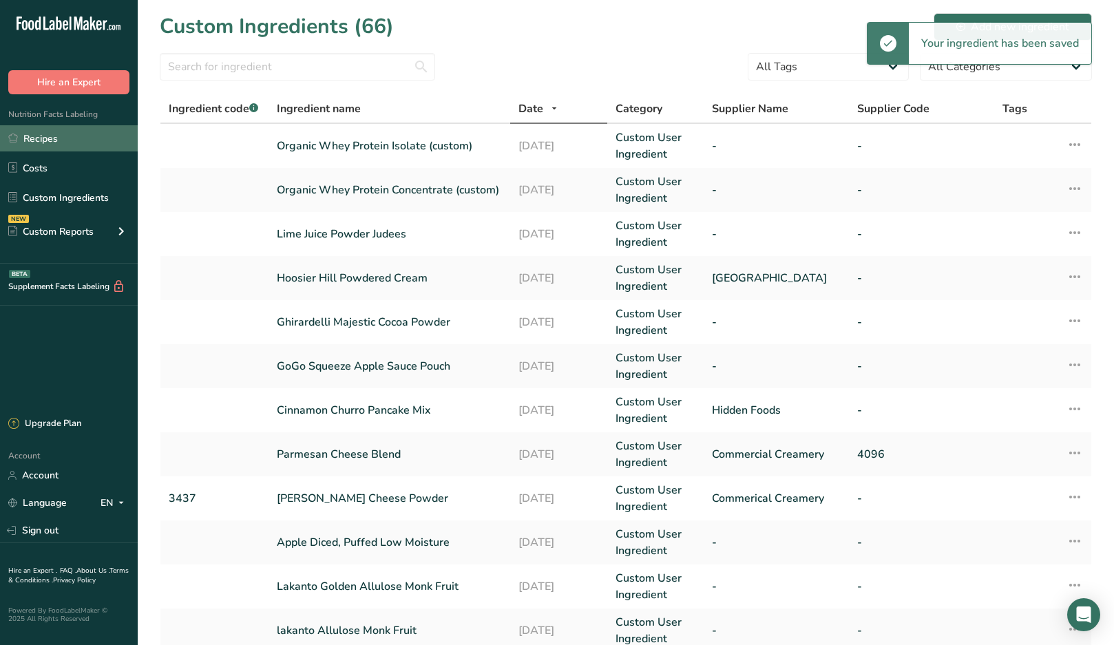
click at [41, 135] on link "Recipes" at bounding box center [69, 138] width 138 height 26
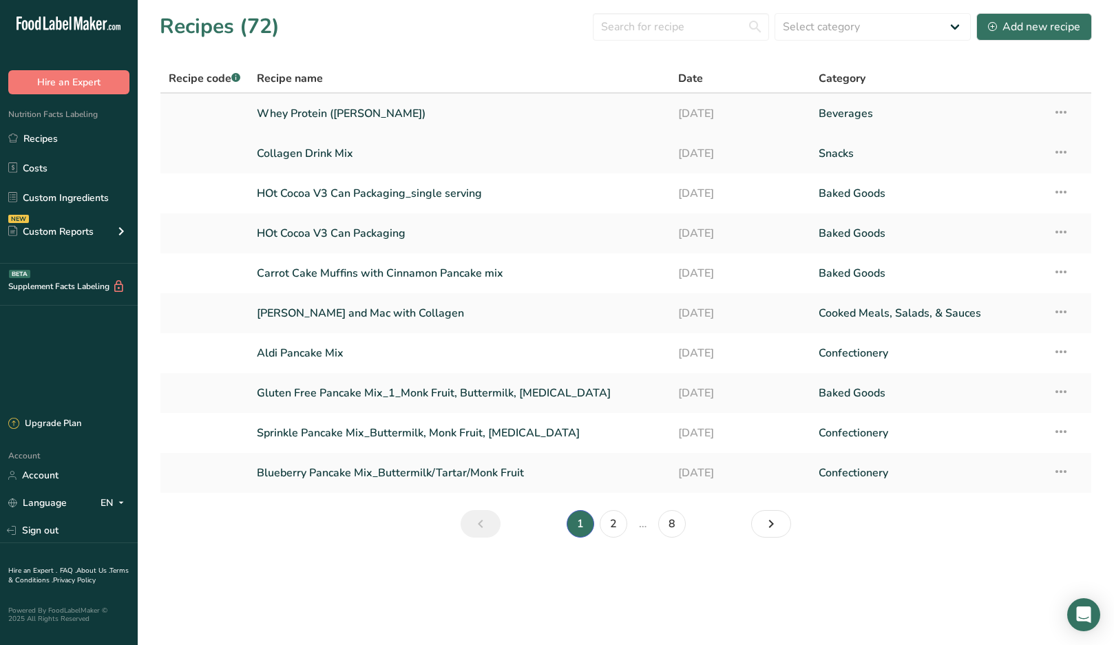
click at [307, 114] on link "Whey Protein ([PERSON_NAME])" at bounding box center [459, 113] width 405 height 29
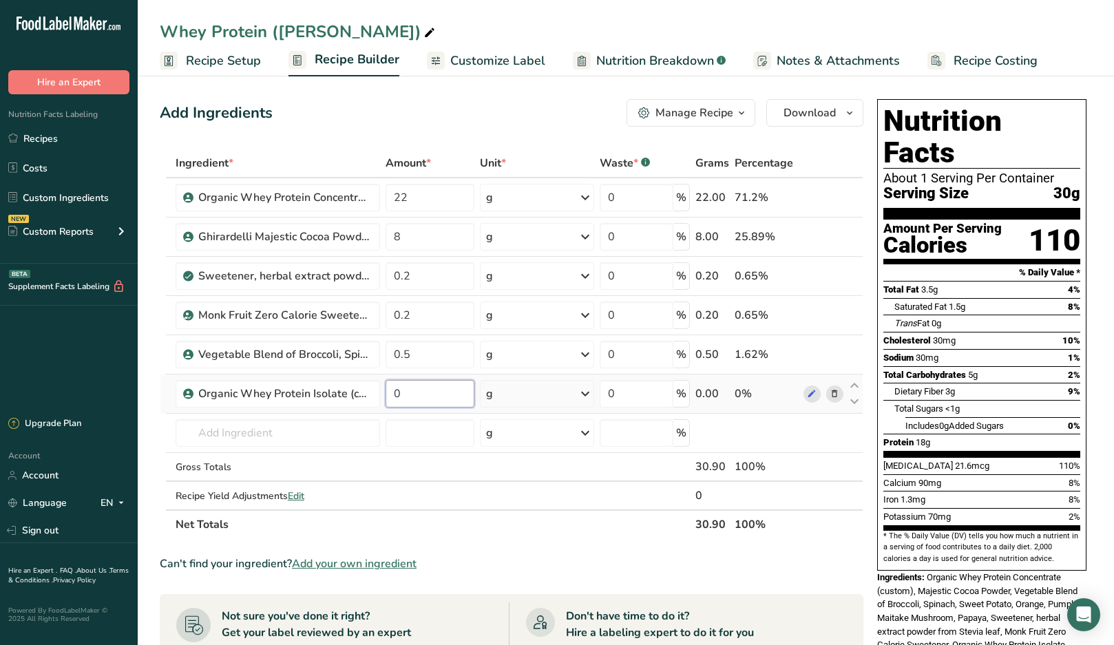
click at [424, 399] on input "0" at bounding box center [430, 394] width 89 height 28
type input "22"
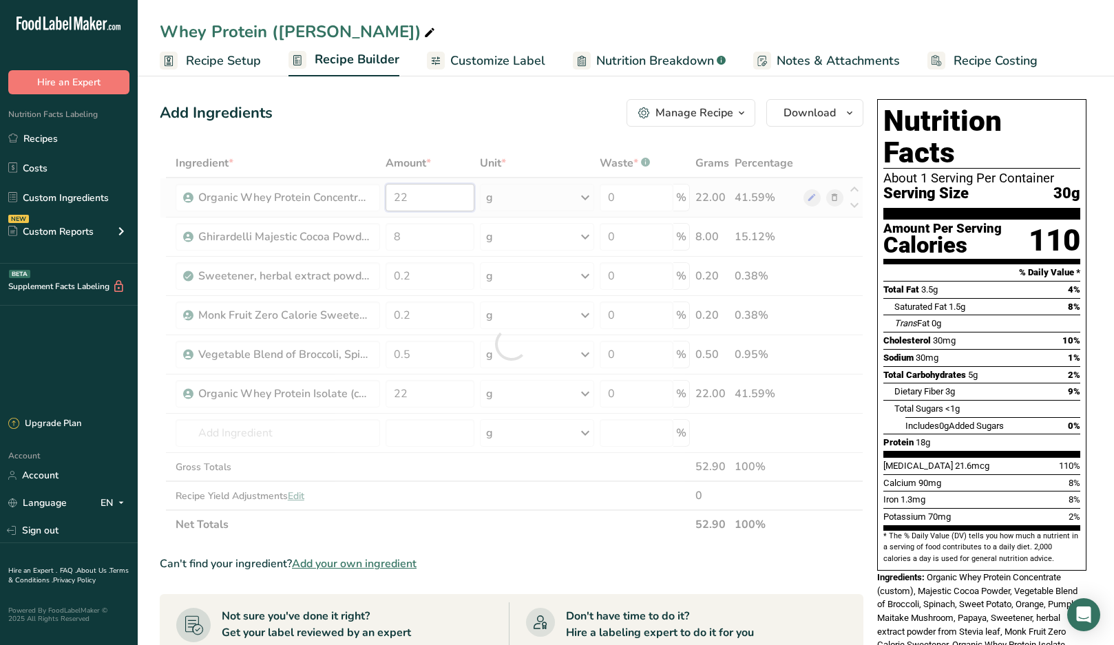
click at [444, 198] on div "Ingredient * Amount * Unit * Waste * .a-a{fill:#347362;}.b-a{fill:#fff;} Grams …" at bounding box center [512, 344] width 704 height 390
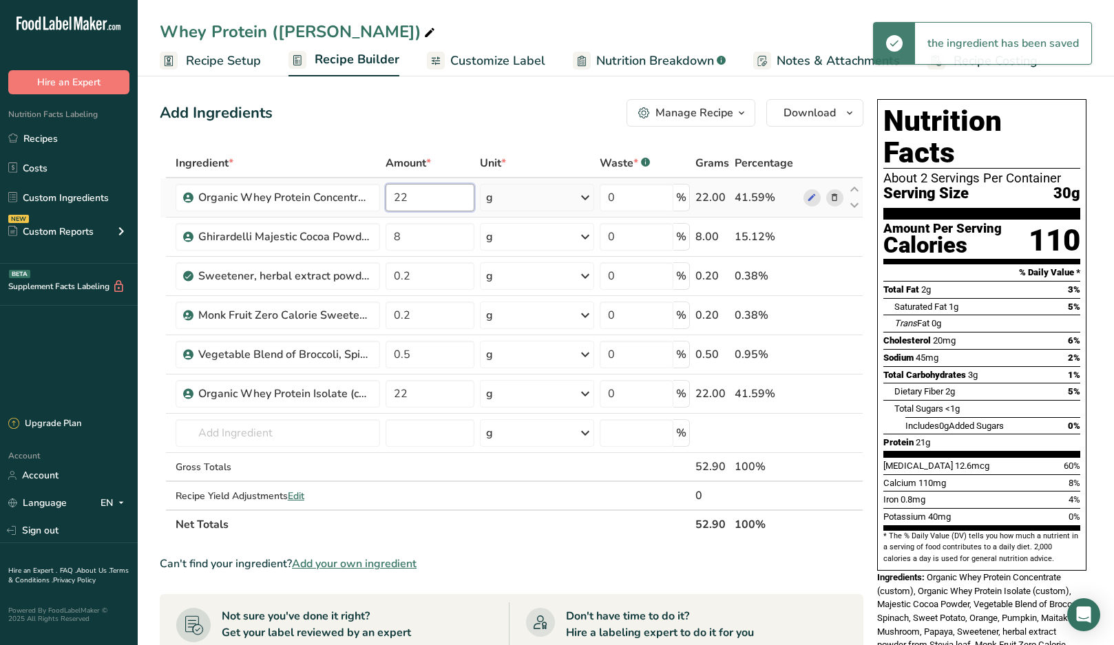
type input "2"
type input "0"
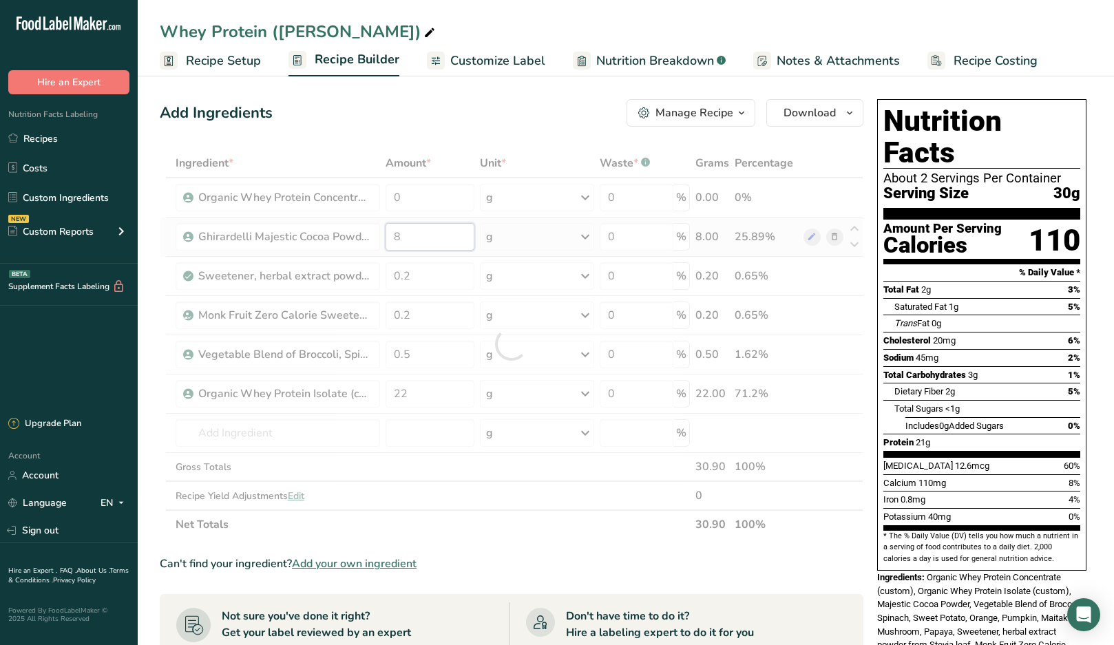
click at [423, 240] on div "Ingredient * Amount * Unit * Waste * .a-a{fill:#347362;}.b-a{fill:#fff;} Grams …" at bounding box center [512, 344] width 704 height 390
